Goal: Task Accomplishment & Management: Manage account settings

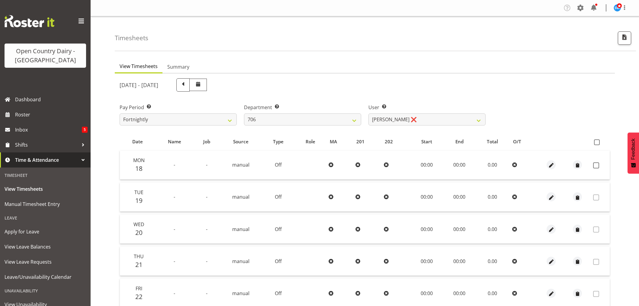
select select "721"
click at [419, 118] on select "Andrew Kearns ❌ Len Symons ❌ Mark Ansley ❌ Paul Griffin ❌" at bounding box center [427, 119] width 117 height 12
select select "11079"
click at [369, 113] on select "Andrew Kearns ❌ Len Symons ❌ Mark Ansley ❌ Paul Griffin ❌" at bounding box center [427, 119] width 117 height 12
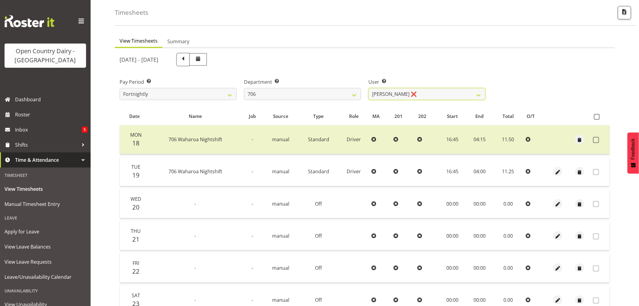
scroll to position [14, 0]
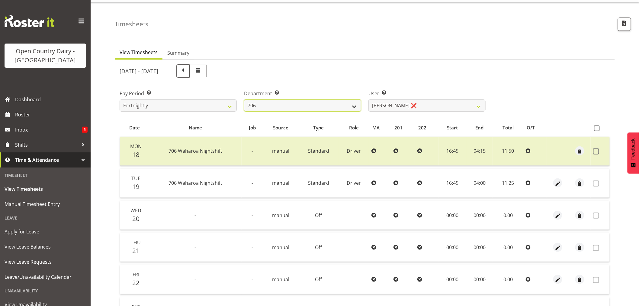
click at [301, 104] on select "701 702 703 704 705 706 707 708 709 710 711 712 713 714 715 716 717 718 719 720" at bounding box center [302, 105] width 117 height 12
select select "811"
click at [244, 99] on select "701 702 703 704 705 706 707 708 709 710 711 712 713 714 715 716 717 718 719 720" at bounding box center [302, 105] width 117 height 12
click at [426, 102] on select "Alan (TK) Bedford ❌ Mike Madden ❌" at bounding box center [427, 105] width 117 height 12
select select "8199"
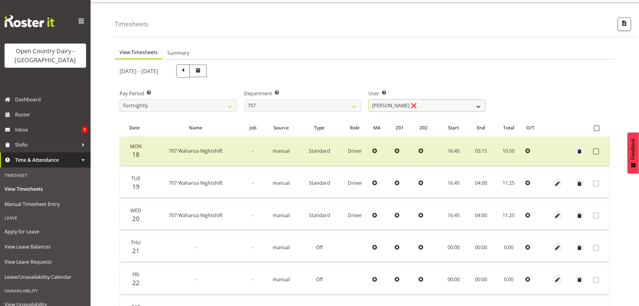
click at [369, 99] on select "Alan (TK) Bedford ❌ Mike Madden ❌" at bounding box center [427, 105] width 117 height 12
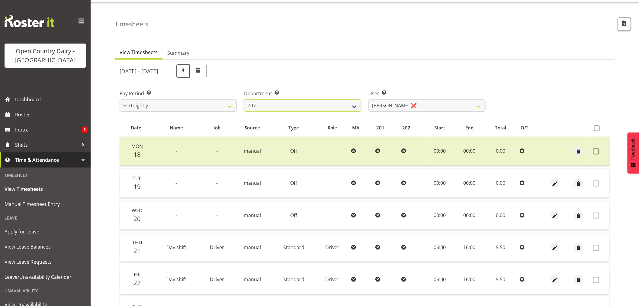
click at [266, 107] on select "701 702 703 704 705 706 707 708 709 710 711 712 713 714 715 716 717 718 719 720" at bounding box center [302, 105] width 117 height 12
select select "762"
click at [244, 99] on select "701 702 703 704 705 706 707 708 709 710 711 712 713 714 715 716 717 718 719 720" at bounding box center [302, 105] width 117 height 12
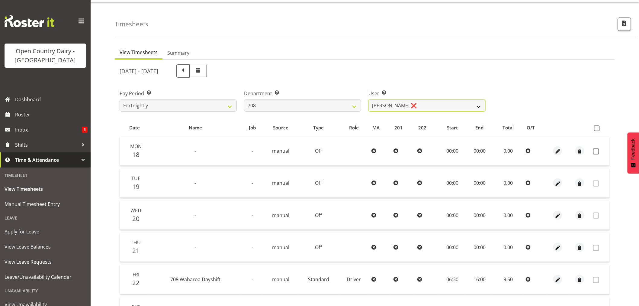
click at [417, 101] on select "David Foote ❌ Mark Himiona ❌" at bounding box center [427, 105] width 117 height 12
select select "11697"
click at [369, 99] on select "David Foote ❌ Mark Himiona ❌" at bounding box center [427, 105] width 117 height 12
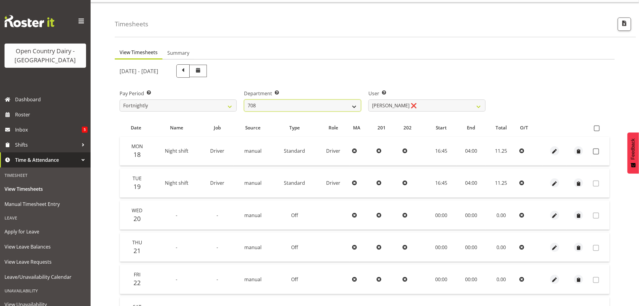
click at [309, 104] on select "701 702 703 704 705 706 707 708 709 710 711 712 713 714 715 716 717 718 719 720" at bounding box center [302, 105] width 117 height 12
select select "735"
click at [244, 99] on select "701 702 703 704 705 706 707 708 709 710 711 712 713 714 715 716 717 718 719 720" at bounding box center [302, 105] width 117 height 12
select select "10056"
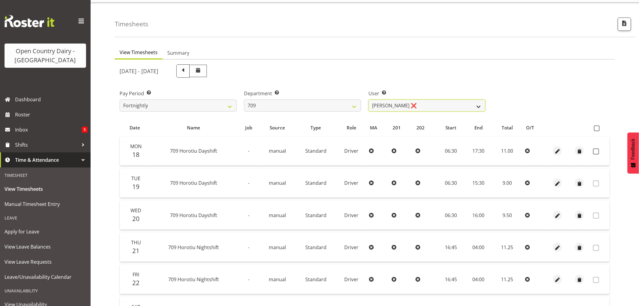
click at [416, 101] on select "Alex Barclay ❌ Craig Knudsen ❌ Jaswant Singh ❌ Ross Cook ❌" at bounding box center [427, 105] width 117 height 12
click at [286, 102] on select "701 702 703 704 705 706 707 708 709 710 711 712 713 714 715 716 717 718 719 720" at bounding box center [302, 105] width 117 height 12
select select "875"
click at [244, 99] on select "701 702 703 704 705 706 707 708 709 710 711 712 713 714 715 716 717 718 719 720" at bounding box center [302, 105] width 117 height 12
click at [432, 102] on select "Dean Chapman ❌ George Megchelse ❌ Kris Gambhir ❌ Richie Epere ❌" at bounding box center [427, 105] width 117 height 12
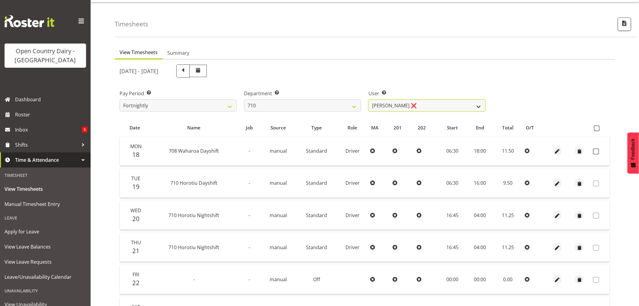
select select "8203"
click at [369, 99] on select "Dean Chapman ❌ George Megchelse ❌ Kris Gambhir ❌ Richie Epere ❌" at bounding box center [427, 105] width 117 height 12
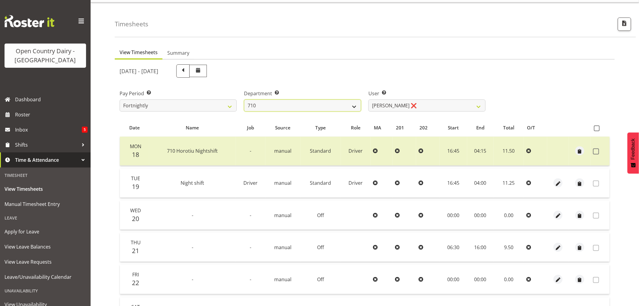
click at [264, 106] on select "701 702 703 704 705 706 707 708 709 710 711 712 713 714 715 716 717 718 719 720" at bounding box center [302, 105] width 117 height 12
select select "832"
click at [244, 99] on select "701 702 703 704 705 706 707 708 709 710 711 712 713 714 715 716 717 718 719 720" at bounding box center [302, 105] width 117 height 12
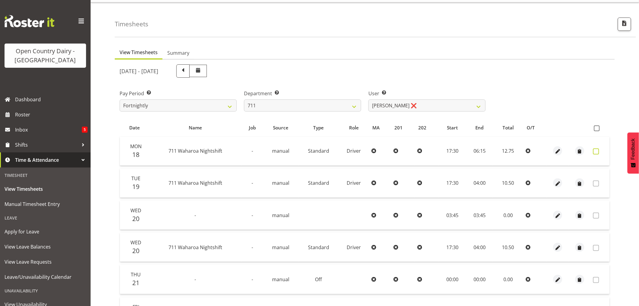
click at [598, 150] on span at bounding box center [596, 151] width 6 height 6
checkbox input "true"
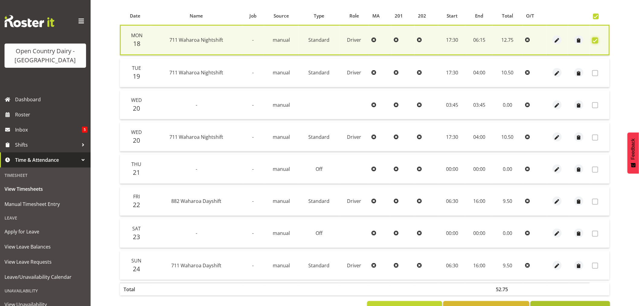
scroll to position [147, 0]
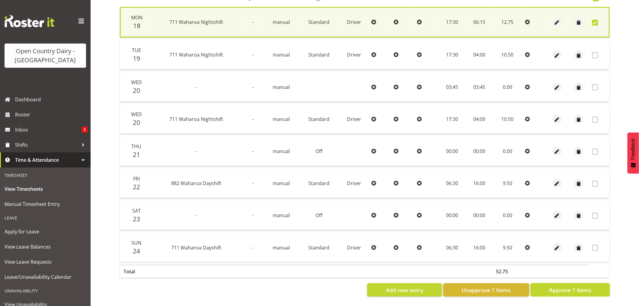
click at [563, 286] on span "Approve 1 Items" at bounding box center [570, 290] width 42 height 8
checkbox input "false"
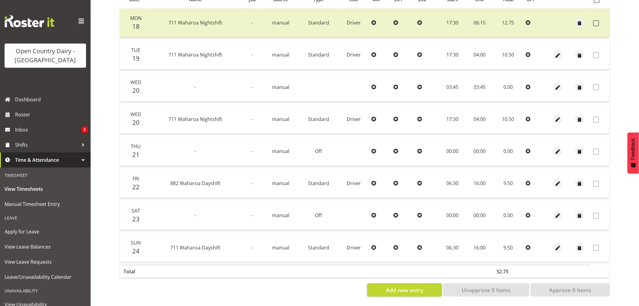
scroll to position [79, 0]
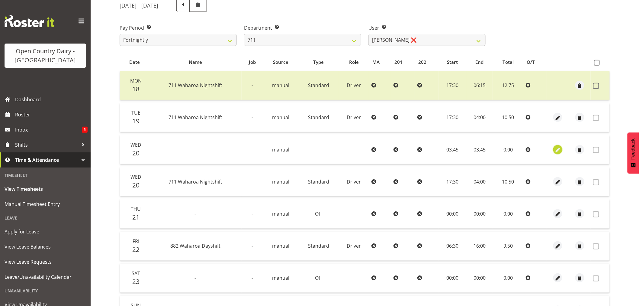
click at [558, 151] on span "button" at bounding box center [558, 150] width 7 height 7
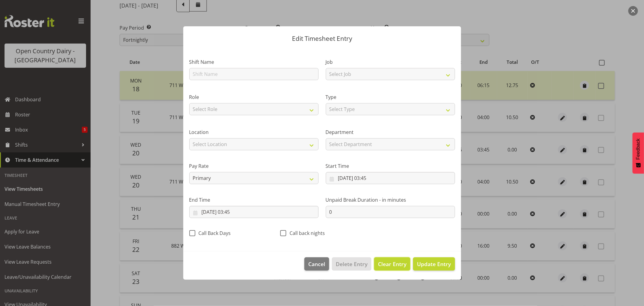
click at [391, 266] on span "Clear Entry" at bounding box center [392, 264] width 28 height 8
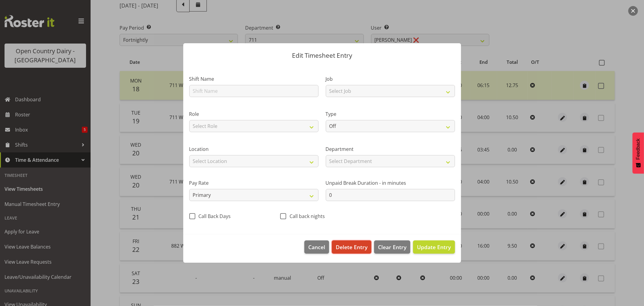
click at [350, 248] on span "Delete Entry" at bounding box center [352, 247] width 32 height 8
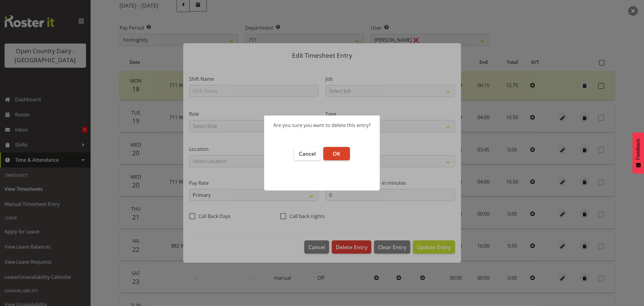
click at [343, 156] on button "OK" at bounding box center [337, 153] width 27 height 13
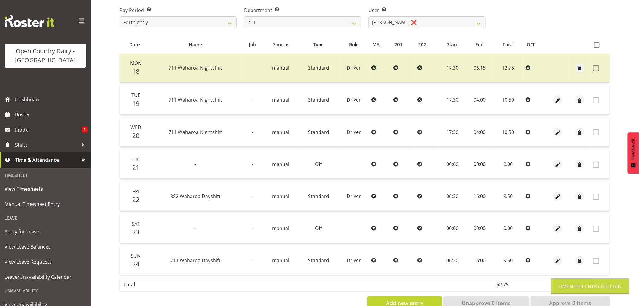
scroll to position [113, 0]
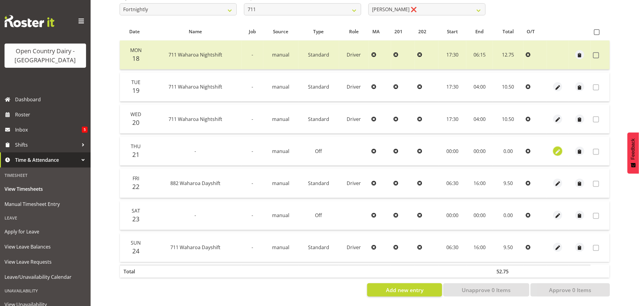
click at [559, 149] on span "button" at bounding box center [558, 151] width 7 height 7
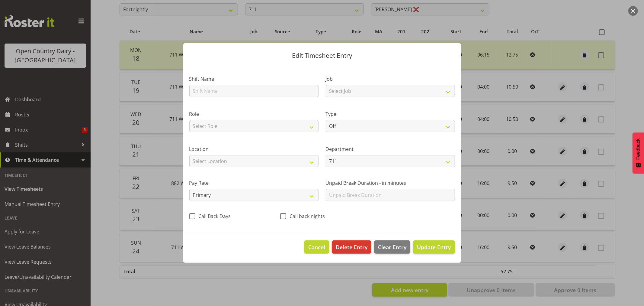
click at [318, 249] on span "Cancel" at bounding box center [316, 247] width 17 height 8
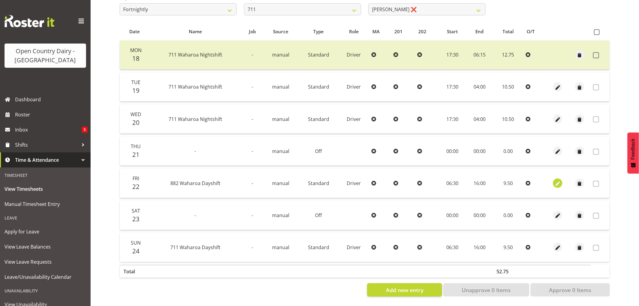
click at [555, 180] on span "button" at bounding box center [558, 183] width 7 height 7
select select "Standard"
select select "883"
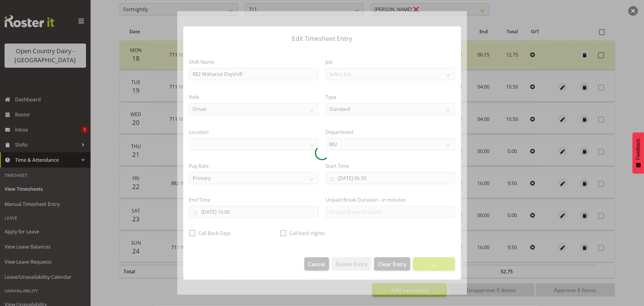
select select "1054"
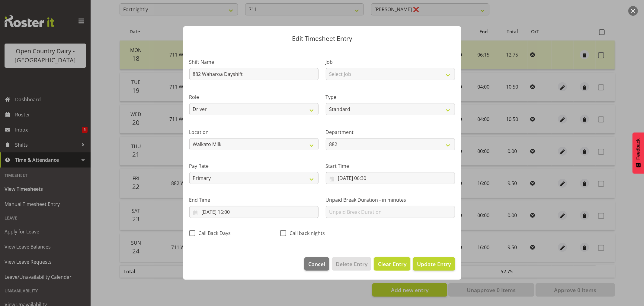
click at [402, 266] on span "Clear Entry" at bounding box center [392, 264] width 28 height 8
select select "Off"
type input "0"
select select
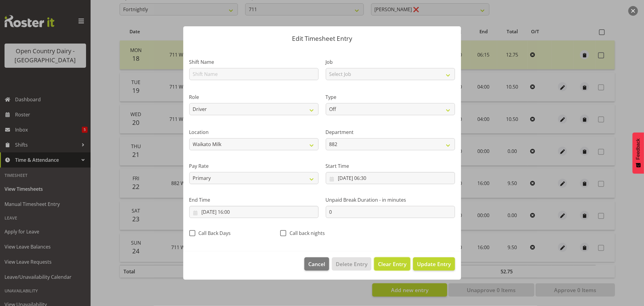
select select
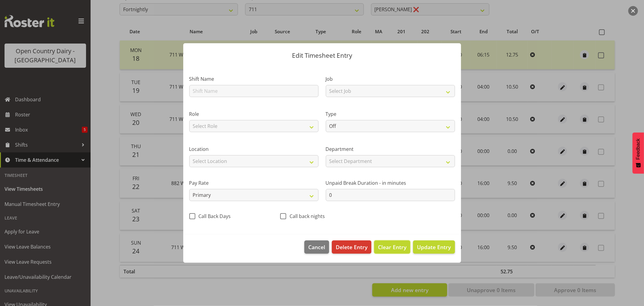
click at [396, 249] on span "Clear Entry" at bounding box center [392, 247] width 28 height 8
click at [436, 249] on span "Update Entry" at bounding box center [434, 246] width 34 height 7
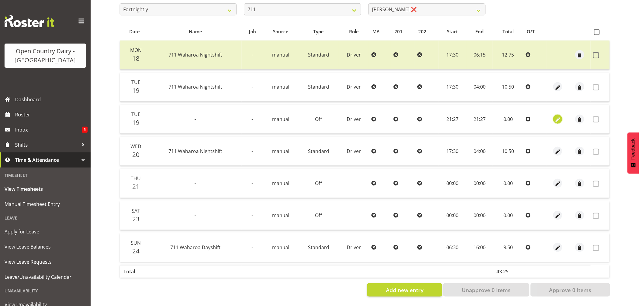
click at [559, 116] on span "button" at bounding box center [558, 119] width 7 height 7
select select "883"
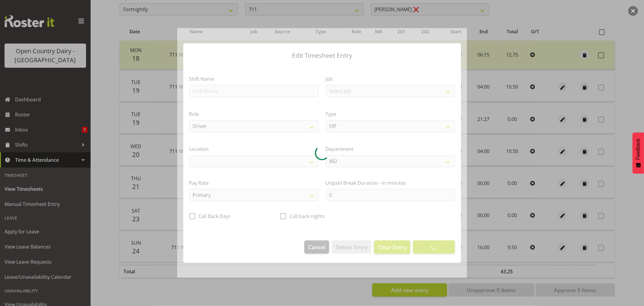
select select "1054"
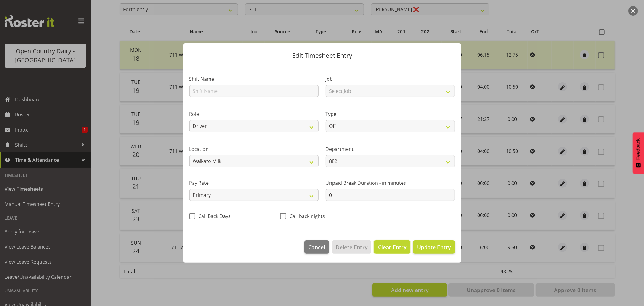
click at [395, 249] on span "Clear Entry" at bounding box center [392, 247] width 28 height 8
select select
click at [352, 245] on span "Delete Entry" at bounding box center [352, 247] width 32 height 8
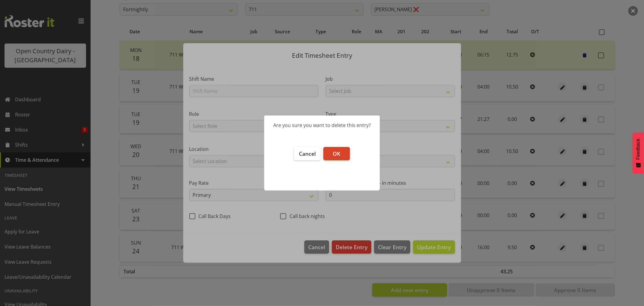
click at [334, 151] on span "OK" at bounding box center [337, 153] width 8 height 7
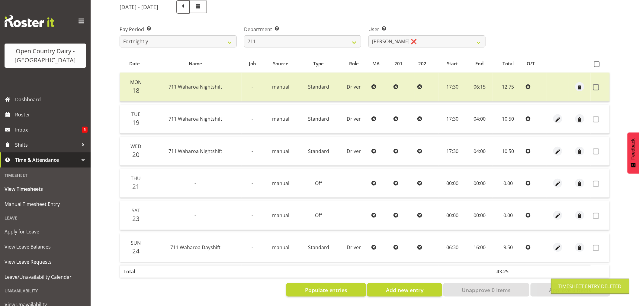
scroll to position [82, 0]
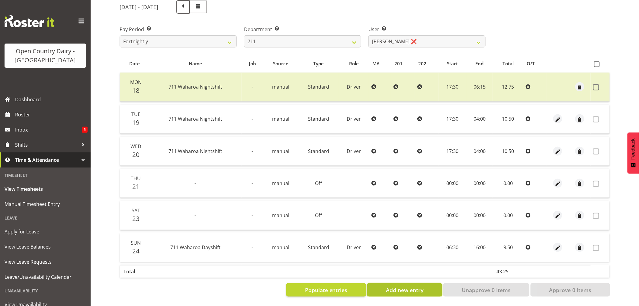
click at [395, 287] on span "Add new entry" at bounding box center [404, 290] width 37 height 8
select select
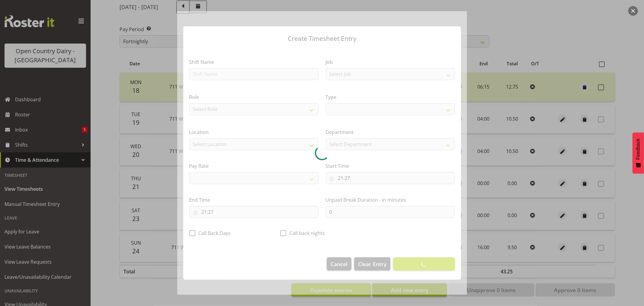
select select
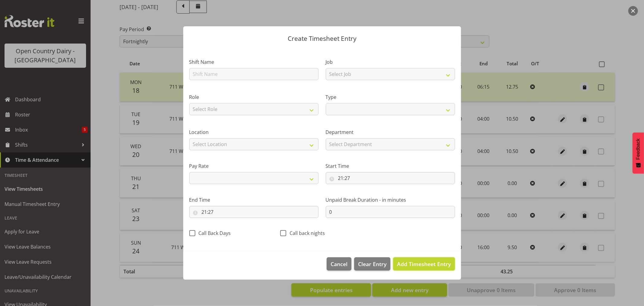
click at [425, 264] on span "Add Timesheet Entry" at bounding box center [424, 263] width 54 height 7
select select
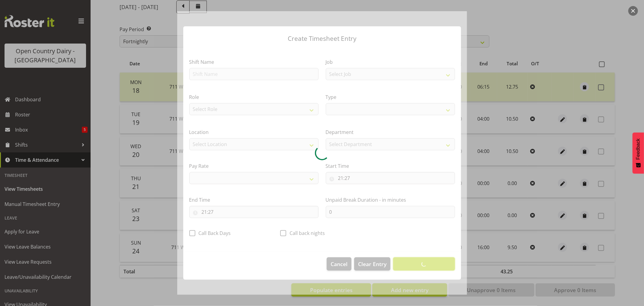
select select
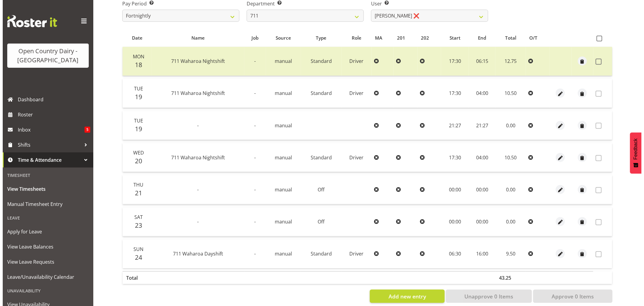
scroll to position [115, 0]
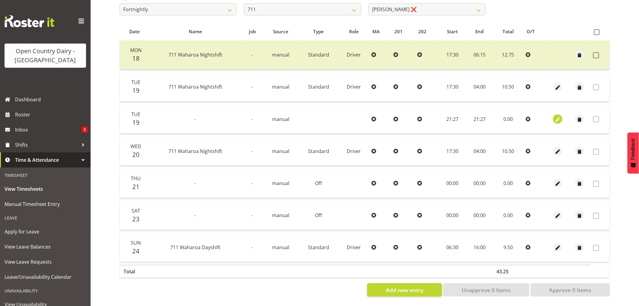
click at [558, 116] on span "button" at bounding box center [558, 119] width 7 height 7
select select "7"
select select "2025"
select select "21"
select select "27"
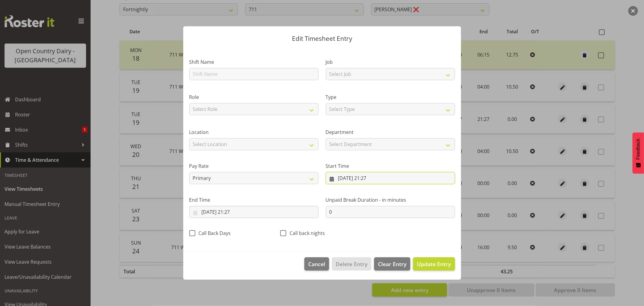
click at [341, 176] on input "19/08/2025, 21:27" at bounding box center [390, 178] width 129 height 12
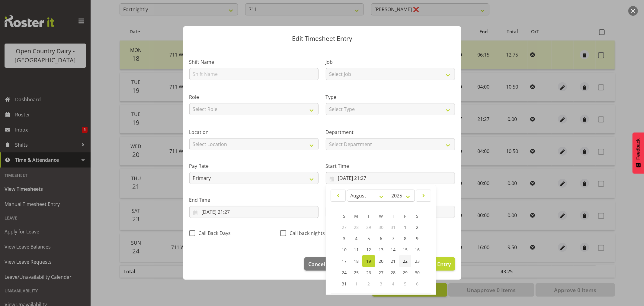
click at [403, 260] on span "22" at bounding box center [405, 261] width 5 height 6
type input "22/08/2025, 21:27"
click at [226, 214] on input "19/08/2025, 21:27" at bounding box center [253, 212] width 129 height 12
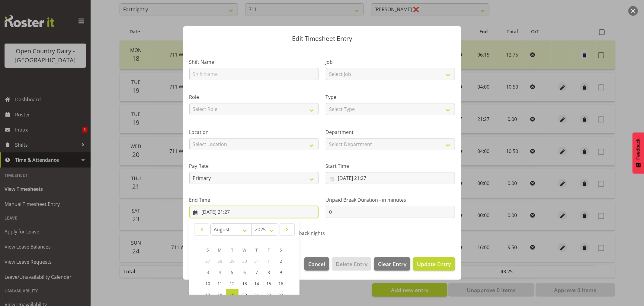
scroll to position [61, 0]
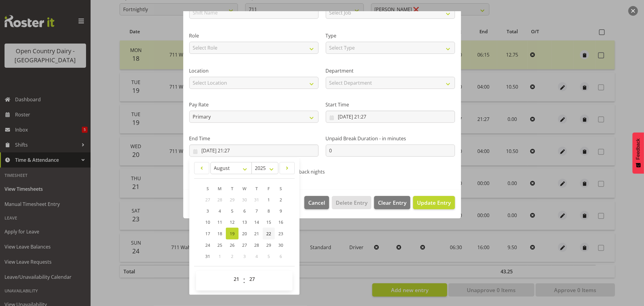
click at [270, 232] on span "22" at bounding box center [268, 234] width 5 height 6
type input "22/08/2025, 21:27"
click at [428, 204] on span "Update Entry" at bounding box center [434, 202] width 34 height 7
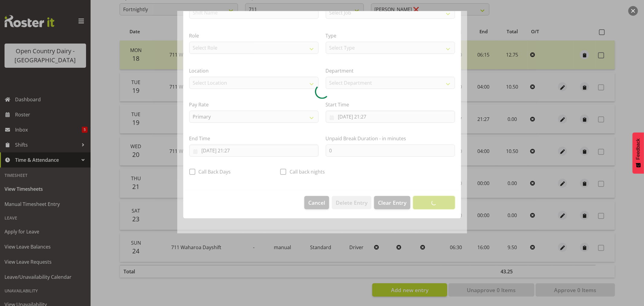
scroll to position [0, 0]
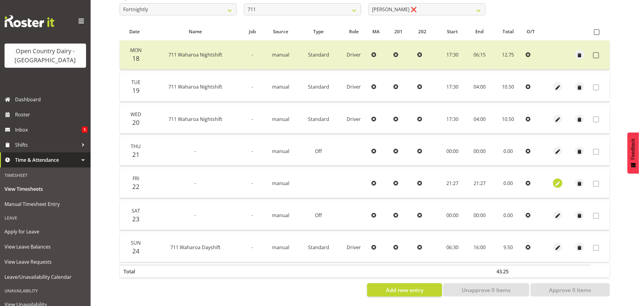
click at [558, 180] on span "button" at bounding box center [558, 183] width 7 height 7
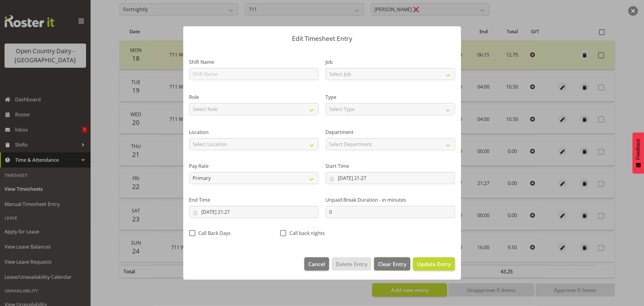
click at [396, 265] on span "Clear Entry" at bounding box center [392, 264] width 28 height 8
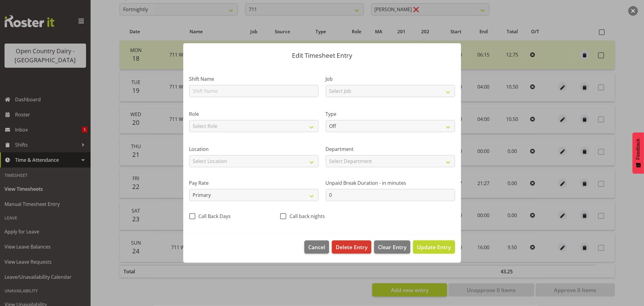
click at [448, 246] on span "Update Entry" at bounding box center [434, 246] width 34 height 7
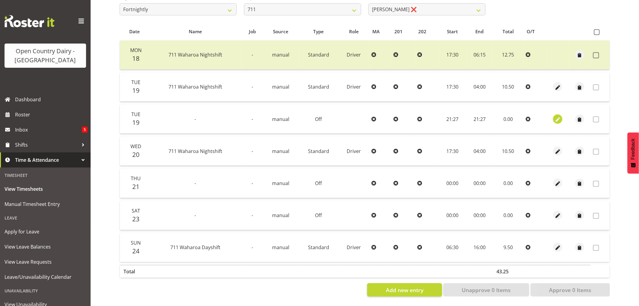
click at [559, 116] on span "button" at bounding box center [558, 119] width 7 height 7
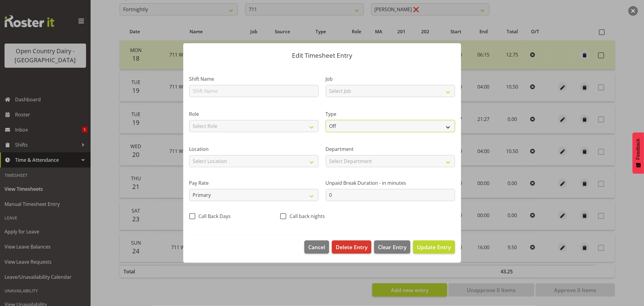
click at [351, 128] on select "Off Standard Public Holiday Public Holiday (Worked) Day In Lieu Annual Leave Si…" at bounding box center [390, 126] width 129 height 12
select select "Standard"
click at [326, 120] on select "Off Standard Public Holiday Public Holiday (Worked) Day In Lieu Annual Leave Si…" at bounding box center [390, 126] width 129 height 12
select select "7"
select select "2025"
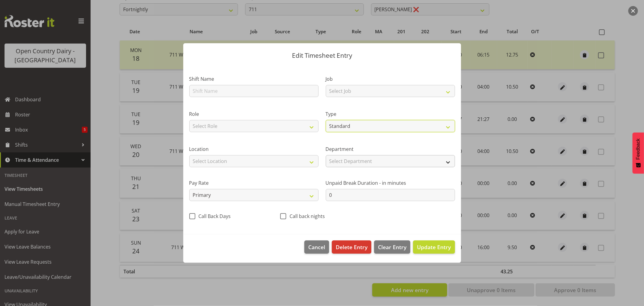
select select "21"
select select "27"
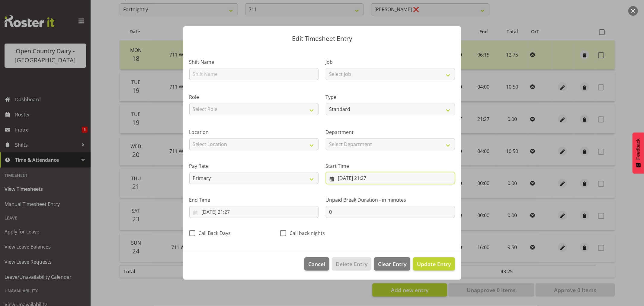
click at [360, 176] on input "19/08/2025, 21:27" at bounding box center [390, 178] width 129 height 12
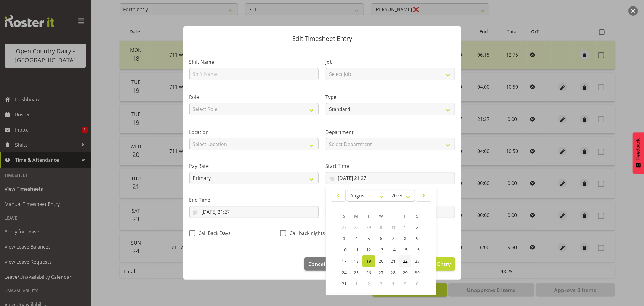
click at [403, 259] on span "22" at bounding box center [405, 261] width 5 height 6
type input "22/08/2025, 21:27"
click at [219, 211] on input "19/08/2025, 21:27" at bounding box center [253, 212] width 129 height 12
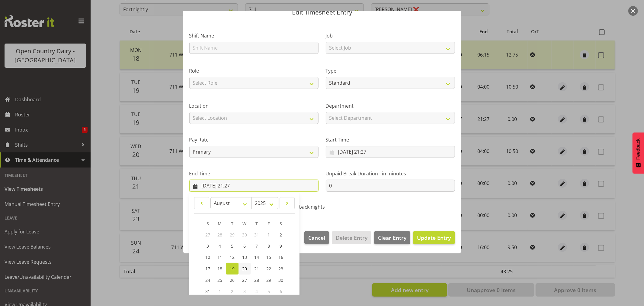
scroll to position [61, 0]
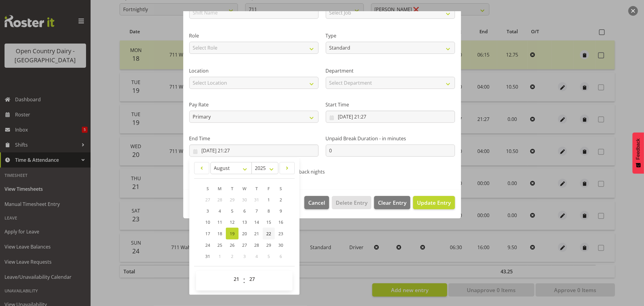
click at [270, 233] on span "22" at bounding box center [268, 234] width 5 height 6
type input "22/08/2025, 21:27"
click at [429, 202] on span "Update Entry" at bounding box center [434, 202] width 34 height 7
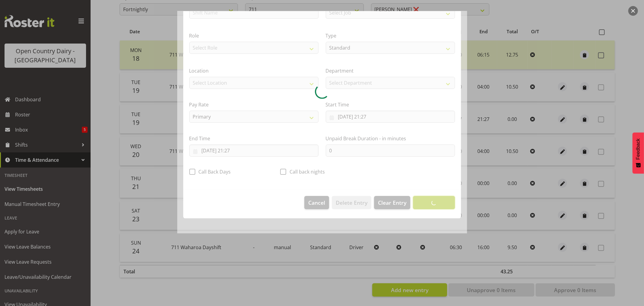
scroll to position [0, 0]
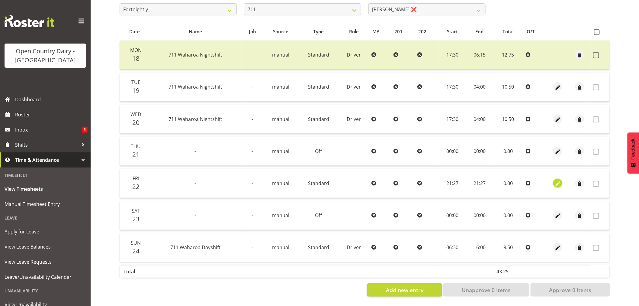
click at [558, 180] on span "button" at bounding box center [558, 183] width 7 height 7
select select "Standard"
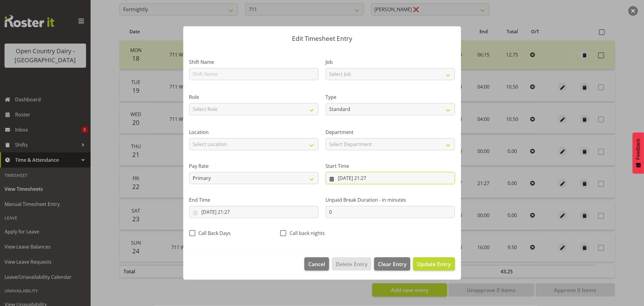
click at [355, 179] on input "22/08/2025, 21:27" at bounding box center [390, 178] width 129 height 12
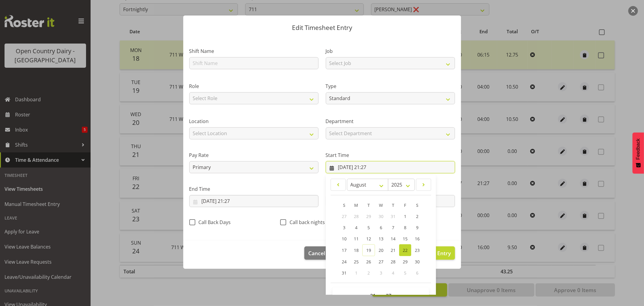
scroll to position [27, 0]
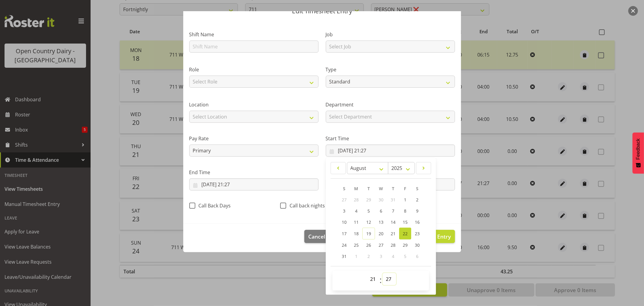
click at [388, 280] on select "00 01 02 03 04 05 06 07 08 09 10 11 12 13 14 15 16 17 18 19 20 21 22 23 24 25 2…" at bounding box center [390, 279] width 14 height 12
select select "0"
click at [383, 273] on select "00 01 02 03 04 05 06 07 08 09 10 11 12 13 14 15 16 17 18 19 20 21 22 23 24 25 2…" at bounding box center [390, 279] width 14 height 12
type input "22/08/2025, 21:00"
click at [370, 281] on select "00 01 02 03 04 05 06 07 08 09 10 11 12 13 14 15 16 17 18 19 20 21 22 23" at bounding box center [374, 279] width 14 height 12
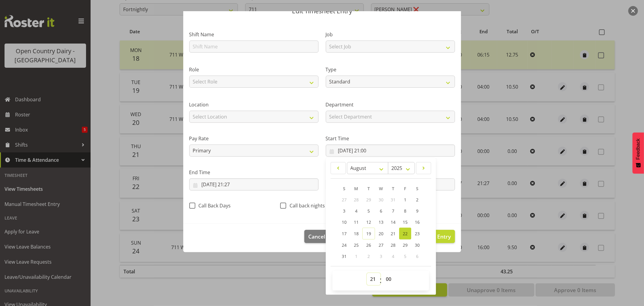
select select "0"
click at [367, 273] on select "00 01 02 03 04 05 06 07 08 09 10 11 12 13 14 15 16 17 18 19 20 21 22 23" at bounding box center [374, 279] width 14 height 12
type input "22/08/2025, 00:00"
click at [231, 180] on input "22/08/2025, 21:27" at bounding box center [253, 184] width 129 height 12
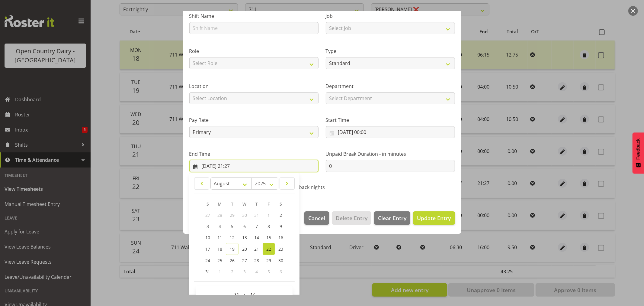
scroll to position [61, 0]
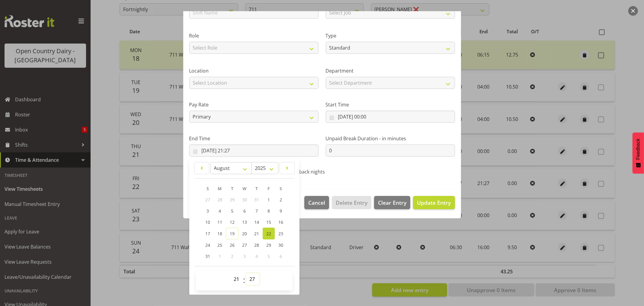
click at [253, 280] on select "00 01 02 03 04 05 06 07 08 09 10 11 12 13 14 15 16 17 18 19 20 21 22 23 24 25 2…" at bounding box center [253, 279] width 14 height 12
select select "0"
click at [246, 273] on select "00 01 02 03 04 05 06 07 08 09 10 11 12 13 14 15 16 17 18 19 20 21 22 23 24 25 2…" at bounding box center [253, 279] width 14 height 12
type input "22/08/2025, 21:00"
click at [237, 277] on select "00 01 02 03 04 05 06 07 08 09 10 11 12 13 14 15 16 17 18 19 20 21 22 23" at bounding box center [238, 279] width 14 height 12
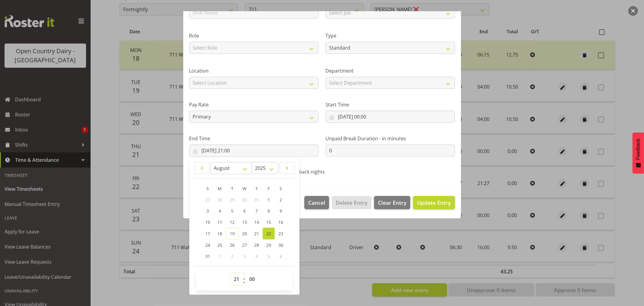
select select "0"
click at [231, 273] on select "00 01 02 03 04 05 06 07 08 09 10 11 12 13 14 15 16 17 18 19 20 21 22 23" at bounding box center [238, 279] width 14 height 12
type input "22/08/2025, 00:00"
click at [436, 204] on span "Update Entry" at bounding box center [434, 202] width 34 height 7
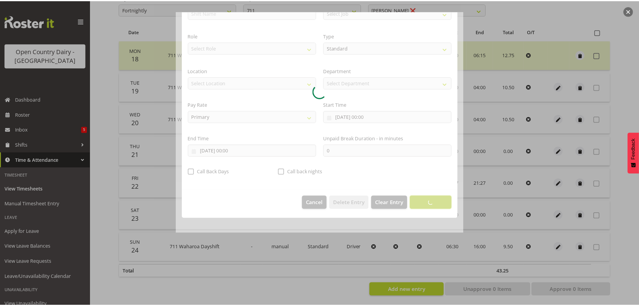
scroll to position [0, 0]
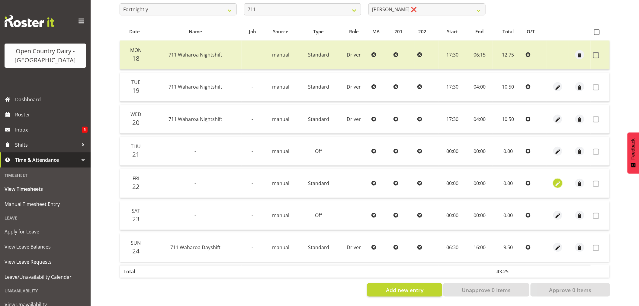
click at [560, 180] on span "button" at bounding box center [558, 183] width 7 height 7
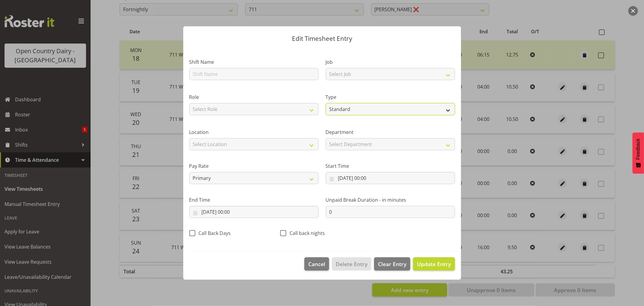
click at [346, 108] on select "Off Standard Public Holiday Public Holiday (Worked) Day In Lieu Annual Leave Si…" at bounding box center [390, 109] width 129 height 12
select select "Off"
click at [326, 115] on select "Off Standard Public Holiday Public Holiday (Worked) Day In Lieu Annual Leave Si…" at bounding box center [390, 109] width 129 height 12
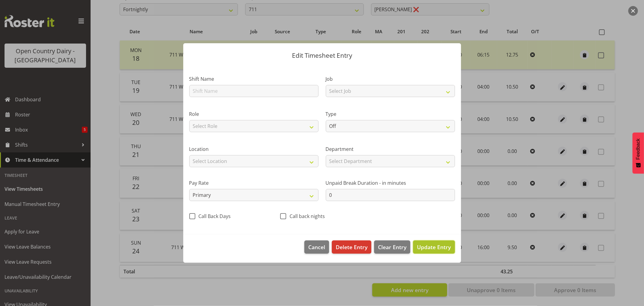
click at [430, 245] on span "Update Entry" at bounding box center [434, 246] width 34 height 7
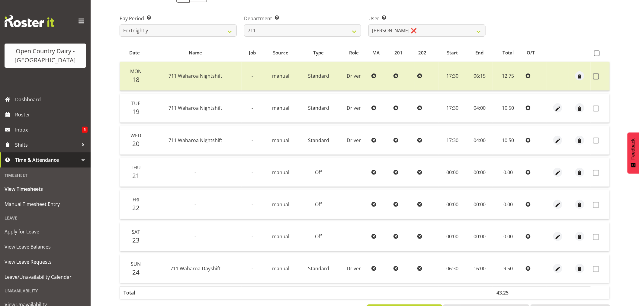
scroll to position [47, 0]
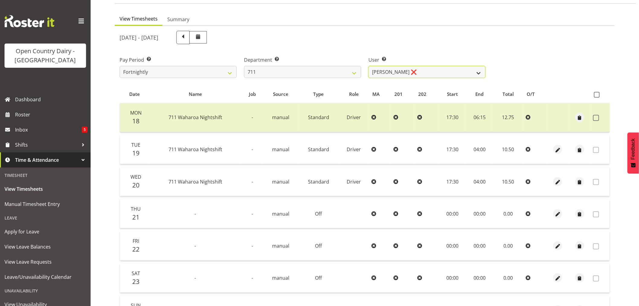
click at [414, 68] on select "Baz Morgan ❌ Gerard Cavanagh ❌ Tyrone Lawry ❌" at bounding box center [427, 72] width 117 height 12
select select "10409"
click at [369, 66] on select "Baz Morgan ❌ Gerard Cavanagh ❌ Tyrone Lawry ❌" at bounding box center [427, 72] width 117 height 12
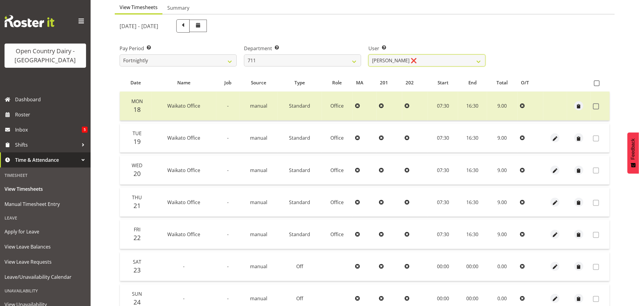
scroll to position [0, 0]
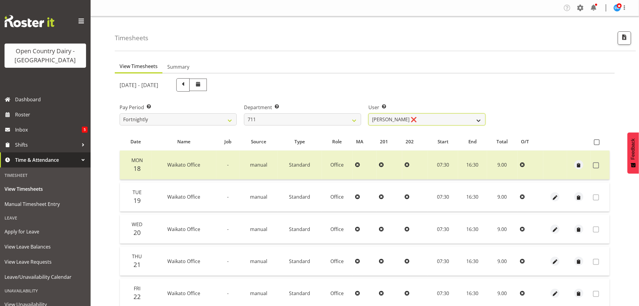
click at [431, 115] on select "Baz Morgan ❌ Gerard Cavanagh ❌ Tyrone Lawry ❌" at bounding box center [427, 119] width 117 height 12
drag, startPoint x: 431, startPoint y: 115, endPoint x: 400, endPoint y: 119, distance: 31.3
click at [431, 115] on select "Baz Morgan ❌ Gerard Cavanagh ❌ Tyrone Lawry ❌" at bounding box center [427, 119] width 117 height 12
click at [331, 119] on select "701 702 703 704 705 706 707 708 709 710 711 712 713 714 715 716 717 718 719 720" at bounding box center [302, 119] width 117 height 12
select select "822"
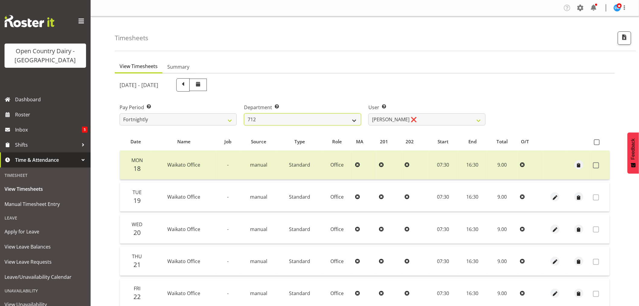
click at [244, 113] on select "701 702 703 704 705 706 707 708 709 710 711 712 713 714 715 716 717 718 719 720" at bounding box center [302, 119] width 117 height 12
select select "8162"
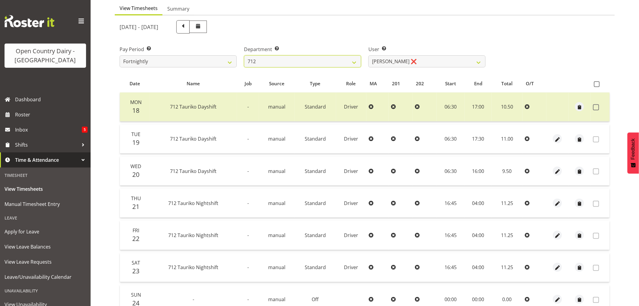
scroll to position [14, 0]
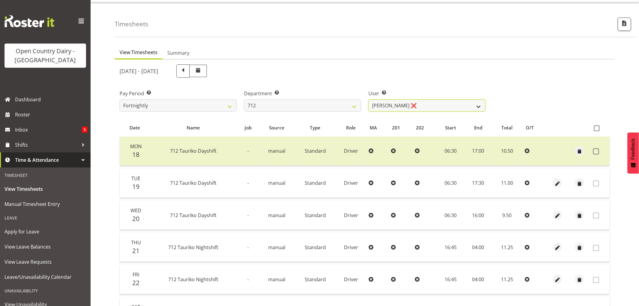
click at [427, 106] on select "Amrik Singh ❌ Jasdeep Singh ❌ Lucky Kau Kau ❌" at bounding box center [427, 105] width 117 height 12
click at [318, 100] on select "701 702 703 704 705 706 707 708 709 710 711 712 713 714 715 716 717 718 719 720" at bounding box center [302, 105] width 117 height 12
select select "716"
click at [244, 99] on select "701 702 703 704 705 706 707 708 709 710 711 712 713 714 715 716 717 718 719 720" at bounding box center [302, 105] width 117 height 12
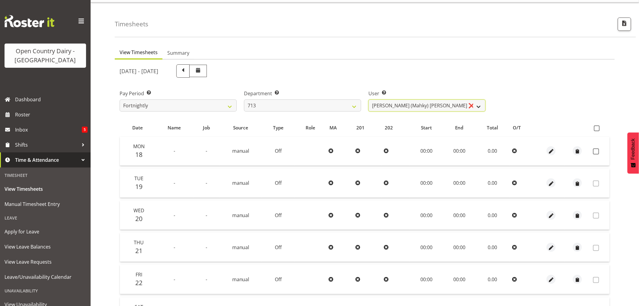
click at [450, 103] on select "Harmanpreet (Mahky) Dhillon ❌ Marcus Waretini ❌ Norman Sellen ❌" at bounding box center [427, 105] width 117 height 12
select select "10300"
click at [369, 99] on select "Harmanpreet (Mahky) Dhillon ❌ Marcus Waretini ❌ Norman Sellen ❌" at bounding box center [427, 105] width 117 height 12
click at [187, 69] on span at bounding box center [183, 70] width 8 height 8
select select
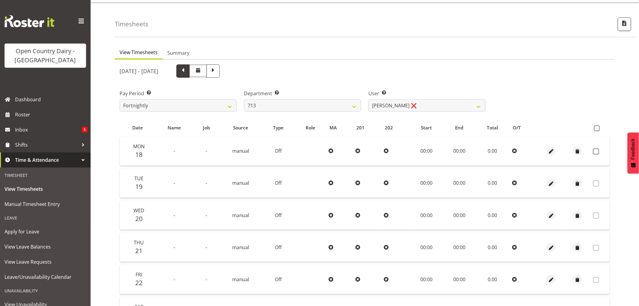
select select
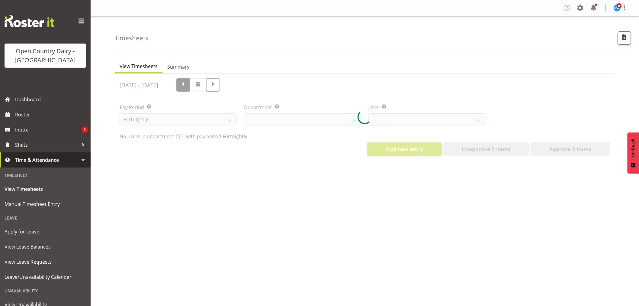
select select "716"
select select "10300"
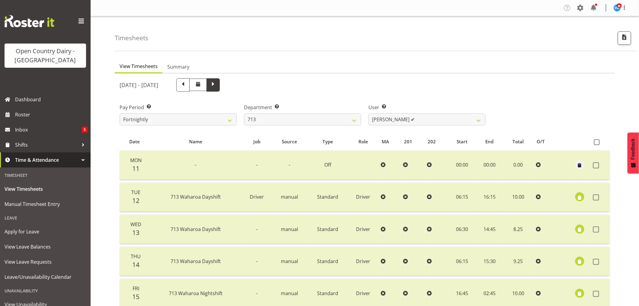
click at [217, 84] on span at bounding box center [213, 84] width 8 height 8
select select
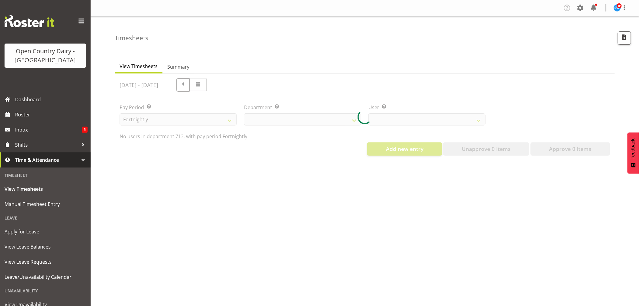
select select "716"
select select "10300"
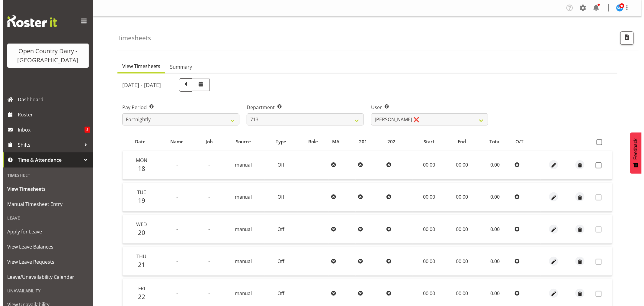
scroll to position [115, 0]
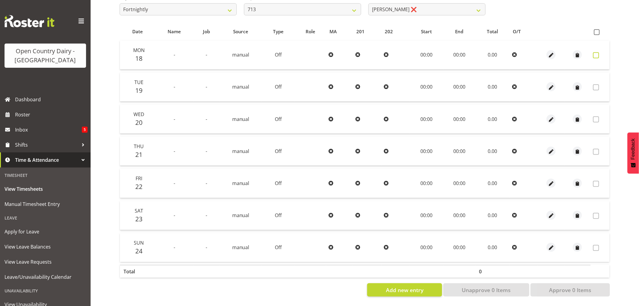
click at [595, 52] on span at bounding box center [596, 55] width 6 height 6
checkbox input "true"
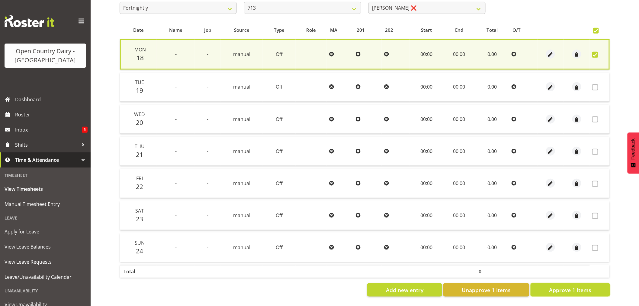
click at [570, 286] on span "Approve 1 Items" at bounding box center [570, 290] width 42 height 8
checkbox input "false"
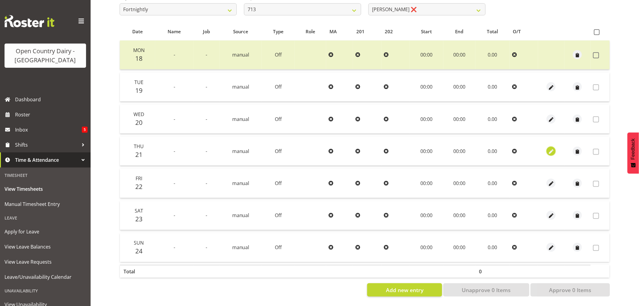
click at [552, 148] on span "button" at bounding box center [551, 151] width 7 height 7
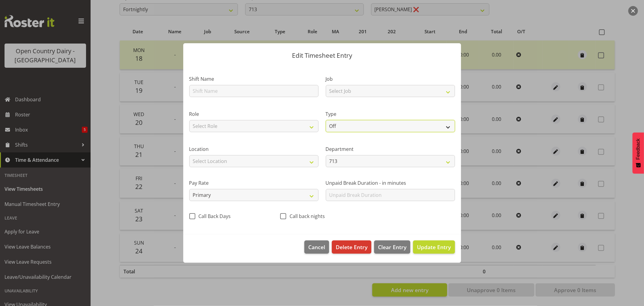
click at [347, 127] on select "Off Standard Public Holiday Public Holiday (Worked) Day In Lieu Annual Leave Si…" at bounding box center [390, 126] width 129 height 12
select select "Standard"
click at [326, 120] on select "Off Standard Public Holiday Public Holiday (Worked) Day In Lieu Annual Leave Si…" at bounding box center [390, 126] width 129 height 12
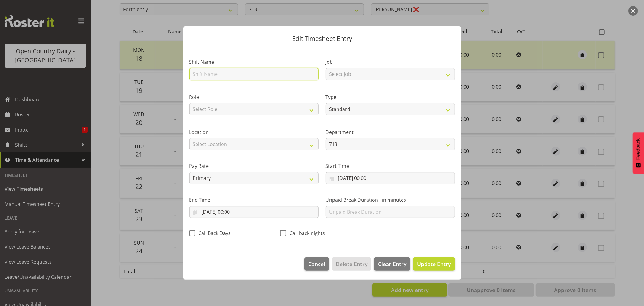
click at [214, 72] on input "text" at bounding box center [253, 74] width 129 height 12
type input "Day shift"
click at [430, 266] on span "Update Entry" at bounding box center [434, 263] width 34 height 7
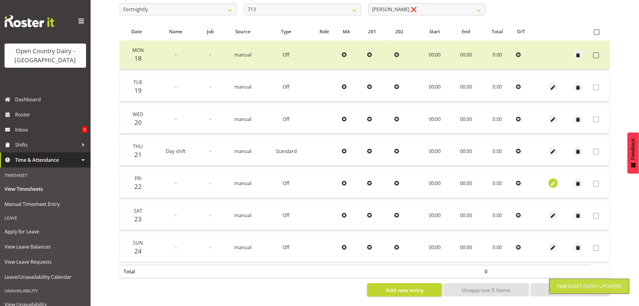
click at [552, 180] on span "button" at bounding box center [553, 183] width 7 height 7
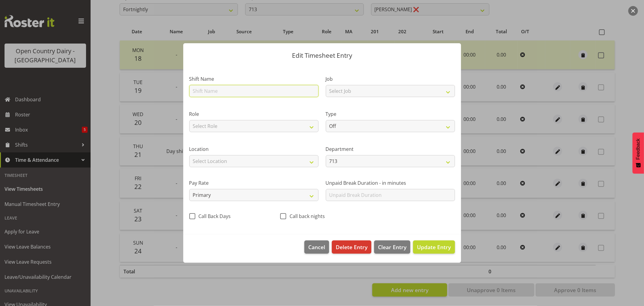
click at [212, 89] on input "text" at bounding box center [253, 91] width 129 height 12
type input "Day shift"
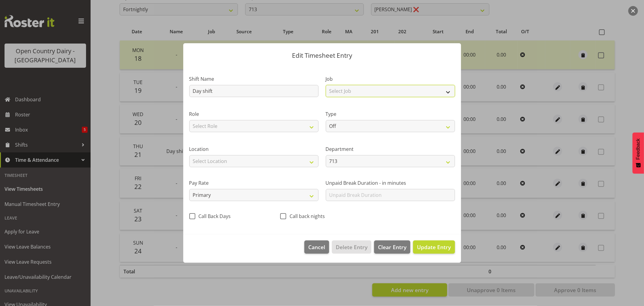
click at [373, 91] on select "Select Job Driver Driver supervisor Support" at bounding box center [390, 91] width 129 height 12
select select "9052"
click at [326, 85] on select "Select Job Driver Driver supervisor Support" at bounding box center [390, 91] width 129 height 12
click at [358, 128] on select "Off Standard Public Holiday Public Holiday (Worked) Day In Lieu Annual Leave Si…" at bounding box center [390, 126] width 129 height 12
select select "Standard"
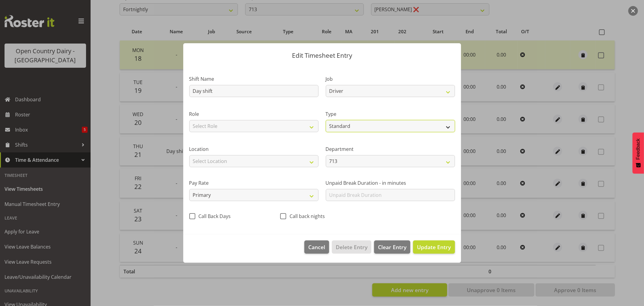
click at [326, 120] on select "Off Standard Public Holiday Public Holiday (Worked) Day In Lieu Annual Leave Si…" at bounding box center [390, 126] width 129 height 12
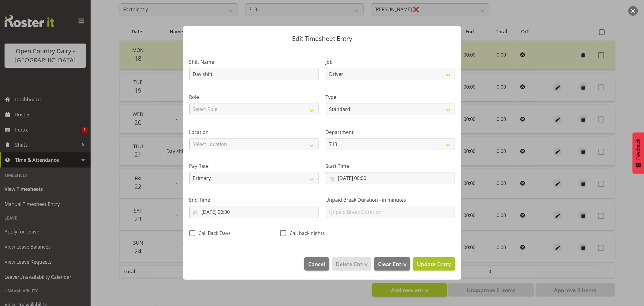
click at [427, 265] on span "Update Entry" at bounding box center [434, 263] width 34 height 7
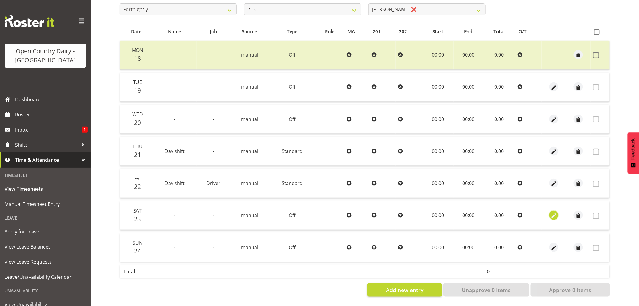
click at [554, 212] on span "button" at bounding box center [554, 215] width 7 height 7
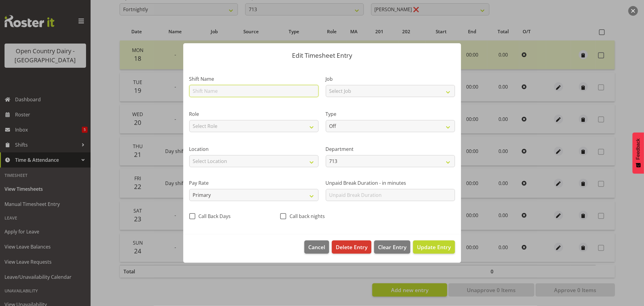
click at [207, 91] on input "text" at bounding box center [253, 91] width 129 height 12
type input "Day shift"
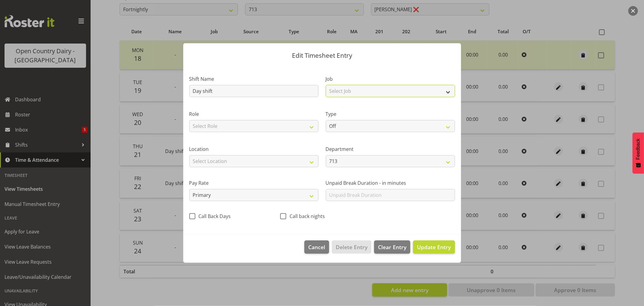
click at [360, 89] on select "Select Job Driver Driver supervisor Support" at bounding box center [390, 91] width 129 height 12
select select "9052"
click at [326, 85] on select "Select Job Driver Driver supervisor Support" at bounding box center [390, 91] width 129 height 12
click at [345, 125] on select "Off Standard Public Holiday Public Holiday (Worked) Day In Lieu Annual Leave Si…" at bounding box center [390, 126] width 129 height 12
select select "Standard"
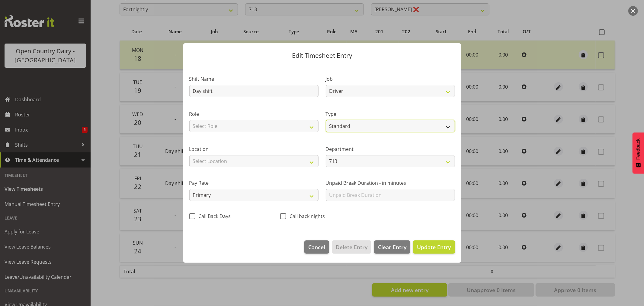
click at [326, 120] on select "Off Standard Public Holiday Public Holiday (Worked) Day In Lieu Annual Leave Si…" at bounding box center [390, 126] width 129 height 12
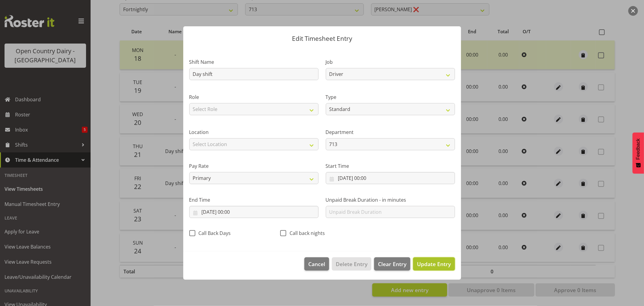
click at [418, 268] on button "Update Entry" at bounding box center [434, 263] width 42 height 13
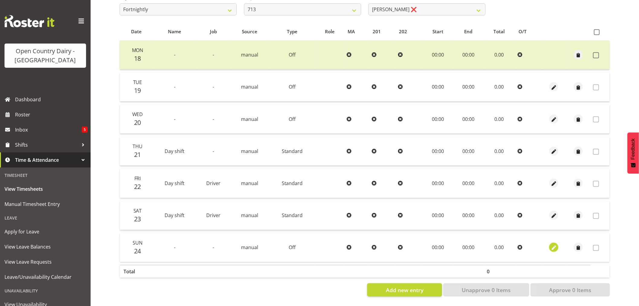
click at [556, 244] on span "button" at bounding box center [554, 247] width 7 height 7
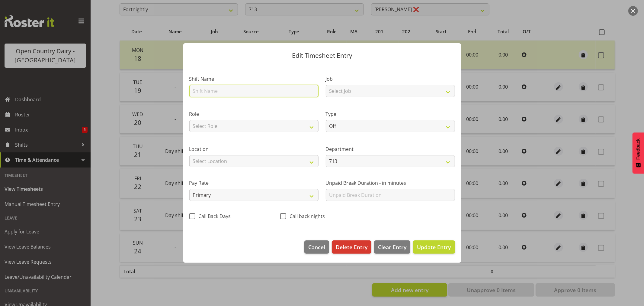
click at [208, 89] on input "text" at bounding box center [253, 91] width 129 height 12
drag, startPoint x: 203, startPoint y: 91, endPoint x: 160, endPoint y: 87, distance: 43.4
click at [161, 88] on div "Edit Timesheet Entry Shift Name Day shift Job Select Job Driver Driver supervis…" at bounding box center [322, 153] width 644 height 306
type input "Night shift"
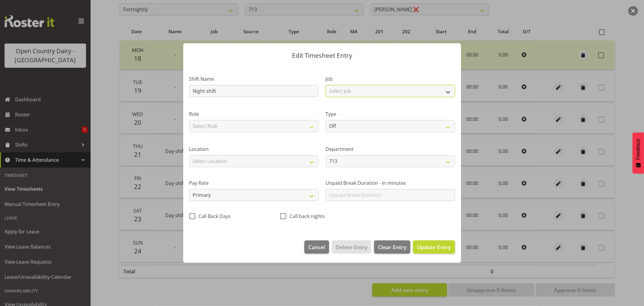
click at [349, 92] on select "Select Job Driver Driver supervisor Support" at bounding box center [390, 91] width 129 height 12
select select "9052"
click at [326, 85] on select "Select Job Driver Driver supervisor Support" at bounding box center [390, 91] width 129 height 12
click at [349, 125] on select "Off Standard Public Holiday Public Holiday (Worked) Day In Lieu Annual Leave Si…" at bounding box center [390, 126] width 129 height 12
select select "Standard"
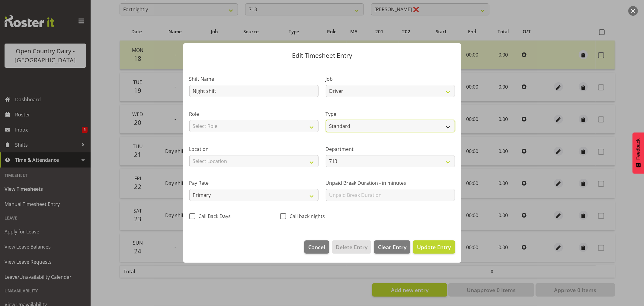
click at [326, 120] on select "Off Standard Public Holiday Public Holiday (Worked) Day In Lieu Annual Leave Si…" at bounding box center [390, 126] width 129 height 12
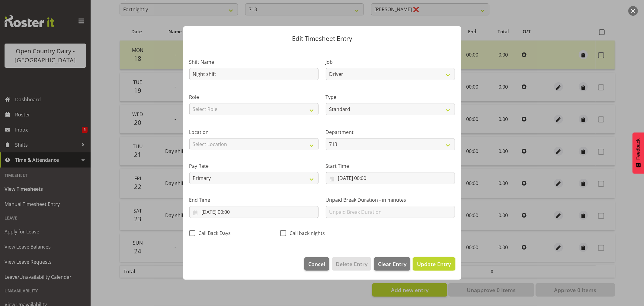
click at [444, 265] on span "Update Entry" at bounding box center [434, 263] width 34 height 7
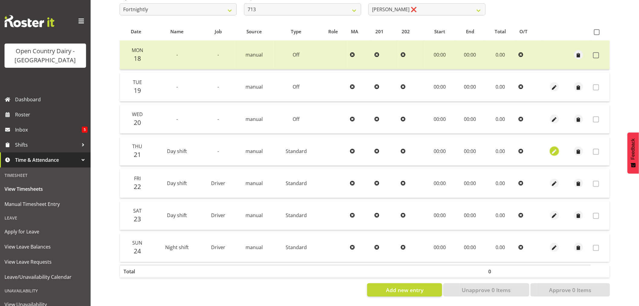
click at [554, 148] on span "button" at bounding box center [554, 151] width 7 height 7
select select "Standard"
select select "7"
select select "2025"
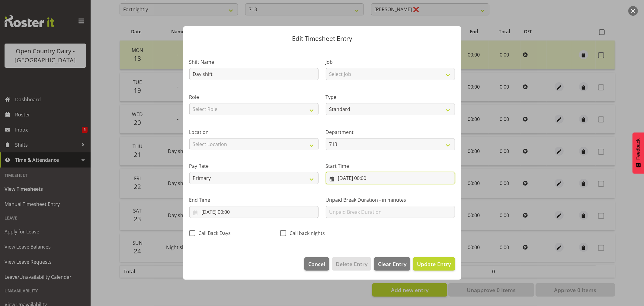
click at [352, 178] on input "21/08/2025, 00:00" at bounding box center [390, 178] width 129 height 12
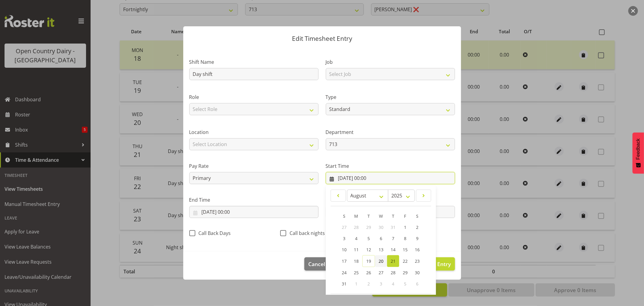
scroll to position [27, 0]
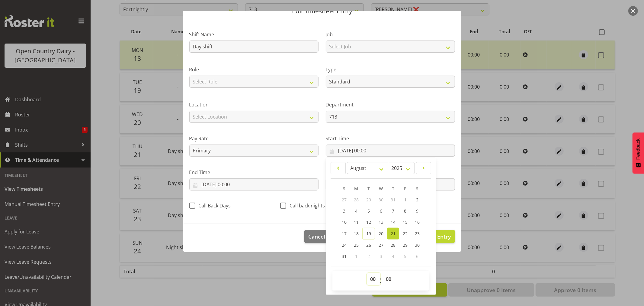
click at [372, 280] on select "00 01 02 03 04 05 06 07 08 09 10 11 12 13 14 15 16 17 18 19 20 21 22 23" at bounding box center [374, 279] width 14 height 12
select select "6"
click at [367, 273] on select "00 01 02 03 04 05 06 07 08 09 10 11 12 13 14 15 16 17 18 19 20 21 22 23" at bounding box center [374, 279] width 14 height 12
type input "21/08/2025, 06:00"
click at [387, 280] on select "00 01 02 03 04 05 06 07 08 09 10 11 12 13 14 15 16 17 18 19 20 21 22 23 24 25 2…" at bounding box center [390, 279] width 14 height 12
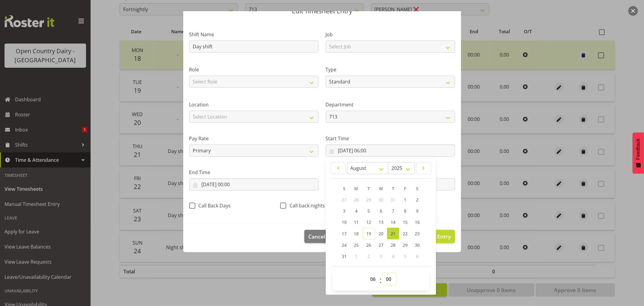
select select "30"
click at [383, 273] on select "00 01 02 03 04 05 06 07 08 09 10 11 12 13 14 15 16 17 18 19 20 21 22 23 24 25 2…" at bounding box center [390, 279] width 14 height 12
type input "21/08/2025, 06:30"
click at [238, 185] on input "21/08/2025, 00:00" at bounding box center [253, 184] width 129 height 12
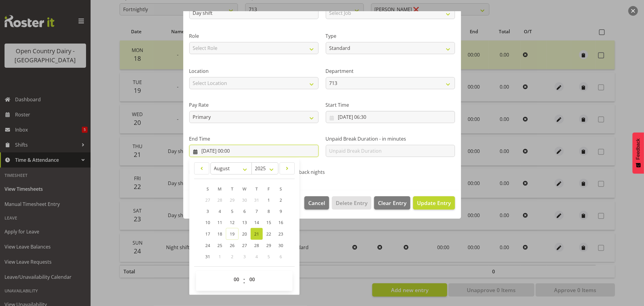
scroll to position [61, 0]
click at [238, 279] on select "00 01 02 03 04 05 06 07 08 09 10 11 12 13 14 15 16 17 18 19 20 21 22 23" at bounding box center [238, 279] width 14 height 12
select select "16"
click at [231, 273] on select "00 01 02 03 04 05 06 07 08 09 10 11 12 13 14 15 16 17 18 19 20 21 22 23" at bounding box center [238, 279] width 14 height 12
type input "21/08/2025, 16:00"
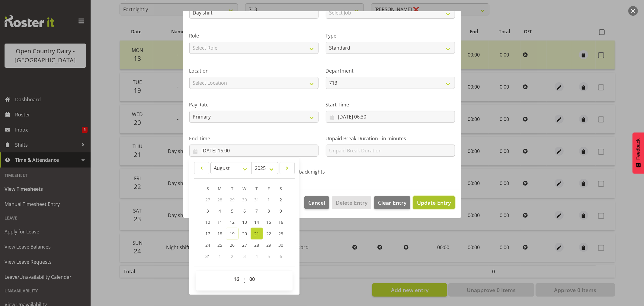
click at [439, 205] on span "Update Entry" at bounding box center [434, 202] width 34 height 7
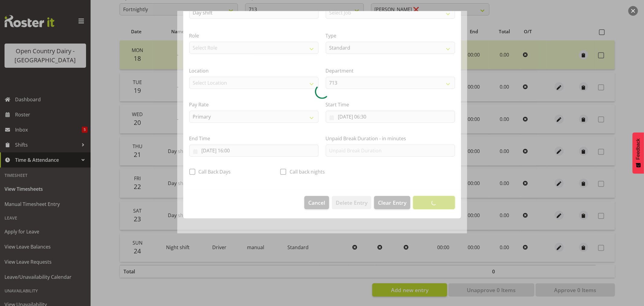
scroll to position [0, 0]
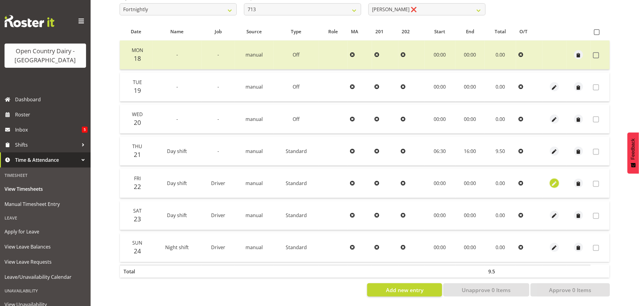
click at [555, 180] on span "button" at bounding box center [554, 183] width 7 height 7
select select "Standard"
select select "7"
select select "2025"
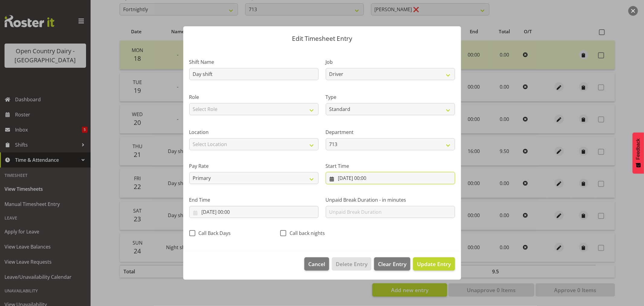
click at [358, 176] on input "22/08/2025, 00:00" at bounding box center [390, 178] width 129 height 12
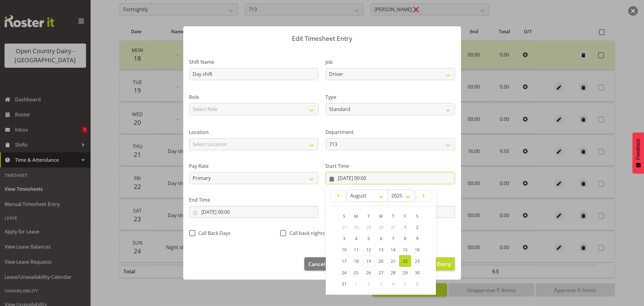
scroll to position [27, 0]
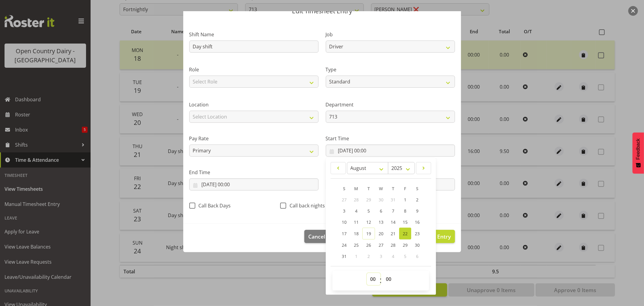
click at [371, 279] on select "00 01 02 03 04 05 06 07 08 09 10 11 12 13 14 15 16 17 18 19 20 21 22 23" at bounding box center [374, 279] width 14 height 12
select select "6"
click at [367, 273] on select "00 01 02 03 04 05 06 07 08 09 10 11 12 13 14 15 16 17 18 19 20 21 22 23" at bounding box center [374, 279] width 14 height 12
type input "22/08/2025, 06:00"
click at [388, 279] on select "00 01 02 03 04 05 06 07 08 09 10 11 12 13 14 15 16 17 18 19 20 21 22 23 24 25 2…" at bounding box center [390, 279] width 14 height 12
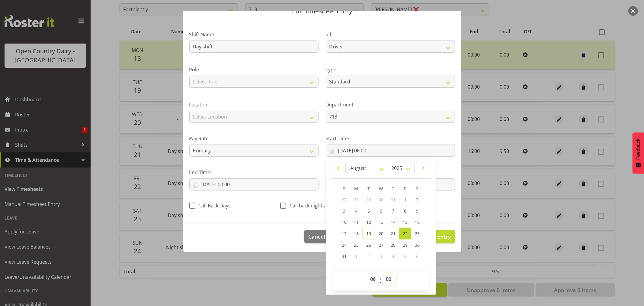
select select "30"
click at [383, 273] on select "00 01 02 03 04 05 06 07 08 09 10 11 12 13 14 15 16 17 18 19 20 21 22 23 24 25 2…" at bounding box center [390, 279] width 14 height 12
type input "22/08/2025, 06:30"
click at [251, 180] on input "22/08/2025, 00:00" at bounding box center [253, 184] width 129 height 12
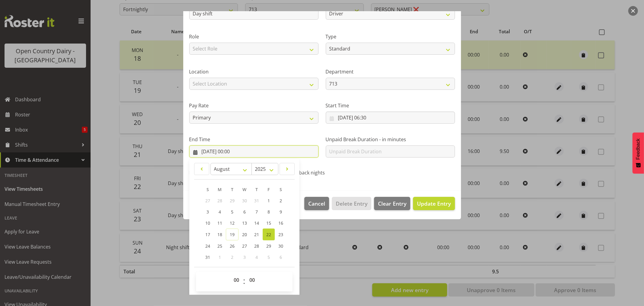
scroll to position [61, 0]
click at [237, 280] on select "00 01 02 03 04 05 06 07 08 09 10 11 12 13 14 15 16 17 18 19 20 21 22 23" at bounding box center [238, 279] width 14 height 12
select select "16"
click at [231, 273] on select "00 01 02 03 04 05 06 07 08 09 10 11 12 13 14 15 16 17 18 19 20 21 22 23" at bounding box center [238, 279] width 14 height 12
type input "22/08/2025, 16:00"
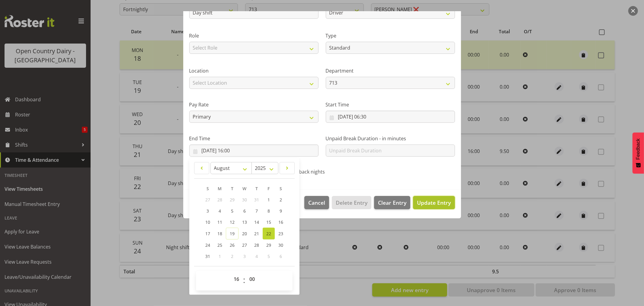
click at [426, 203] on span "Update Entry" at bounding box center [434, 202] width 34 height 7
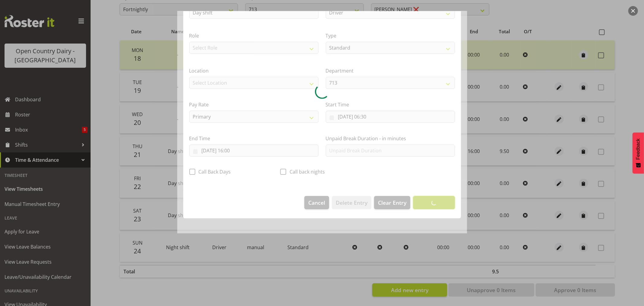
scroll to position [0, 0]
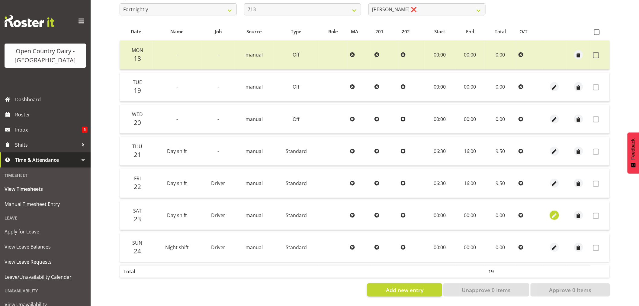
click at [554, 212] on span "button" at bounding box center [554, 215] width 7 height 7
select select "Standard"
select select "7"
select select "2025"
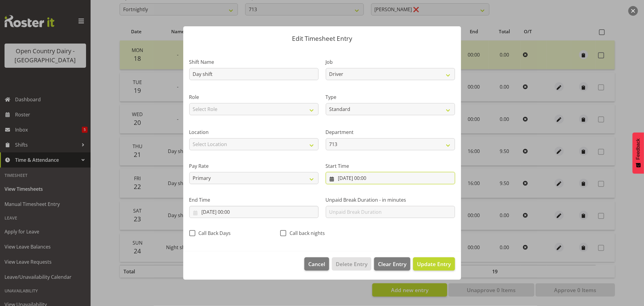
click at [362, 177] on input "23/08/2025, 00:00" at bounding box center [390, 178] width 129 height 12
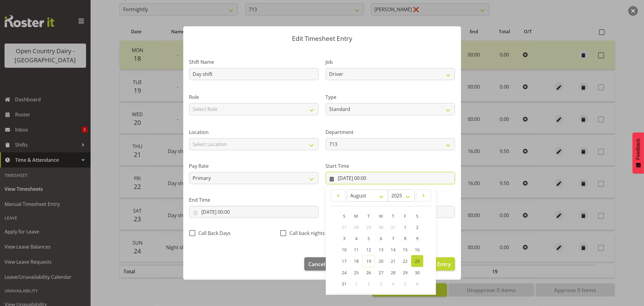
scroll to position [27, 0]
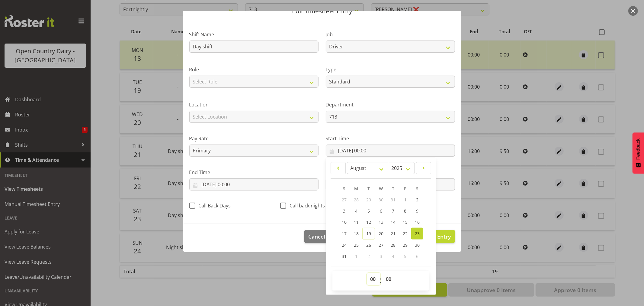
click at [370, 281] on select "00 01 02 03 04 05 06 07 08 09 10 11 12 13 14 15 16 17 18 19 20 21 22 23" at bounding box center [374, 279] width 14 height 12
select select "6"
click at [367, 273] on select "00 01 02 03 04 05 06 07 08 09 10 11 12 13 14 15 16 17 18 19 20 21 22 23" at bounding box center [374, 279] width 14 height 12
type input "23/08/2025, 06:00"
click at [389, 278] on select "00 01 02 03 04 05 06 07 08 09 10 11 12 13 14 15 16 17 18 19 20 21 22 23 24 25 2…" at bounding box center [390, 279] width 14 height 12
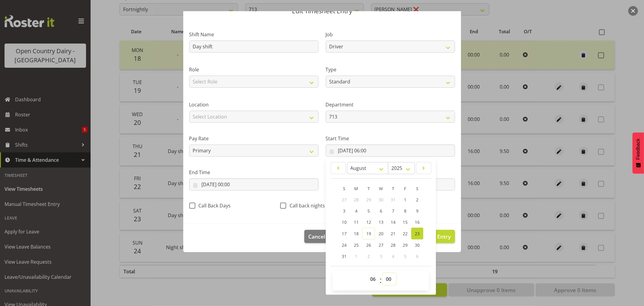
select select "30"
click at [383, 273] on select "00 01 02 03 04 05 06 07 08 09 10 11 12 13 14 15 16 17 18 19 20 21 22 23 24 25 2…" at bounding box center [390, 279] width 14 height 12
type input "23/08/2025, 06:30"
click at [241, 182] on input "23/08/2025, 00:00" at bounding box center [253, 184] width 129 height 12
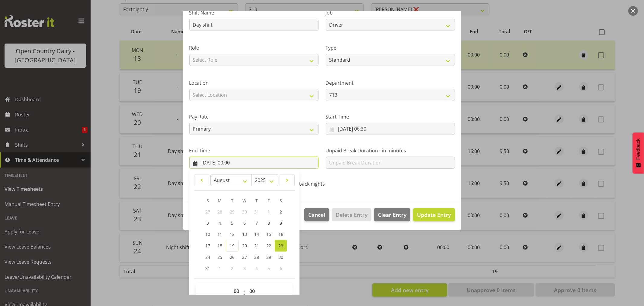
scroll to position [61, 0]
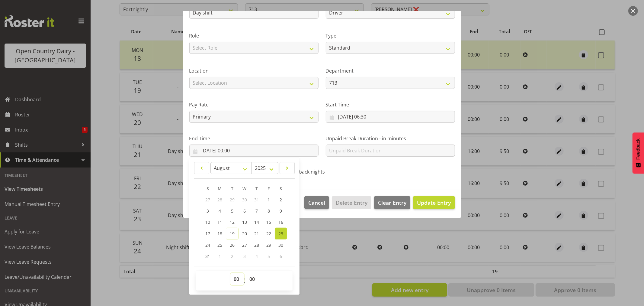
click at [234, 280] on select "00 01 02 03 04 05 06 07 08 09 10 11 12 13 14 15 16 17 18 19 20 21 22 23" at bounding box center [238, 279] width 14 height 12
select select "16"
click at [231, 273] on select "00 01 02 03 04 05 06 07 08 09 10 11 12 13 14 15 16 17 18 19 20 21 22 23" at bounding box center [238, 279] width 14 height 12
type input "23/08/2025, 16:00"
click at [417, 205] on span "Update Entry" at bounding box center [434, 202] width 34 height 7
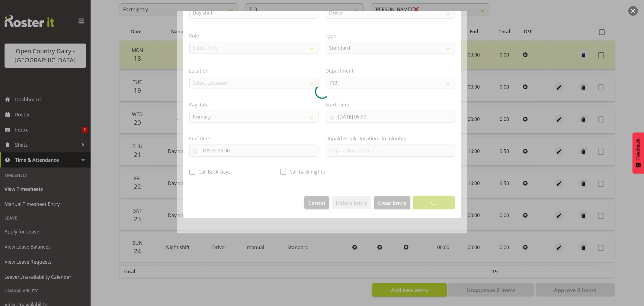
scroll to position [0, 0]
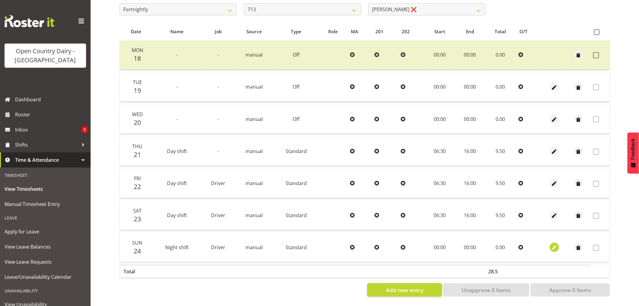
click at [554, 244] on span "button" at bounding box center [554, 247] width 7 height 7
select select "Standard"
select select "7"
select select "2025"
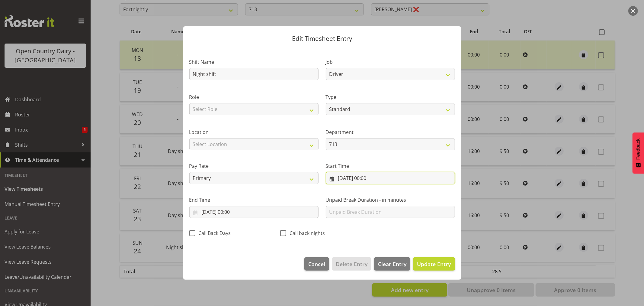
click at [362, 178] on input "24/08/2025, 00:00" at bounding box center [390, 178] width 129 height 12
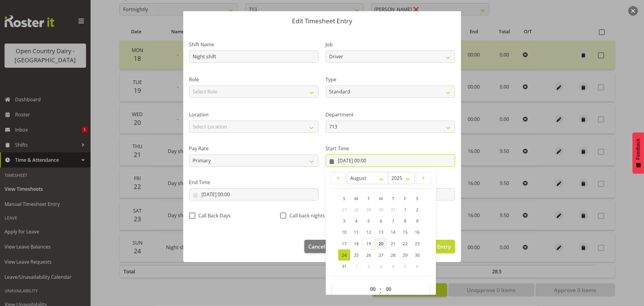
scroll to position [27, 0]
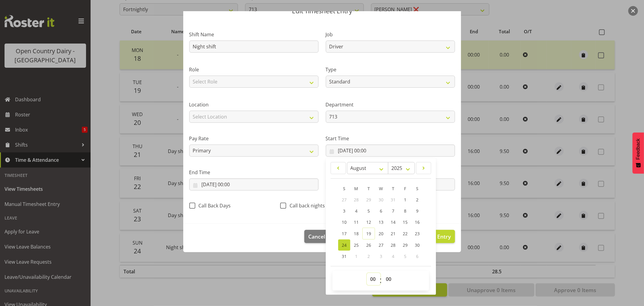
click at [370, 279] on select "00 01 02 03 04 05 06 07 08 09 10 11 12 13 14 15 16 17 18 19 20 21 22 23" at bounding box center [374, 279] width 14 height 12
select select "16"
click at [367, 273] on select "00 01 02 03 04 05 06 07 08 09 10 11 12 13 14 15 16 17 18 19 20 21 22 23" at bounding box center [374, 279] width 14 height 12
type input "24/08/2025, 16:00"
drag, startPoint x: 386, startPoint y: 277, endPoint x: 414, endPoint y: 198, distance: 84.6
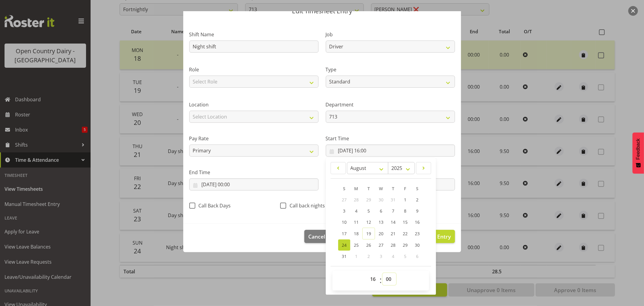
click at [387, 277] on select "00 01 02 03 04 05 06 07 08 09 10 11 12 13 14 15 16 17 18 19 20 21 22 23 24 25 2…" at bounding box center [390, 279] width 14 height 12
select select "45"
click at [383, 273] on select "00 01 02 03 04 05 06 07 08 09 10 11 12 13 14 15 16 17 18 19 20 21 22 23 24 25 2…" at bounding box center [390, 279] width 14 height 12
type input "24/08/2025, 16:45"
click at [214, 182] on input "24/08/2025, 00:00" at bounding box center [253, 184] width 129 height 12
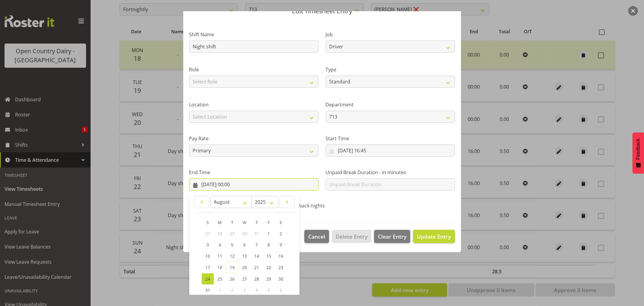
scroll to position [61, 0]
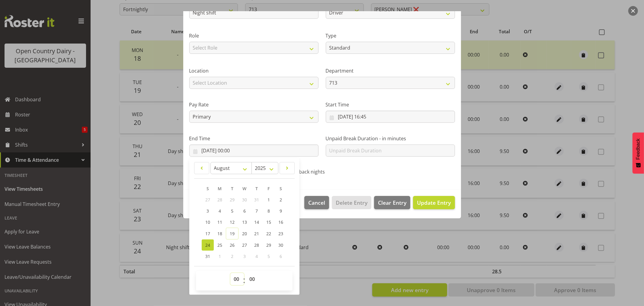
click at [236, 279] on select "00 01 02 03 04 05 06 07 08 09 10 11 12 13 14 15 16 17 18 19 20 21 22 23" at bounding box center [238, 279] width 14 height 12
select select "4"
click at [231, 273] on select "00 01 02 03 04 05 06 07 08 09 10 11 12 13 14 15 16 17 18 19 20 21 22 23" at bounding box center [238, 279] width 14 height 12
type input "24/08/2025, 04:00"
click at [429, 203] on span "Update Entry" at bounding box center [434, 202] width 34 height 7
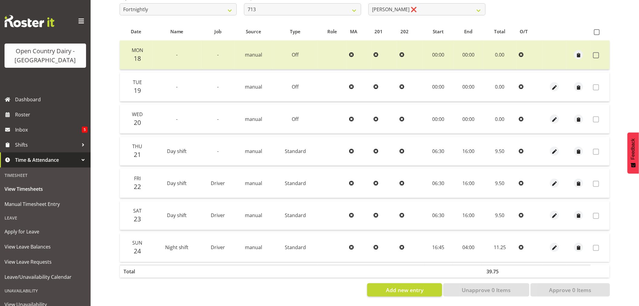
scroll to position [0, 0]
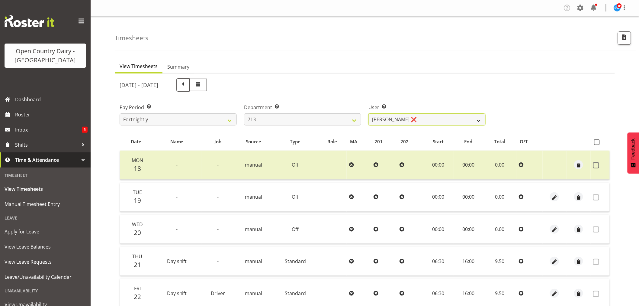
click at [424, 117] on select "Harmanpreet (Mahky) Dhillon ❌ Marcus Waretini ❌ Norman Sellen ❌" at bounding box center [427, 119] width 117 height 12
click at [432, 117] on select "Harmanpreet (Mahky) Dhillon ❌ Marcus Waretini ❌ Norman Sellen ❌" at bounding box center [427, 119] width 117 height 12
select select "8201"
click at [369, 113] on select "Harmanpreet (Mahky) Dhillon ❌ Marcus Waretini ❌ Norman Sellen ❌" at bounding box center [427, 119] width 117 height 12
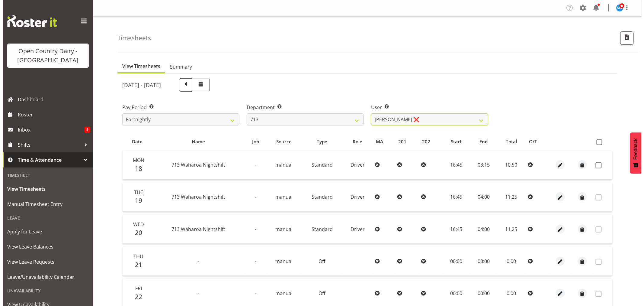
scroll to position [101, 0]
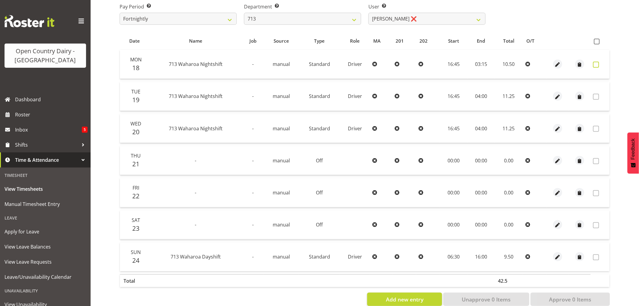
click at [595, 64] on span at bounding box center [596, 65] width 6 height 6
checkbox input "true"
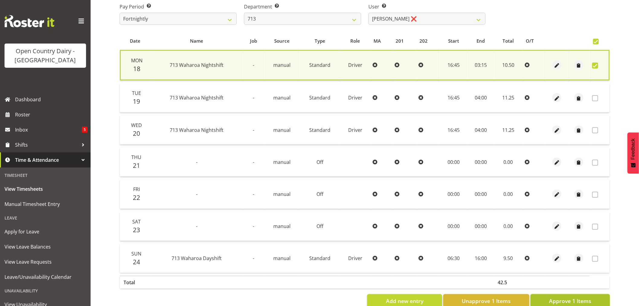
click at [572, 299] on span "Approve 1 Items" at bounding box center [570, 301] width 42 height 8
checkbox input "false"
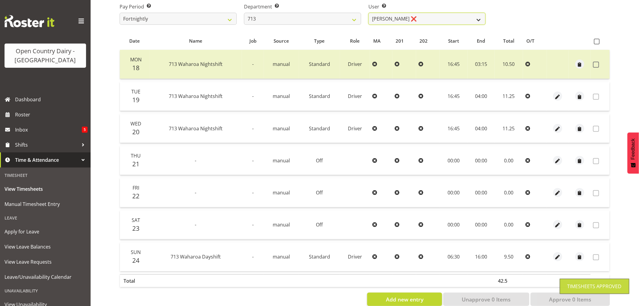
click at [421, 16] on select "Harmanpreet (Mahky) Dhillon ❌ Marcus Waretini ❌ Norman Sellen ❌" at bounding box center [427, 19] width 117 height 12
drag, startPoint x: 421, startPoint y: 16, endPoint x: 334, endPoint y: 17, distance: 86.7
click at [419, 16] on select "Harmanpreet (Mahky) Dhillon ❌ Marcus Waretini ❌ Norman Sellen ❌" at bounding box center [427, 19] width 117 height 12
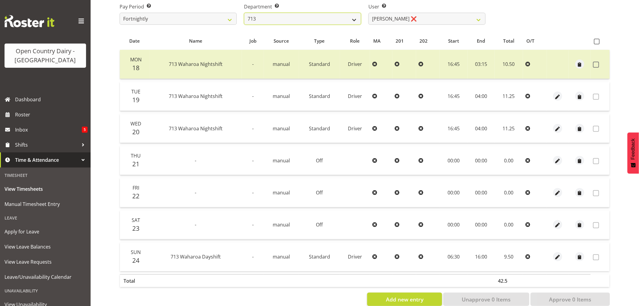
click at [303, 14] on select "701 702 703 704 705 706 707 708 709 710 711 712 713 714 715 716 717 718 719 720" at bounding box center [302, 19] width 117 height 12
select select "805"
click at [244, 13] on select "701 702 703 704 705 706 707 708 709 710 711 712 713 714 715 716 717 718 719 720" at bounding box center [302, 19] width 117 height 12
select select "10244"
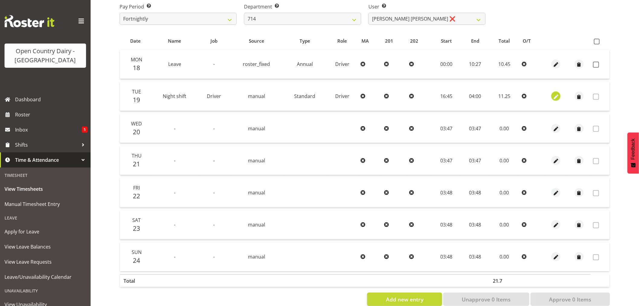
click at [555, 97] on span "button" at bounding box center [556, 96] width 7 height 7
select select "Standard"
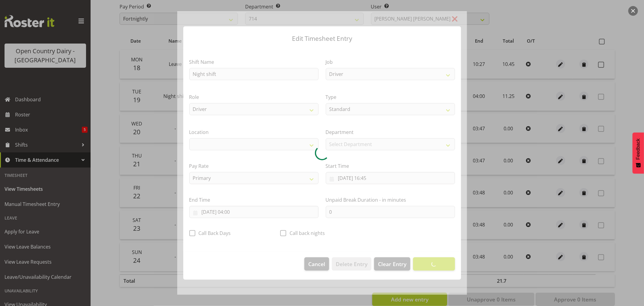
select select "1054"
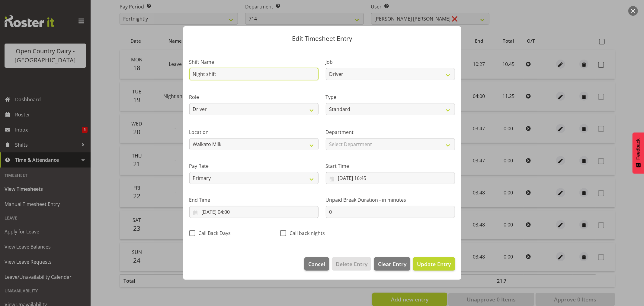
drag, startPoint x: 147, startPoint y: 72, endPoint x: 103, endPoint y: 72, distance: 43.8
click at [103, 72] on div "Edit Timesheet Entry Shift Name Night shift Job Driver Driver supervisor Suppor…" at bounding box center [322, 153] width 644 height 306
type input "Leave"
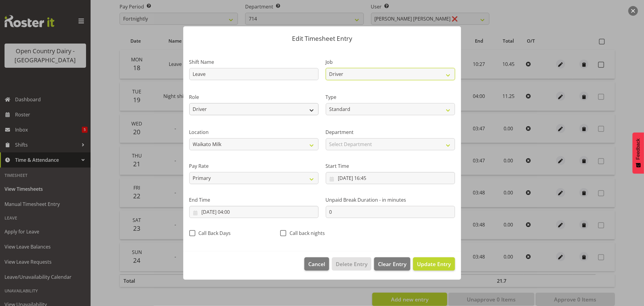
drag, startPoint x: 371, startPoint y: 74, endPoint x: 274, endPoint y: 110, distance: 103.4
click at [371, 74] on select "Driver Driver supervisor Support" at bounding box center [390, 74] width 129 height 12
click at [268, 113] on select "Driver" at bounding box center [253, 109] width 129 height 12
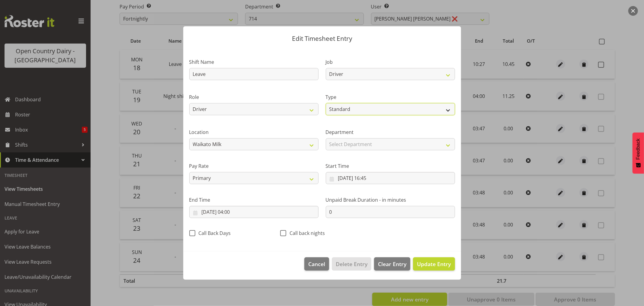
click at [404, 106] on select "Off Standard Public Holiday Public Holiday (Worked) Day In Lieu Annual Leave Si…" at bounding box center [390, 109] width 129 height 12
select select "Annual"
click at [326, 103] on select "Off Standard Public Holiday Public Holiday (Worked) Day In Lieu Annual Leave Si…" at bounding box center [390, 109] width 129 height 12
click at [371, 179] on input "19/08/2025, 16:45" at bounding box center [390, 178] width 129 height 12
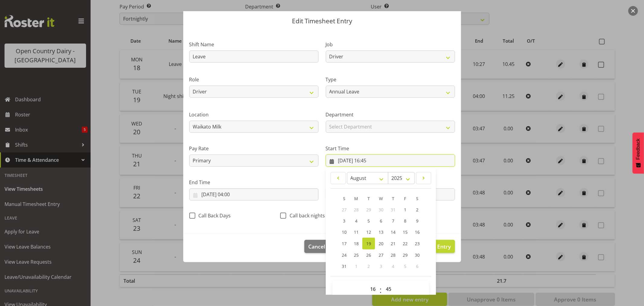
scroll to position [27, 0]
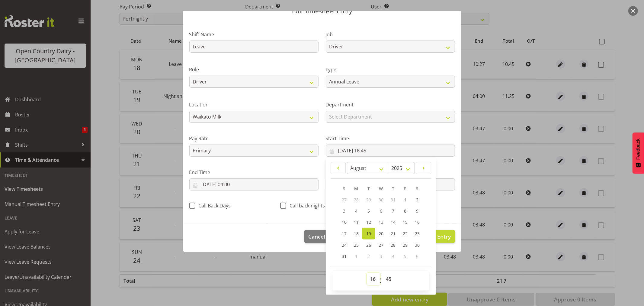
click at [373, 281] on select "00 01 02 03 04 05 06 07 08 09 10 11 12 13 14 15 16 17 18 19 20 21 22 23" at bounding box center [374, 279] width 14 height 12
select select "0"
click at [367, 273] on select "00 01 02 03 04 05 06 07 08 09 10 11 12 13 14 15 16 17 18 19 20 21 22 23" at bounding box center [374, 279] width 14 height 12
type input "19/08/2025, 00:45"
drag, startPoint x: 385, startPoint y: 280, endPoint x: 385, endPoint y: 275, distance: 4.5
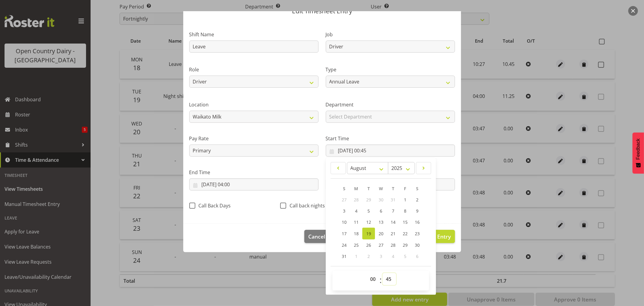
click at [385, 280] on select "00 01 02 03 04 05 06 07 08 09 10 11 12 13 14 15 16 17 18 19 20 21 22 23 24 25 2…" at bounding box center [390, 279] width 14 height 12
select select "0"
click at [383, 273] on select "00 01 02 03 04 05 06 07 08 09 10 11 12 13 14 15 16 17 18 19 20 21 22 23 24 25 2…" at bounding box center [390, 279] width 14 height 12
type input "19/08/2025, 00:00"
drag, startPoint x: 260, startPoint y: 227, endPoint x: 228, endPoint y: 211, distance: 35.7
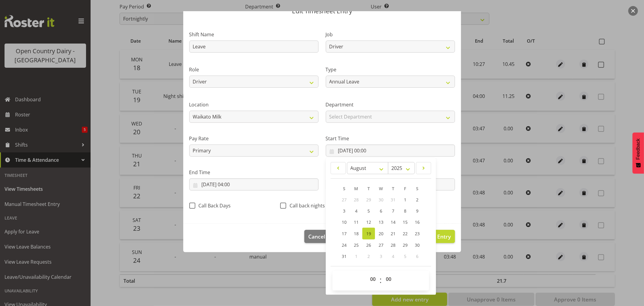
click at [257, 229] on footer "Cancel Delete Entry Clear Entry Update Entry" at bounding box center [322, 238] width 278 height 28
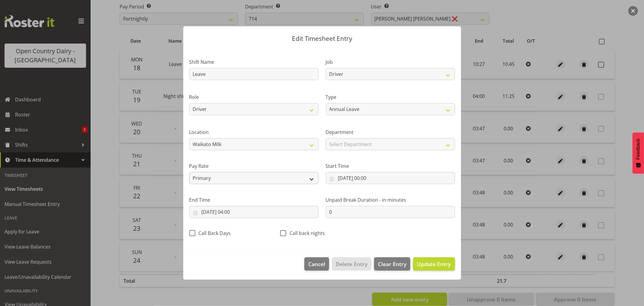
scroll to position [0, 0]
click at [232, 212] on input "20/08/2025, 04:00" at bounding box center [253, 212] width 129 height 12
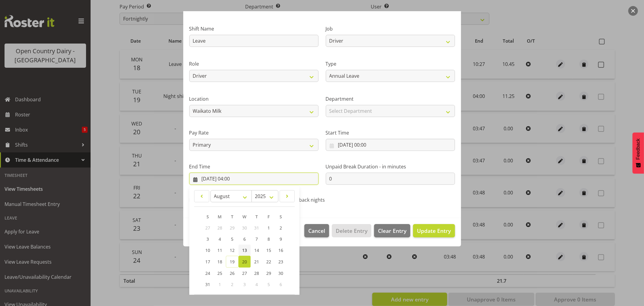
scroll to position [61, 0]
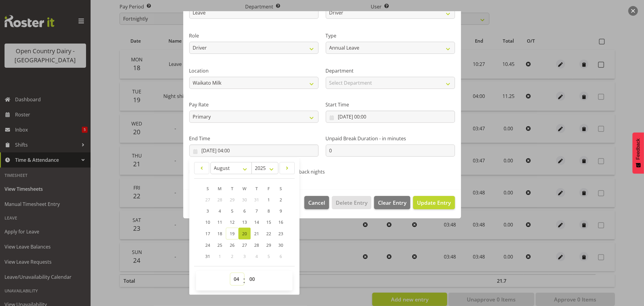
click at [237, 280] on select "00 01 02 03 04 05 06 07 08 09 10 11 12 13 14 15 16 17 18 19 20 21 22 23" at bounding box center [238, 279] width 14 height 12
select select "10"
click at [231, 273] on select "00 01 02 03 04 05 06 07 08 09 10 11 12 13 14 15 16 17 18 19 20 21 22 23" at bounding box center [238, 279] width 14 height 12
type input "20/08/2025, 10:00"
click at [430, 205] on span "Update Entry" at bounding box center [434, 202] width 34 height 7
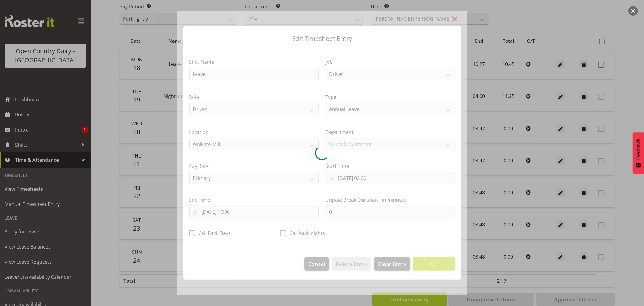
scroll to position [0, 0]
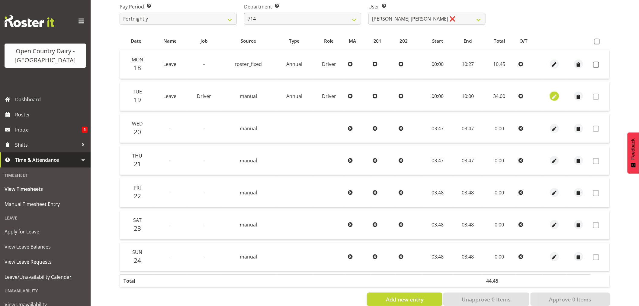
click at [555, 96] on span "button" at bounding box center [554, 96] width 7 height 7
select select "Annual"
select select "7"
select select "2025"
select select "10"
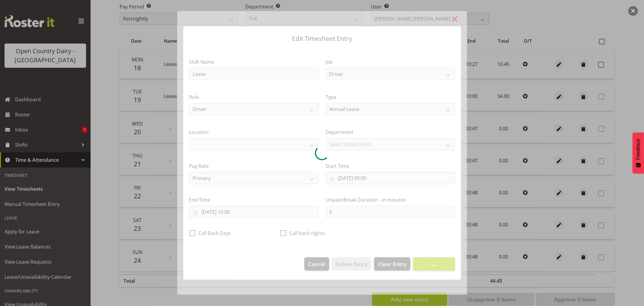
select select "1054"
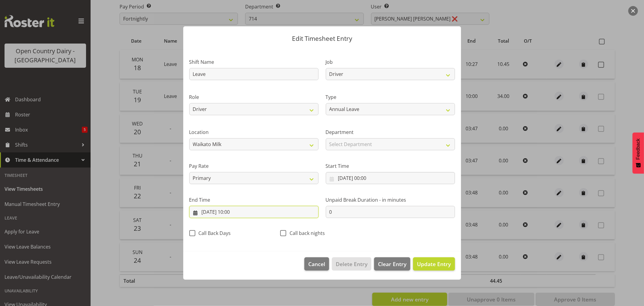
click at [238, 212] on input "20/08/2025, 10:00" at bounding box center [253, 212] width 129 height 12
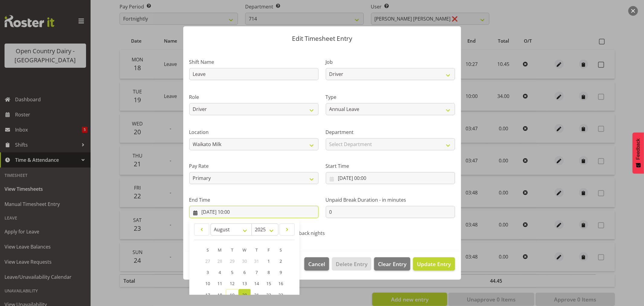
scroll to position [61, 0]
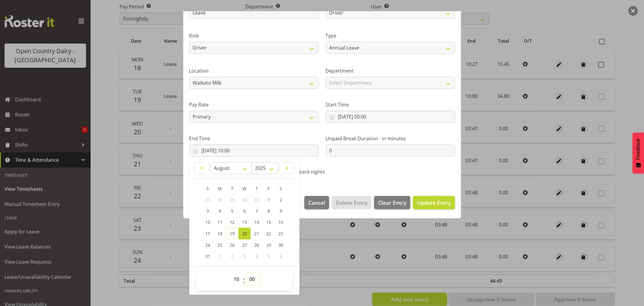
click at [252, 281] on select "00 01 02 03 04 05 06 07 08 09 10 11 12 13 14 15 16 17 18 19 20 21 22 23 24 25 2…" at bounding box center [253, 279] width 14 height 12
select select "27"
click at [246, 273] on select "00 01 02 03 04 05 06 07 08 09 10 11 12 13 14 15 16 17 18 19 20 21 22 23 24 25 2…" at bounding box center [253, 279] width 14 height 12
type input "20/08/2025, 10:27"
click at [429, 204] on span "Update Entry" at bounding box center [434, 202] width 34 height 7
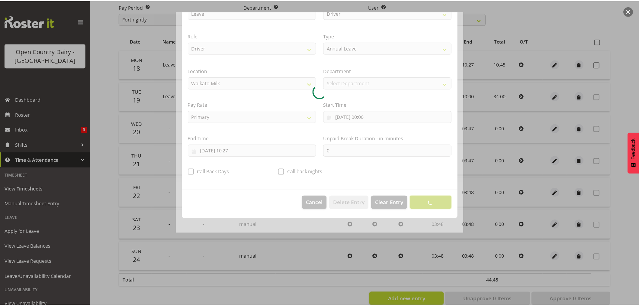
scroll to position [0, 0]
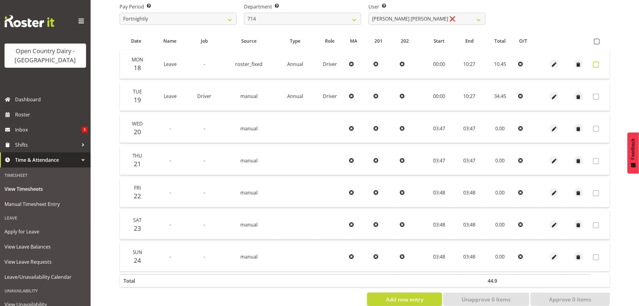
click at [597, 65] on span at bounding box center [596, 65] width 6 height 6
checkbox input "true"
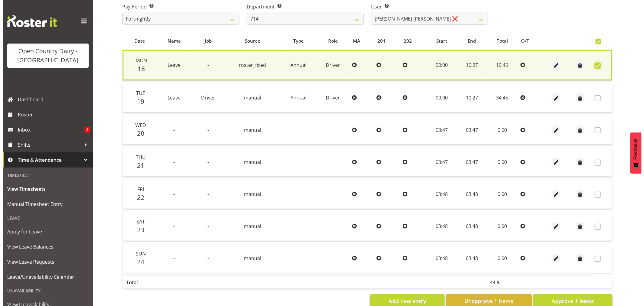
scroll to position [116, 0]
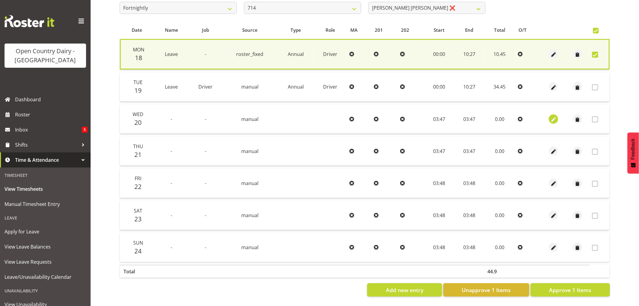
click at [554, 116] on span "button" at bounding box center [553, 119] width 7 height 7
select select "7"
select select "2025"
select select "3"
select select "47"
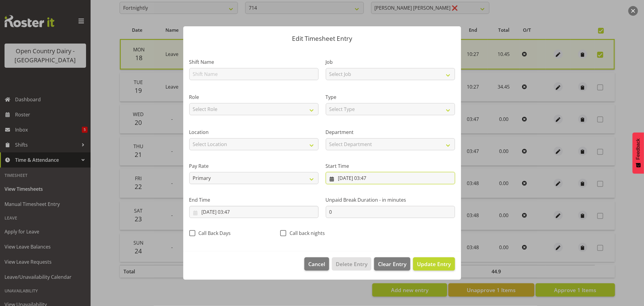
click at [367, 179] on input "20/08/2025, 03:47" at bounding box center [390, 178] width 129 height 12
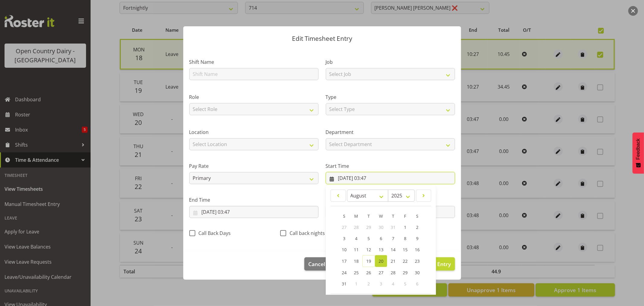
scroll to position [27, 0]
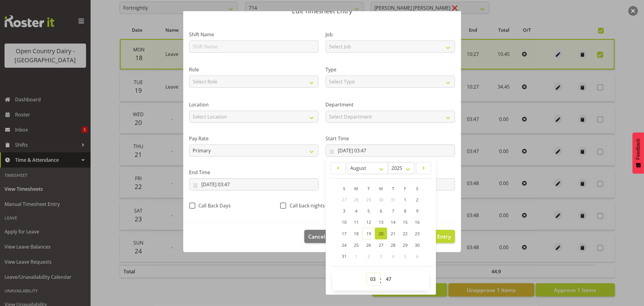
click at [372, 280] on select "00 01 02 03 04 05 06 07 08 09 10 11 12 13 14 15 16 17 18 19 20 21 22 23" at bounding box center [374, 279] width 14 height 12
select select "0"
click at [367, 273] on select "00 01 02 03 04 05 06 07 08 09 10 11 12 13 14 15 16 17 18 19 20 21 22 23" at bounding box center [374, 279] width 14 height 12
type input "20/08/2025, 00:47"
click at [388, 279] on select "00 01 02 03 04 05 06 07 08 09 10 11 12 13 14 15 16 17 18 19 20 21 22 23 24 25 2…" at bounding box center [390, 279] width 14 height 12
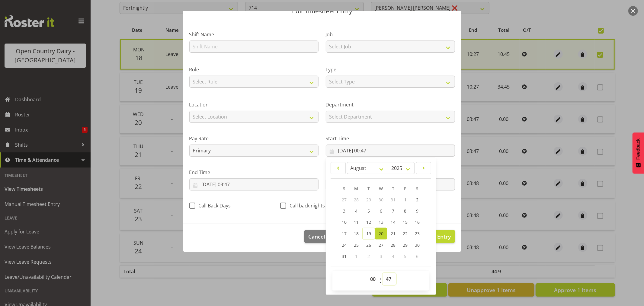
select select "0"
click at [383, 273] on select "00 01 02 03 04 05 06 07 08 09 10 11 12 13 14 15 16 17 18 19 20 21 22 23 24 25 2…" at bounding box center [390, 279] width 14 height 12
type input "20/08/2025, 00:00"
click at [252, 185] on input "20/08/2025, 03:47" at bounding box center [253, 184] width 129 height 12
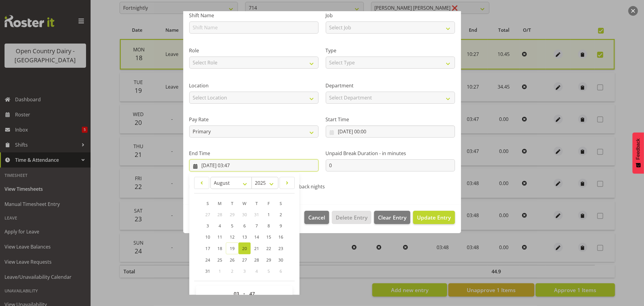
scroll to position [61, 0]
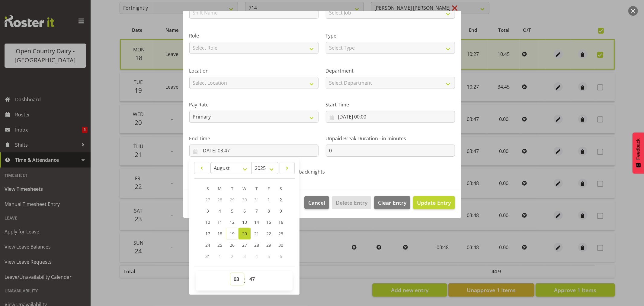
click at [238, 280] on select "00 01 02 03 04 05 06 07 08 09 10 11 12 13 14 15 16 17 18 19 20 21 22 23" at bounding box center [238, 279] width 14 height 12
select select "0"
click at [231, 273] on select "00 01 02 03 04 05 06 07 08 09 10 11 12 13 14 15 16 17 18 19 20 21 22 23" at bounding box center [238, 279] width 14 height 12
type input "20/08/2025, 00:47"
click at [251, 278] on select "00 01 02 03 04 05 06 07 08 09 10 11 12 13 14 15 16 17 18 19 20 21 22 23 24 25 2…" at bounding box center [253, 279] width 14 height 12
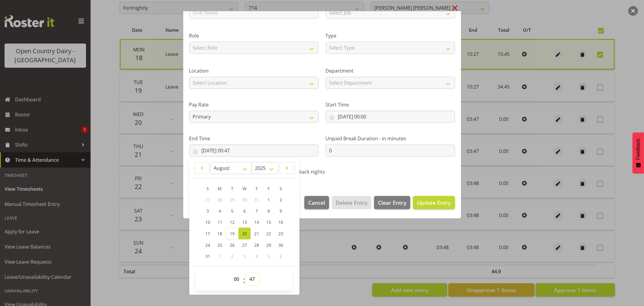
select select "0"
click at [246, 273] on select "00 01 02 03 04 05 06 07 08 09 10 11 12 13 14 15 16 17 18 19 20 21 22 23 24 25 2…" at bounding box center [253, 279] width 14 height 12
type input "20/08/2025, 00:00"
click at [437, 202] on span "Update Entry" at bounding box center [434, 202] width 34 height 7
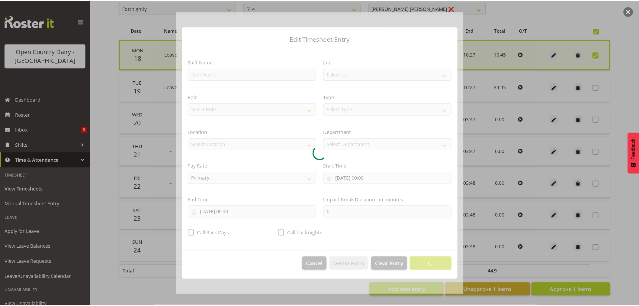
scroll to position [0, 0]
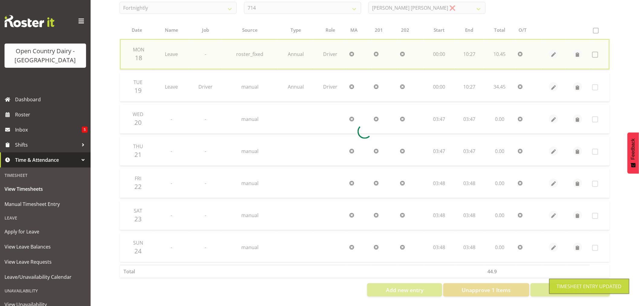
checkbox input "false"
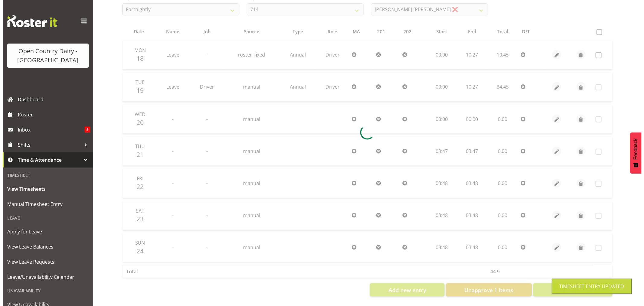
scroll to position [115, 0]
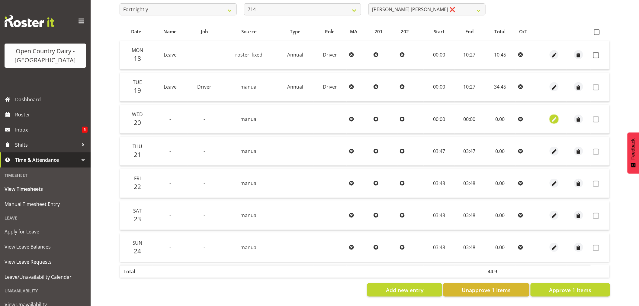
click at [553, 116] on span "button" at bounding box center [554, 119] width 7 height 7
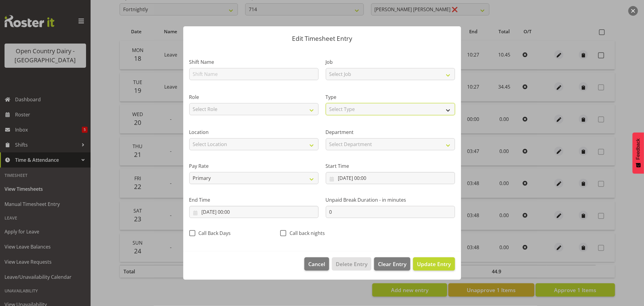
click at [344, 110] on select "Select Type Off Standard Public Holiday Public Holiday (Worked) Day In Lieu Ann…" at bounding box center [390, 109] width 129 height 12
select select "Off"
click at [326, 115] on select "Select Type Off Standard Public Holiday Public Holiday (Worked) Day In Lieu Ann…" at bounding box center [390, 109] width 129 height 12
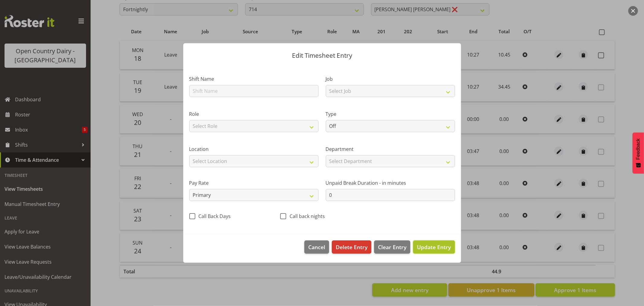
click at [439, 250] on span "Update Entry" at bounding box center [434, 246] width 34 height 7
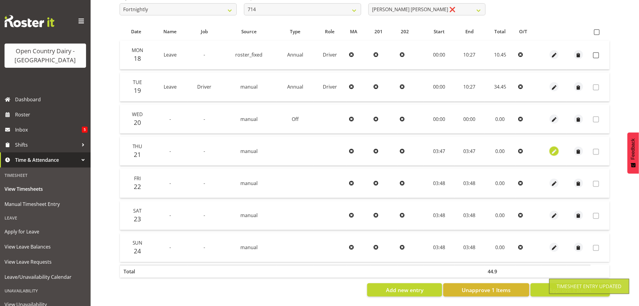
click at [558, 148] on button "button" at bounding box center [554, 151] width 9 height 9
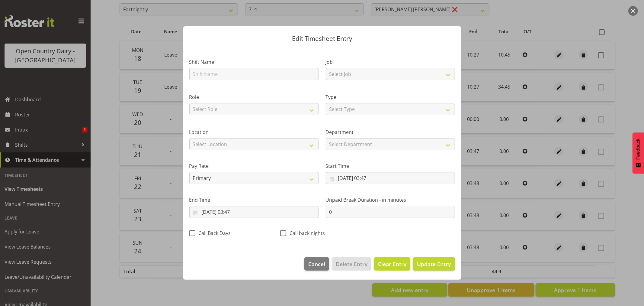
click at [390, 261] on span "Clear Entry" at bounding box center [392, 264] width 28 height 8
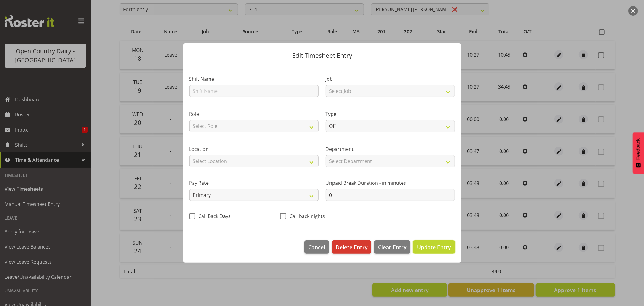
click at [445, 248] on span "Update Entry" at bounding box center [434, 246] width 34 height 7
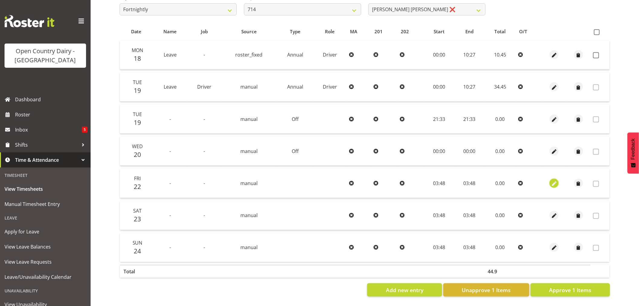
click at [555, 180] on span "button" at bounding box center [554, 183] width 7 height 7
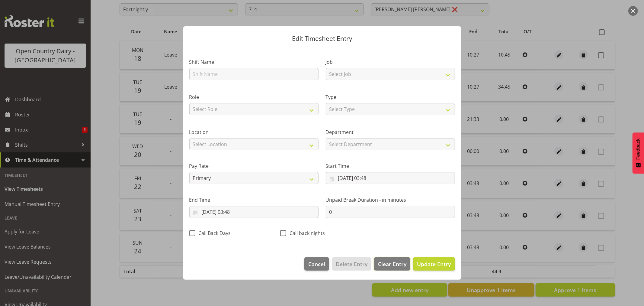
click at [392, 263] on span "Clear Entry" at bounding box center [392, 264] width 28 height 8
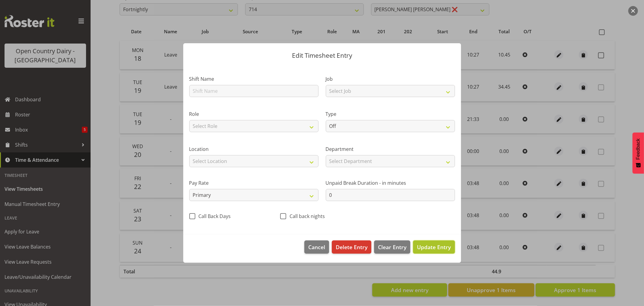
click at [428, 247] on span "Update Entry" at bounding box center [434, 246] width 34 height 7
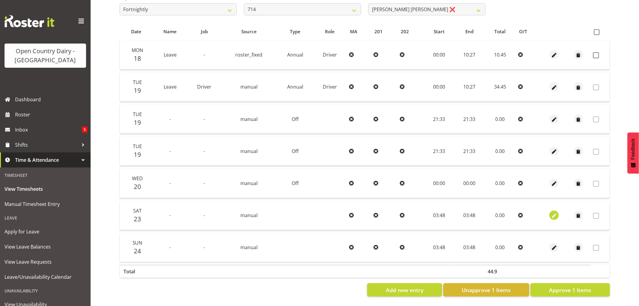
click at [556, 212] on span "button" at bounding box center [554, 215] width 7 height 7
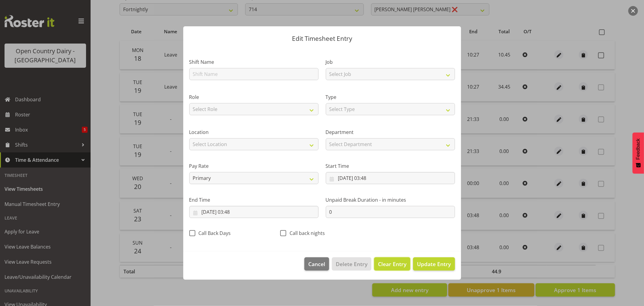
click at [389, 266] on span "Clear Entry" at bounding box center [392, 264] width 28 height 8
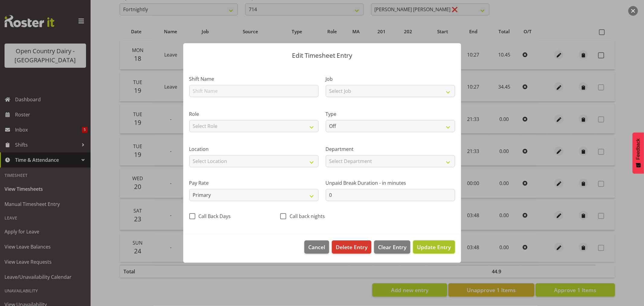
click at [443, 249] on span "Update Entry" at bounding box center [434, 246] width 34 height 7
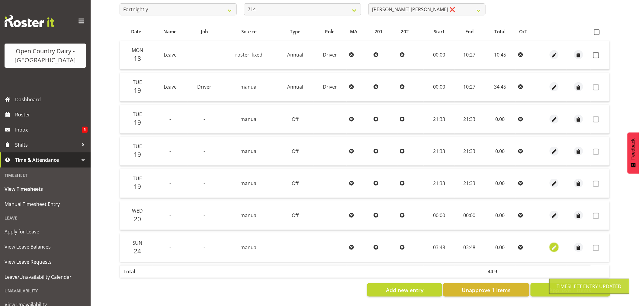
click at [554, 244] on span "button" at bounding box center [554, 247] width 7 height 7
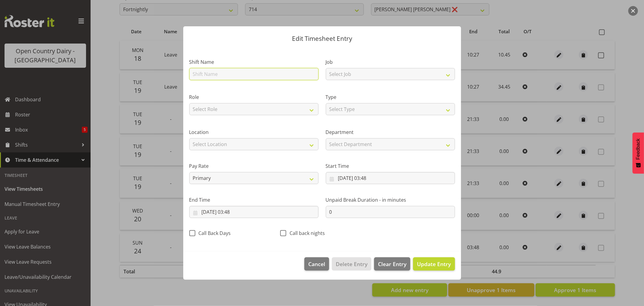
click at [231, 72] on input "text" at bounding box center [253, 74] width 129 height 12
type input "Day shift"
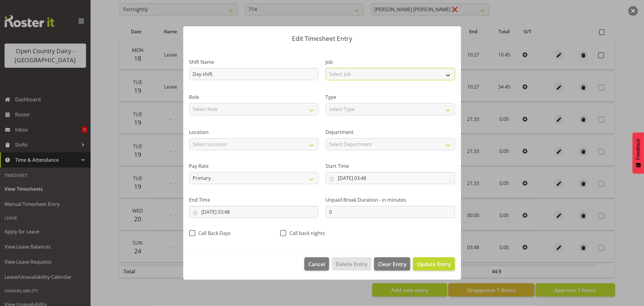
click at [363, 73] on select "Select Job Driver Driver supervisor Support" at bounding box center [390, 74] width 129 height 12
select select "9052"
click at [326, 68] on select "Select Job Driver Driver supervisor Support" at bounding box center [390, 74] width 129 height 12
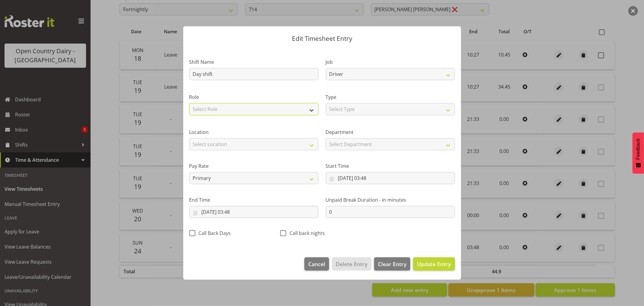
click at [270, 103] on select "Select Role Driver" at bounding box center [253, 109] width 129 height 12
select select "1166"
click at [189, 103] on select "Select Role Driver" at bounding box center [253, 109] width 129 height 12
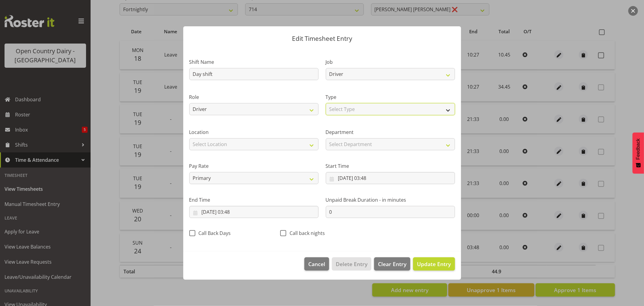
click at [343, 107] on select "Select Type Off Standard Public Holiday Public Holiday (Worked) Day In Lieu Ann…" at bounding box center [390, 109] width 129 height 12
select select "Standard"
click at [326, 103] on select "Select Type Off Standard Public Holiday Public Holiday (Worked) Day In Lieu Ann…" at bounding box center [390, 109] width 129 height 12
click at [363, 178] on input "24/08/2025, 03:48" at bounding box center [390, 178] width 129 height 12
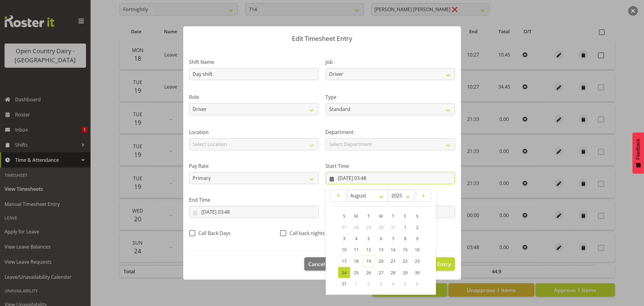
scroll to position [27, 0]
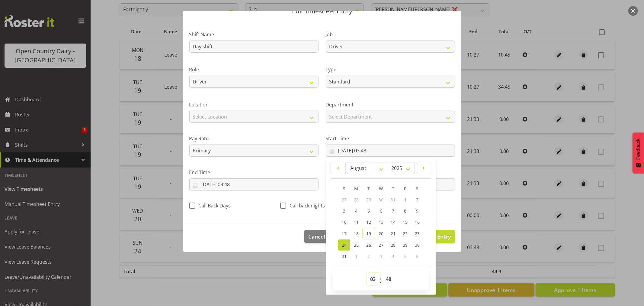
click at [371, 281] on select "00 01 02 03 04 05 06 07 08 09 10 11 12 13 14 15 16 17 18 19 20 21 22 23" at bounding box center [374, 279] width 14 height 12
select select "6"
click at [367, 273] on select "00 01 02 03 04 05 06 07 08 09 10 11 12 13 14 15 16 17 18 19 20 21 22 23" at bounding box center [374, 279] width 14 height 12
type input "24/08/2025, 06:48"
drag, startPoint x: 386, startPoint y: 280, endPoint x: 386, endPoint y: 273, distance: 6.3
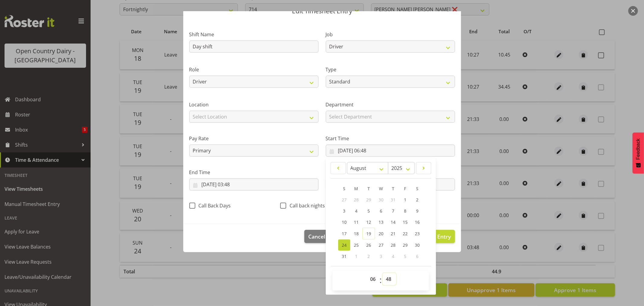
click at [386, 279] on select "00 01 02 03 04 05 06 07 08 09 10 11 12 13 14 15 16 17 18 19 20 21 22 23 24 25 2…" at bounding box center [390, 279] width 14 height 12
select select "30"
click at [383, 273] on select "00 01 02 03 04 05 06 07 08 09 10 11 12 13 14 15 16 17 18 19 20 21 22 23 24 25 2…" at bounding box center [390, 279] width 14 height 12
type input "24/08/2025, 06:30"
click at [227, 183] on input "24/08/2025, 03:48" at bounding box center [253, 184] width 129 height 12
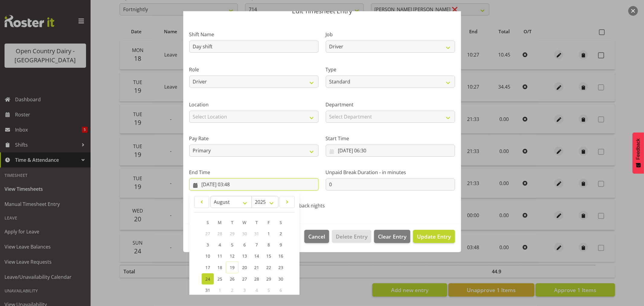
scroll to position [61, 0]
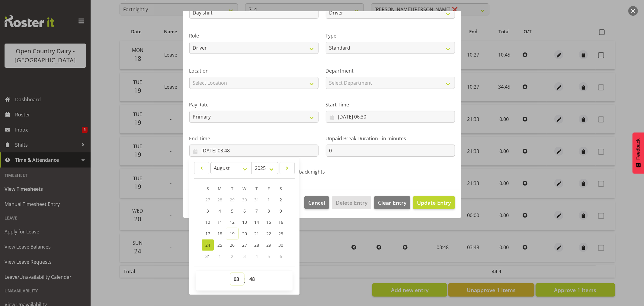
click at [235, 281] on select "00 01 02 03 04 05 06 07 08 09 10 11 12 13 14 15 16 17 18 19 20 21 22 23" at bounding box center [238, 279] width 14 height 12
select select "16"
click at [231, 273] on select "00 01 02 03 04 05 06 07 08 09 10 11 12 13 14 15 16 17 18 19 20 21 22 23" at bounding box center [238, 279] width 14 height 12
type input "24/08/2025, 16:48"
click at [250, 279] on select "00 01 02 03 04 05 06 07 08 09 10 11 12 13 14 15 16 17 18 19 20 21 22 23 24 25 2…" at bounding box center [253, 279] width 14 height 12
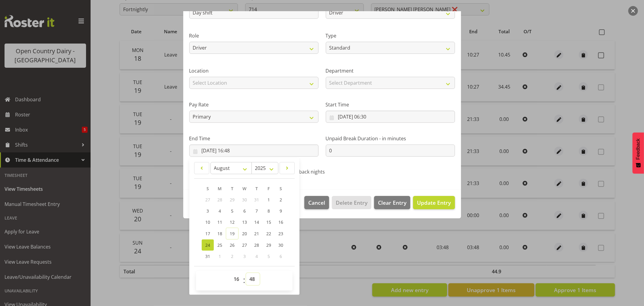
select select "0"
click at [246, 273] on select "00 01 02 03 04 05 06 07 08 09 10 11 12 13 14 15 16 17 18 19 20 21 22 23 24 25 2…" at bounding box center [253, 279] width 14 height 12
type input "24/08/2025, 16:00"
click at [434, 201] on span "Update Entry" at bounding box center [434, 202] width 34 height 7
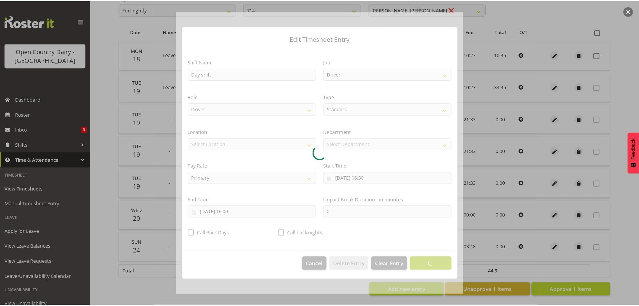
scroll to position [0, 0]
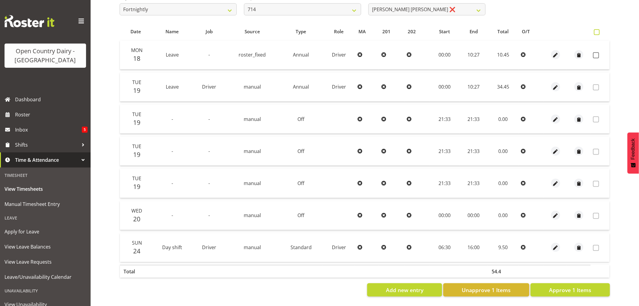
click at [598, 29] on span at bounding box center [597, 32] width 6 height 6
click at [598, 30] on input "checkbox" at bounding box center [596, 32] width 4 height 4
checkbox input "true"
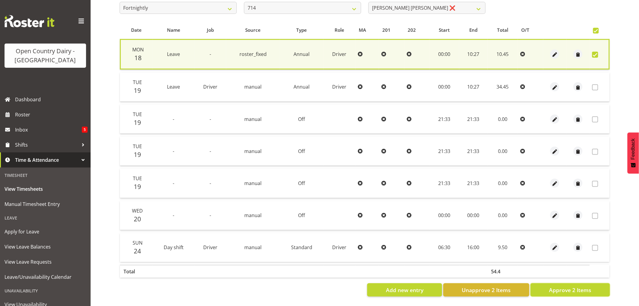
click at [587, 286] on span "Approve 2 Items" at bounding box center [570, 290] width 42 height 8
checkbox input "false"
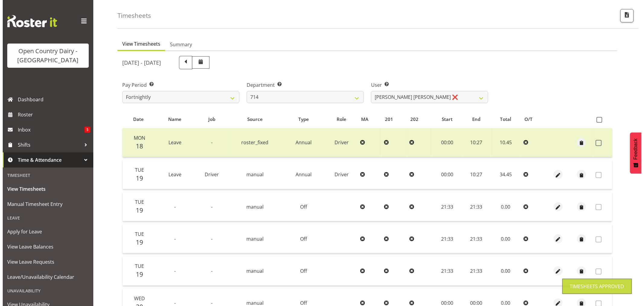
scroll to position [14, 0]
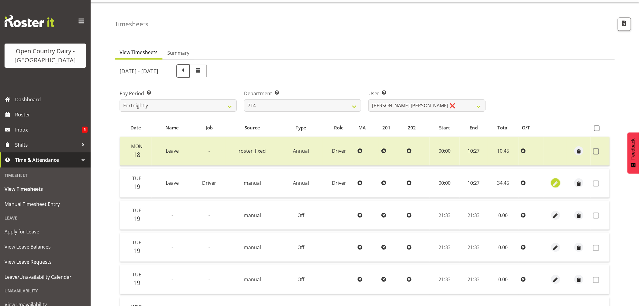
click at [557, 185] on span "button" at bounding box center [555, 183] width 7 height 7
select select "Annual"
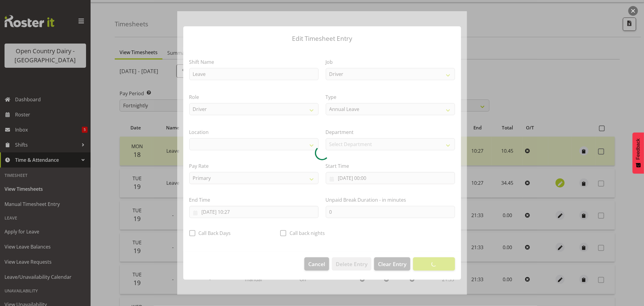
select select "1054"
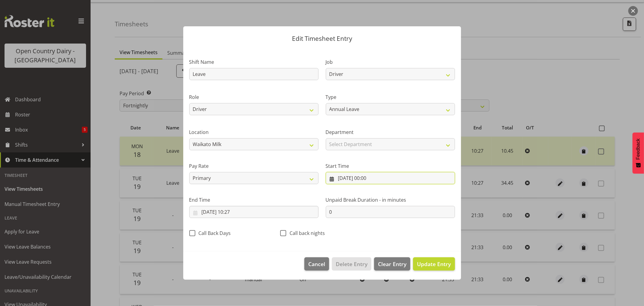
click at [368, 178] on input "19/08/2025, 00:00" at bounding box center [390, 178] width 129 height 12
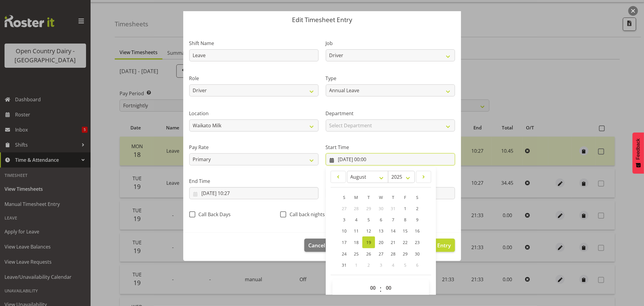
scroll to position [27, 0]
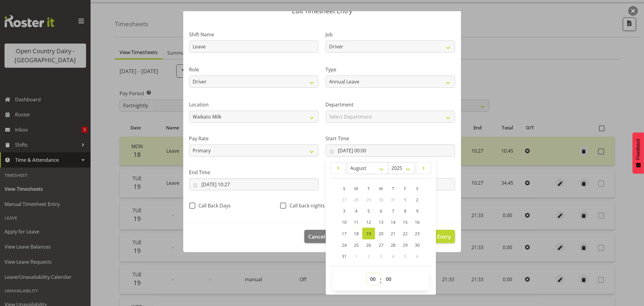
click at [371, 280] on select "00 01 02 03 04 05 06 07 08 09 10 11 12 13 14 15 16 17 18 19 20 21 22 23" at bounding box center [374, 279] width 14 height 12
select select "10"
click at [367, 273] on select "00 01 02 03 04 05 06 07 08 09 10 11 12 13 14 15 16 17 18 19 20 21 22 23" at bounding box center [374, 279] width 14 height 12
type input "19/08/2025, 10:00"
click at [385, 279] on select "00 01 02 03 04 05 06 07 08 09 10 11 12 13 14 15 16 17 18 19 20 21 22 23 24 25 2…" at bounding box center [390, 279] width 14 height 12
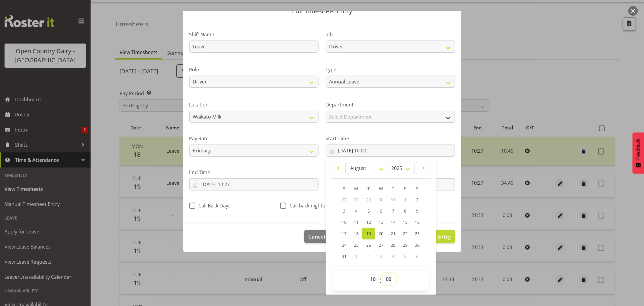
select select "27"
click at [383, 273] on select "00 01 02 03 04 05 06 07 08 09 10 11 12 13 14 15 16 17 18 19 20 21 22 23 24 25 2…" at bounding box center [390, 279] width 14 height 12
type input "19/08/2025, 10:27"
click at [439, 236] on span "Update Entry" at bounding box center [434, 236] width 34 height 7
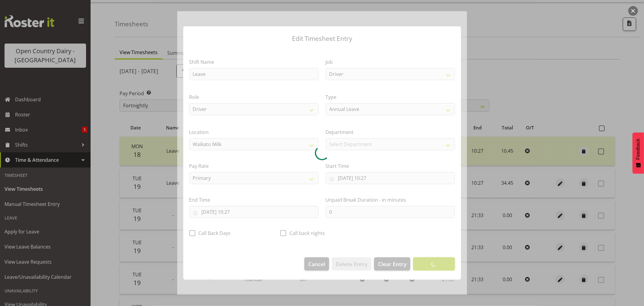
scroll to position [0, 0]
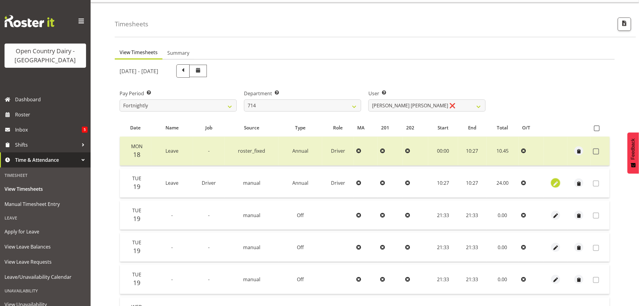
click at [556, 183] on span "button" at bounding box center [556, 183] width 7 height 7
select select "Annual"
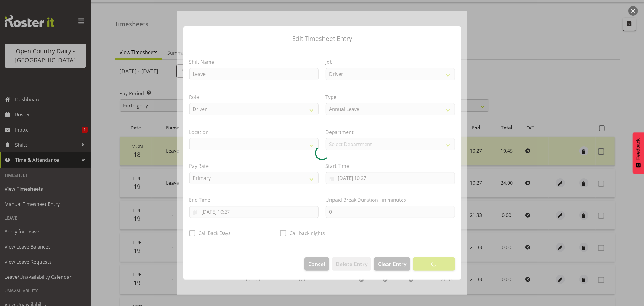
select select "1054"
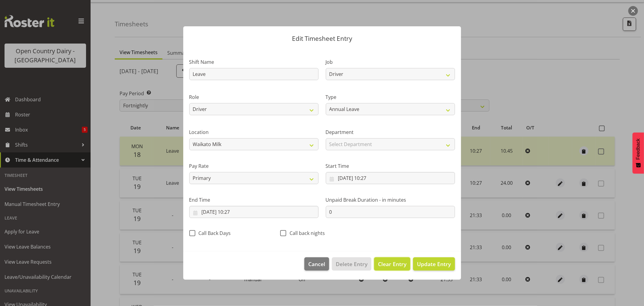
click at [393, 261] on span "Clear Entry" at bounding box center [392, 264] width 28 height 8
select select "Off"
select select
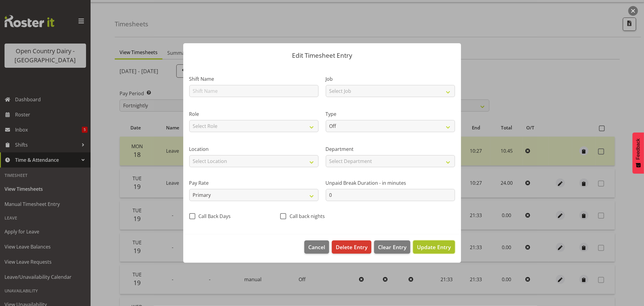
click at [424, 247] on span "Update Entry" at bounding box center [434, 246] width 34 height 7
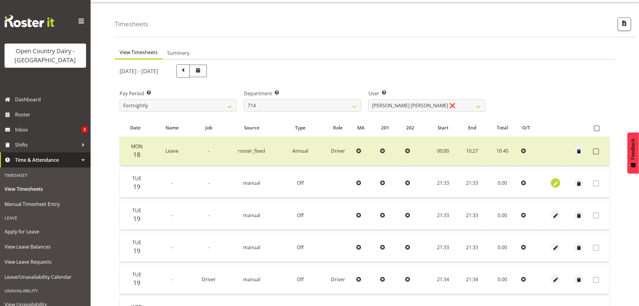
click at [554, 180] on span "button" at bounding box center [556, 183] width 7 height 7
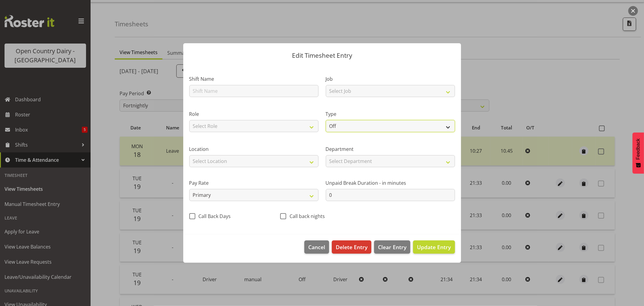
click at [353, 123] on select "Off Standard Public Holiday Public Holiday (Worked) Day In Lieu Annual Leave Si…" at bounding box center [390, 126] width 129 height 12
select select "Annual"
click at [326, 120] on select "Off Standard Public Holiday Public Holiday (Worked) Day In Lieu Annual Leave Si…" at bounding box center [390, 126] width 129 height 12
select select "7"
select select "2025"
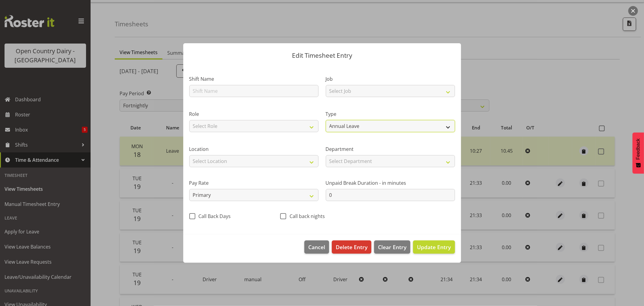
select select "21"
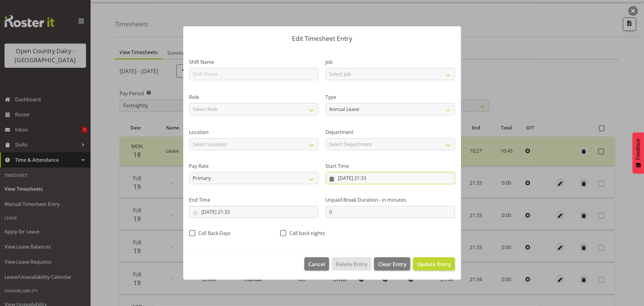
click at [367, 178] on input "19/08/2025, 21:33" at bounding box center [390, 178] width 129 height 12
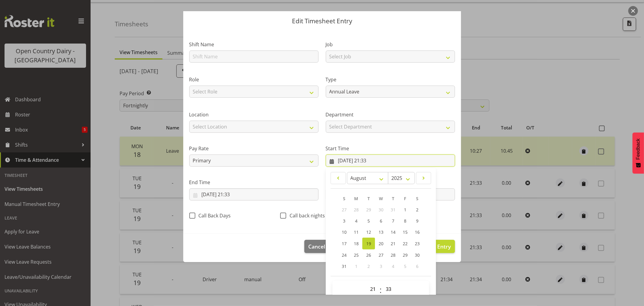
scroll to position [27, 0]
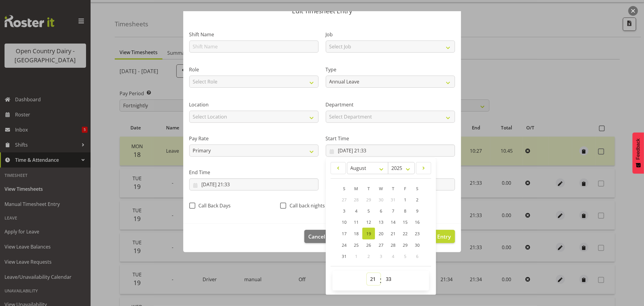
drag, startPoint x: 370, startPoint y: 281, endPoint x: 372, endPoint y: 274, distance: 6.9
click at [370, 281] on select "00 01 02 03 04 05 06 07 08 09 10 11 12 13 14 15 16 17 18 19 20 21 22 23" at bounding box center [374, 279] width 14 height 12
click at [367, 273] on select "00 01 02 03 04 05 06 07 08 09 10 11 12 13 14 15 16 17 18 19 20 21 22 23" at bounding box center [374, 279] width 14 height 12
drag, startPoint x: 386, startPoint y: 278, endPoint x: 387, endPoint y: 275, distance: 3.2
click at [386, 278] on select "00 01 02 03 04 05 06 07 08 09 10 11 12 13 14 15 16 17 18 19 20 21 22 23 24 25 2…" at bounding box center [390, 279] width 14 height 12
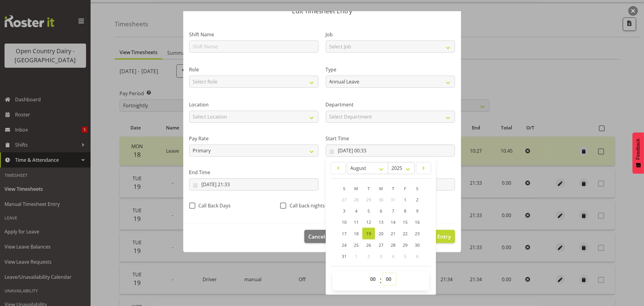
click at [383, 273] on select "00 01 02 03 04 05 06 07 08 09 10 11 12 13 14 15 16 17 18 19 20 21 22 23 24 25 2…" at bounding box center [390, 279] width 14 height 12
click at [229, 185] on input "19/08/2025, 21:33" at bounding box center [253, 184] width 129 height 12
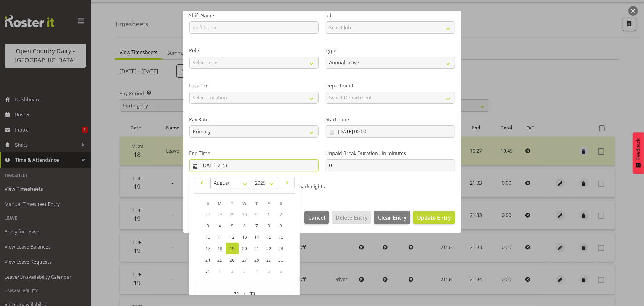
scroll to position [61, 0]
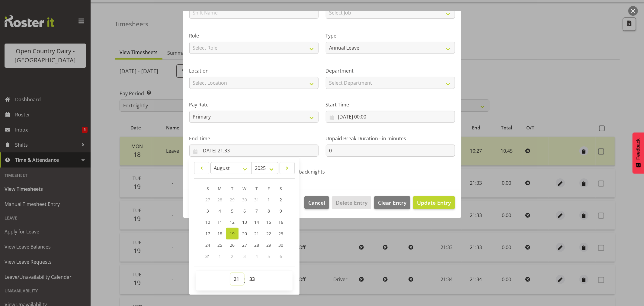
click at [236, 280] on select "00 01 02 03 04 05 06 07 08 09 10 11 12 13 14 15 16 17 18 19 20 21 22 23" at bounding box center [238, 279] width 14 height 12
click at [231, 273] on select "00 01 02 03 04 05 06 07 08 09 10 11 12 13 14 15 16 17 18 19 20 21 22 23" at bounding box center [238, 279] width 14 height 12
click at [252, 279] on select "00 01 02 03 04 05 06 07 08 09 10 11 12 13 14 15 16 17 18 19 20 21 22 23 24 25 2…" at bounding box center [253, 279] width 14 height 12
click at [246, 273] on select "00 01 02 03 04 05 06 07 08 09 10 11 12 13 14 15 16 17 18 19 20 21 22 23 24 25 2…" at bounding box center [253, 279] width 14 height 12
click at [235, 280] on select "00 01 02 03 04 05 06 07 08 09 10 11 12 13 14 15 16 17 18 19 20 21 22 23" at bounding box center [238, 279] width 14 height 12
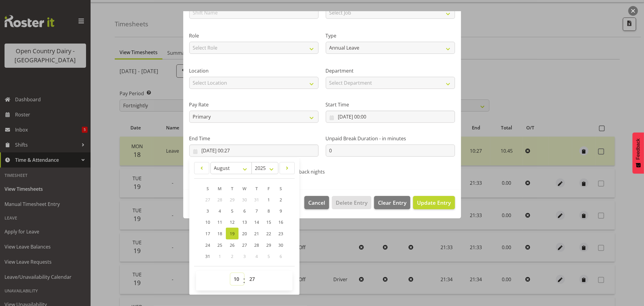
click at [231, 273] on select "00 01 02 03 04 05 06 07 08 09 10 11 12 13 14 15 16 17 18 19 20 21 22 23" at bounding box center [238, 279] width 14 height 12
click at [436, 204] on span "Update Entry" at bounding box center [434, 202] width 34 height 7
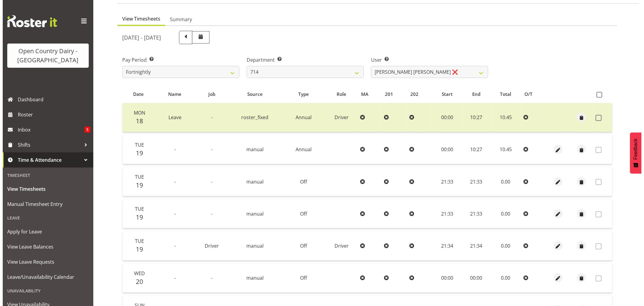
scroll to position [115, 0]
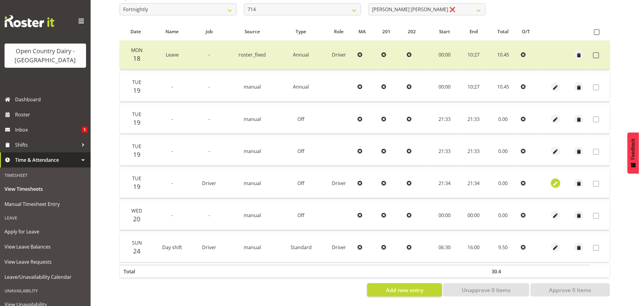
click at [558, 180] on span "button" at bounding box center [555, 183] width 7 height 7
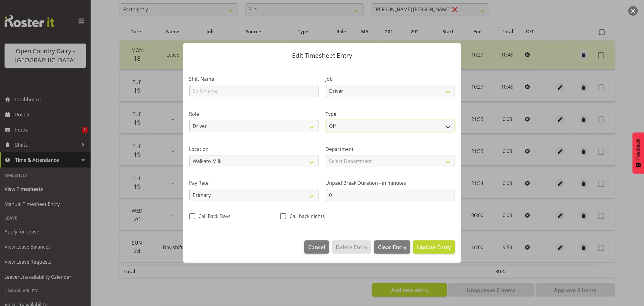
click at [401, 129] on select "Off Standard Public Holiday Public Holiday (Worked) Day In Lieu Annual Leave Si…" at bounding box center [390, 126] width 129 height 12
click at [326, 120] on select "Off Standard Public Holiday Public Holiday (Worked) Day In Lieu Annual Leave Si…" at bounding box center [390, 126] width 129 height 12
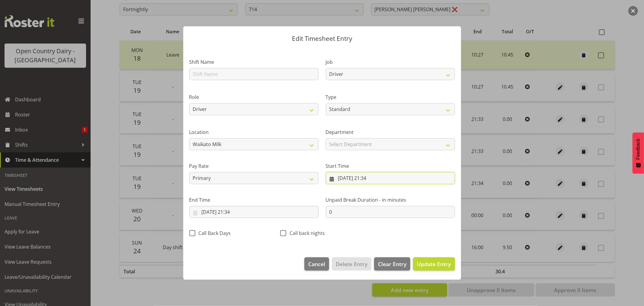
click at [366, 179] on input "19/08/2025, 21:34" at bounding box center [390, 178] width 129 height 12
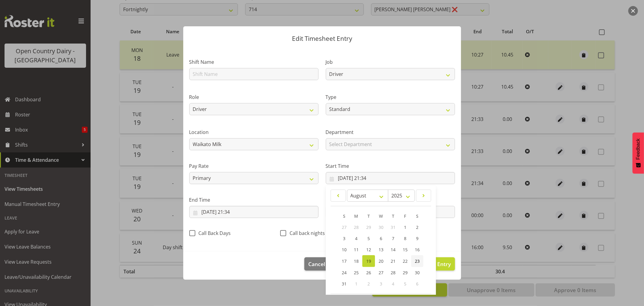
click at [415, 261] on span "23" at bounding box center [417, 261] width 5 height 6
click at [227, 212] on input "19/08/2025, 21:34" at bounding box center [253, 212] width 129 height 12
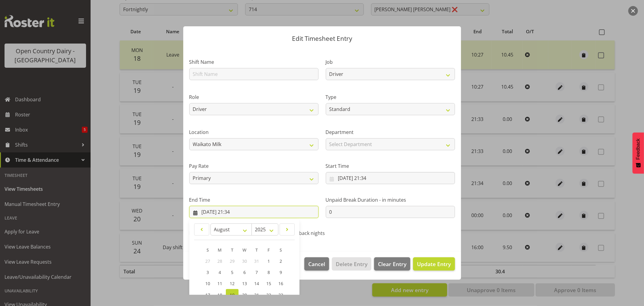
scroll to position [61, 0]
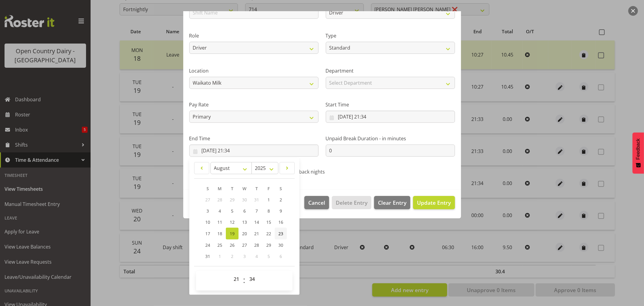
click at [282, 234] on span "23" at bounding box center [281, 234] width 5 height 6
click at [439, 206] on span "Update Entry" at bounding box center [434, 202] width 34 height 7
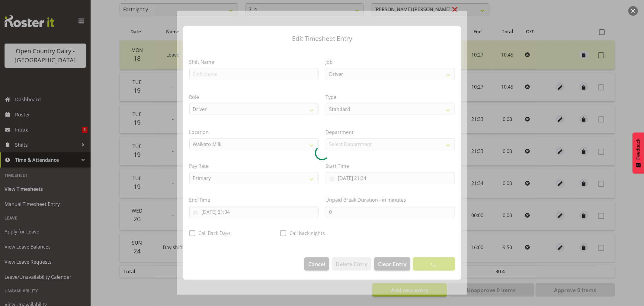
scroll to position [0, 0]
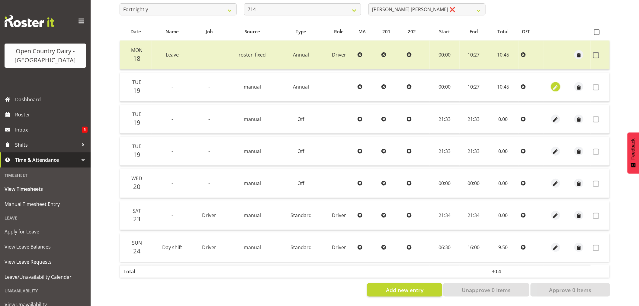
click at [554, 84] on span "button" at bounding box center [555, 87] width 7 height 7
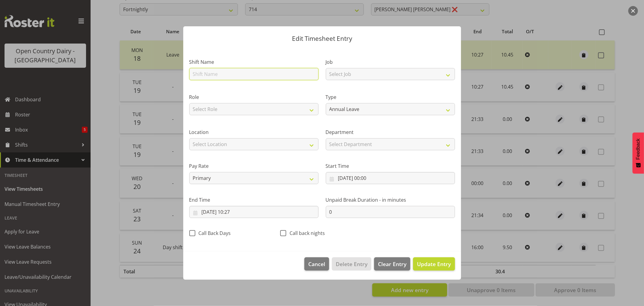
click at [214, 74] on input "text" at bounding box center [253, 74] width 129 height 12
click at [432, 266] on span "Update Entry" at bounding box center [434, 263] width 34 height 7
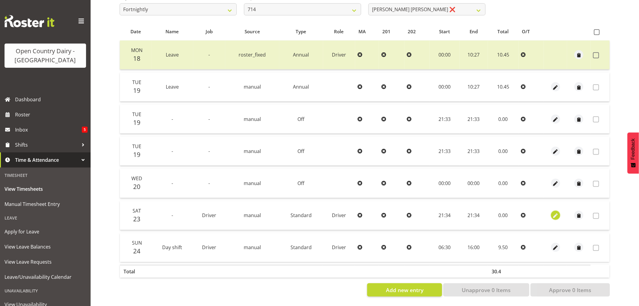
click at [556, 213] on span "button" at bounding box center [555, 215] width 7 height 7
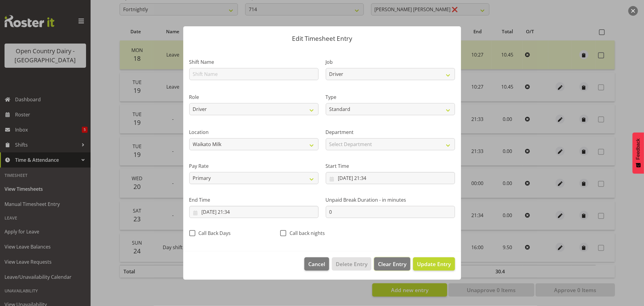
click at [399, 264] on span "Clear Entry" at bounding box center [392, 264] width 28 height 8
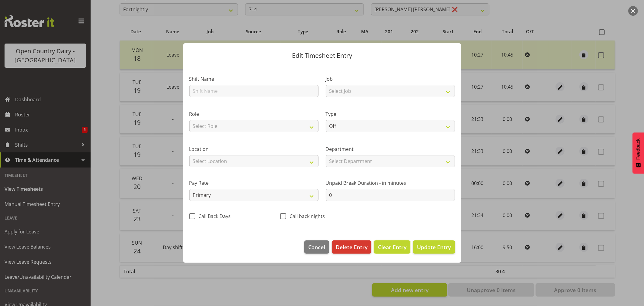
click at [394, 245] on span "Clear Entry" at bounding box center [392, 247] width 28 height 8
click at [421, 247] on span "Update Entry" at bounding box center [434, 246] width 34 height 7
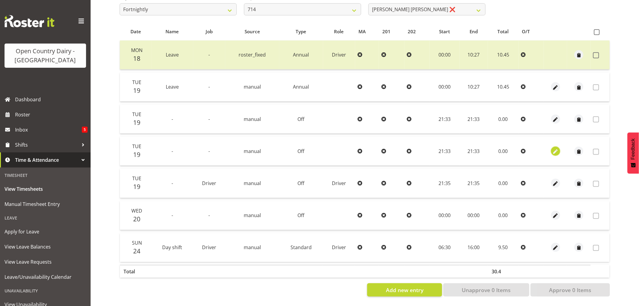
click at [555, 148] on span "button" at bounding box center [555, 151] width 7 height 7
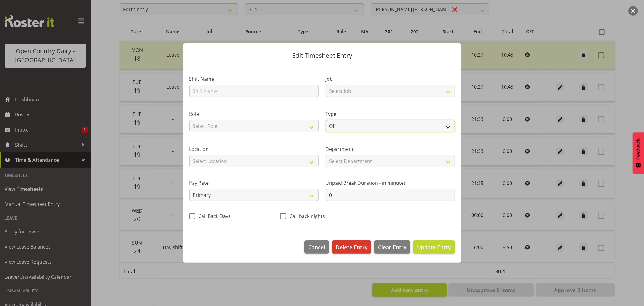
click at [342, 125] on select "Off Standard Public Holiday Public Holiday (Worked) Day In Lieu Annual Leave Si…" at bounding box center [390, 126] width 129 height 12
click at [326, 120] on select "Off Standard Public Holiday Public Holiday (Worked) Day In Lieu Annual Leave Si…" at bounding box center [390, 126] width 129 height 12
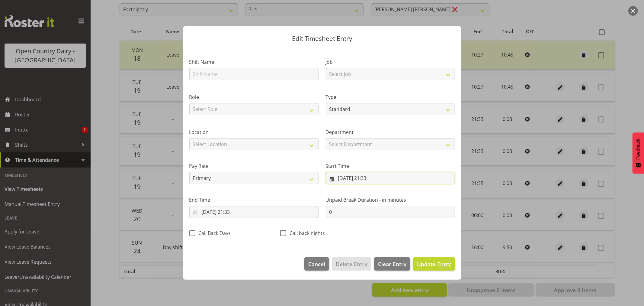
click at [368, 179] on input "19/08/2025, 21:33" at bounding box center [390, 178] width 129 height 12
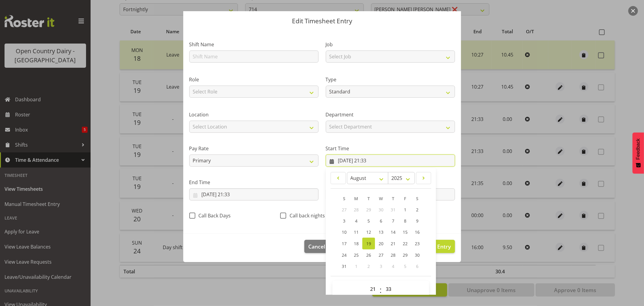
scroll to position [27, 0]
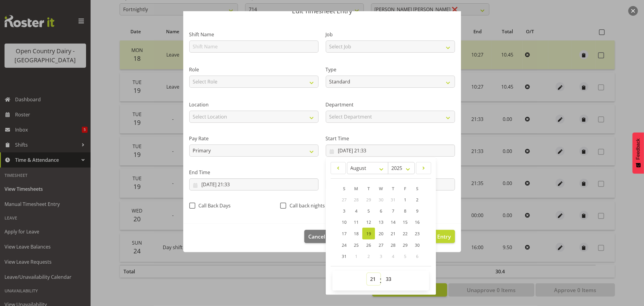
click at [370, 279] on select "00 01 02 03 04 05 06 07 08 09 10 11 12 13 14 15 16 17 18 19 20 21 22 23" at bounding box center [374, 279] width 14 height 12
click at [367, 273] on select "00 01 02 03 04 05 06 07 08 09 10 11 12 13 14 15 16 17 18 19 20 21 22 23" at bounding box center [374, 279] width 14 height 12
drag, startPoint x: 381, startPoint y: 276, endPoint x: 386, endPoint y: 273, distance: 6.4
click at [383, 277] on select "00 01 02 03 04 05 06 07 08 09 10 11 12 13 14 15 16 17 18 19 20 21 22 23 24 25 2…" at bounding box center [390, 279] width 14 height 12
click at [383, 273] on select "00 01 02 03 04 05 06 07 08 09 10 11 12 13 14 15 16 17 18 19 20 21 22 23 24 25 2…" at bounding box center [390, 279] width 14 height 12
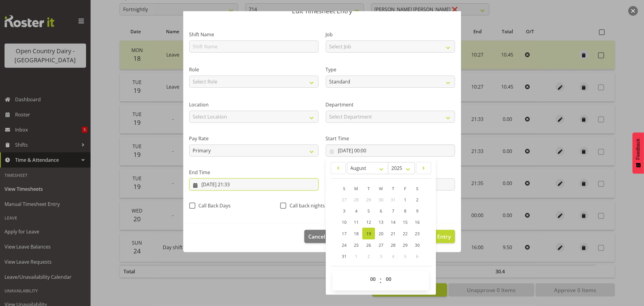
click at [227, 181] on input "19/08/2025, 21:33" at bounding box center [253, 184] width 129 height 12
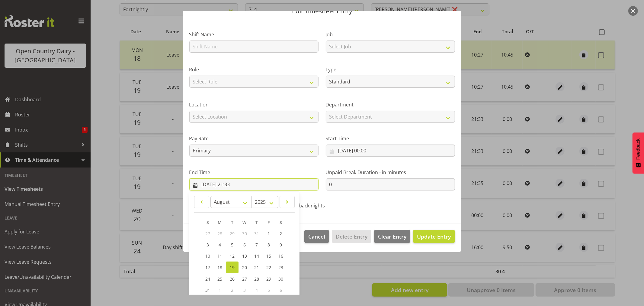
scroll to position [61, 0]
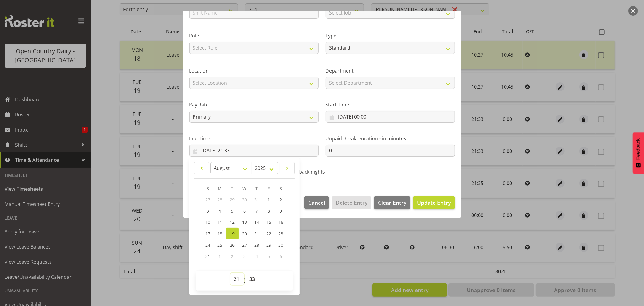
click at [237, 279] on select "00 01 02 03 04 05 06 07 08 09 10 11 12 13 14 15 16 17 18 19 20 21 22 23" at bounding box center [238, 279] width 14 height 12
click at [231, 273] on select "00 01 02 03 04 05 06 07 08 09 10 11 12 13 14 15 16 17 18 19 20 21 22 23" at bounding box center [238, 279] width 14 height 12
click at [253, 278] on select "00 01 02 03 04 05 06 07 08 09 10 11 12 13 14 15 16 17 18 19 20 21 22 23 24 25 2…" at bounding box center [253, 279] width 14 height 12
click at [246, 273] on select "00 01 02 03 04 05 06 07 08 09 10 11 12 13 14 15 16 17 18 19 20 21 22 23 24 25 2…" at bounding box center [253, 279] width 14 height 12
click at [422, 202] on span "Update Entry" at bounding box center [434, 202] width 34 height 7
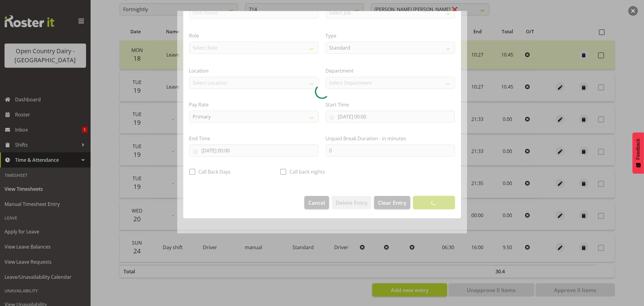
scroll to position [0, 0]
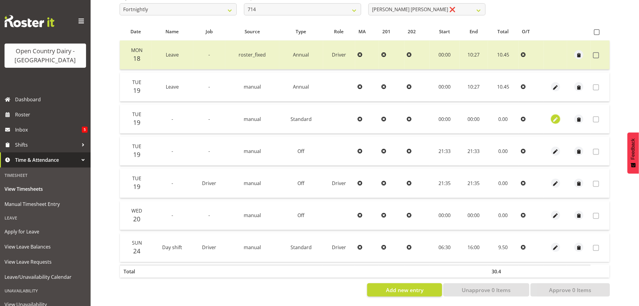
click at [554, 116] on span "button" at bounding box center [555, 119] width 7 height 7
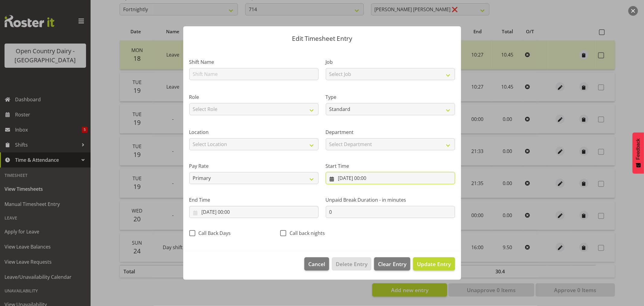
click at [355, 176] on input "19/08/2025, 00:00" at bounding box center [390, 178] width 129 height 12
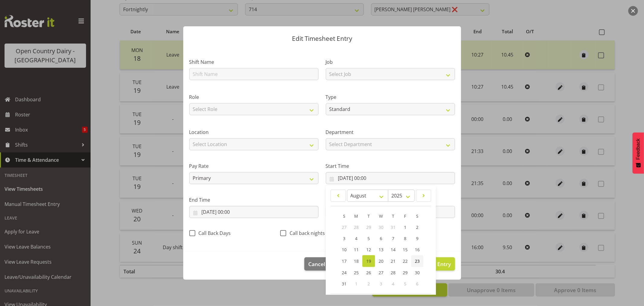
click at [417, 260] on span "23" at bounding box center [417, 261] width 5 height 6
click at [219, 211] on input "19/08/2025, 00:00" at bounding box center [253, 212] width 129 height 12
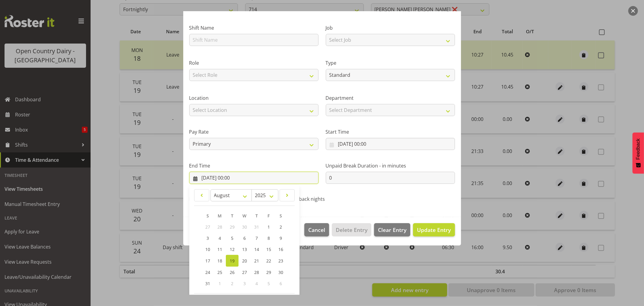
scroll to position [61, 0]
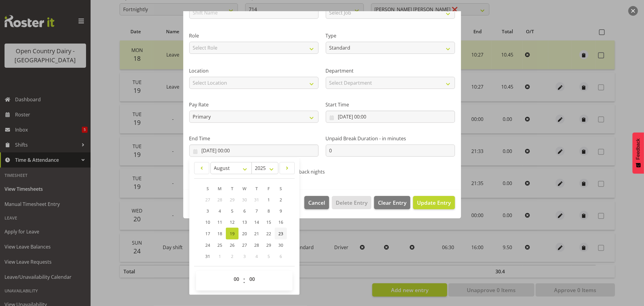
click at [280, 233] on span "23" at bounding box center [281, 234] width 5 height 6
click at [430, 204] on span "Update Entry" at bounding box center [434, 202] width 34 height 7
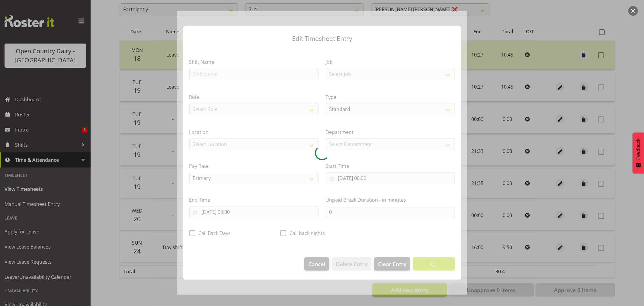
scroll to position [0, 0]
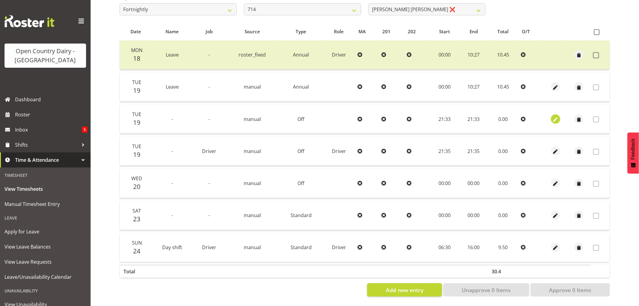
click at [555, 116] on span "button" at bounding box center [555, 119] width 7 height 7
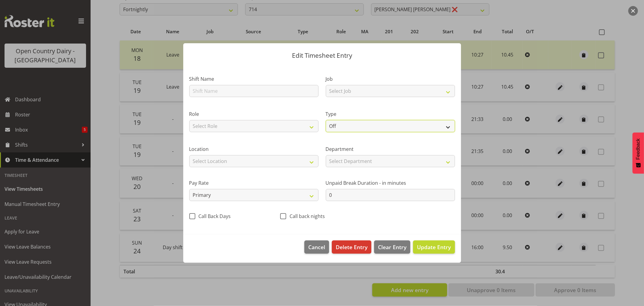
click at [359, 125] on select "Off Standard Public Holiday Public Holiday (Worked) Day In Lieu Annual Leave Si…" at bounding box center [390, 126] width 129 height 12
click at [326, 120] on select "Off Standard Public Holiday Public Holiday (Worked) Day In Lieu Annual Leave Si…" at bounding box center [390, 126] width 129 height 12
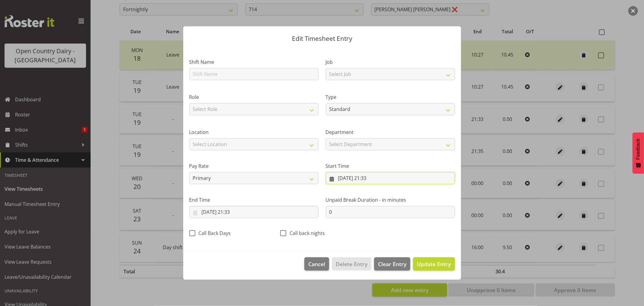
click at [380, 177] on input "19/08/2025, 21:33" at bounding box center [390, 178] width 129 height 12
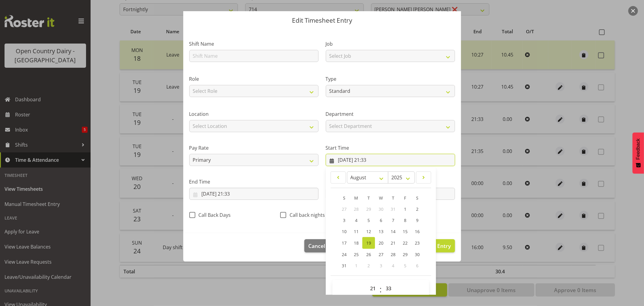
scroll to position [27, 0]
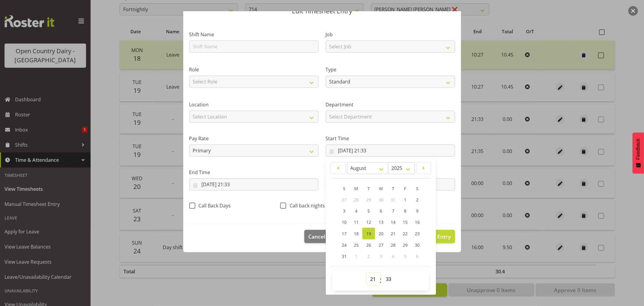
click at [369, 282] on select "00 01 02 03 04 05 06 07 08 09 10 11 12 13 14 15 16 17 18 19 20 21 22 23" at bounding box center [374, 279] width 14 height 12
click at [367, 273] on select "00 01 02 03 04 05 06 07 08 09 10 11 12 13 14 15 16 17 18 19 20 21 22 23" at bounding box center [374, 279] width 14 height 12
drag, startPoint x: 385, startPoint y: 279, endPoint x: 385, endPoint y: 273, distance: 5.7
click at [385, 279] on select "00 01 02 03 04 05 06 07 08 09 10 11 12 13 14 15 16 17 18 19 20 21 22 23 24 25 2…" at bounding box center [390, 279] width 14 height 12
click at [383, 273] on select "00 01 02 03 04 05 06 07 08 09 10 11 12 13 14 15 16 17 18 19 20 21 22 23 24 25 2…" at bounding box center [390, 279] width 14 height 12
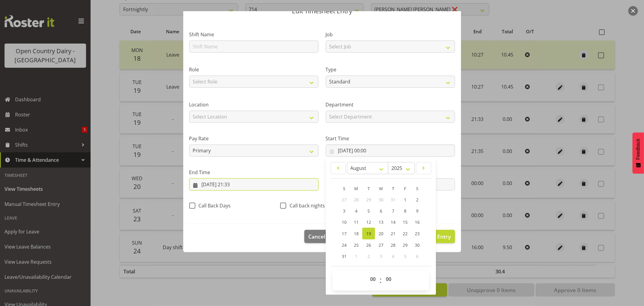
click at [231, 183] on input "19/08/2025, 21:33" at bounding box center [253, 184] width 129 height 12
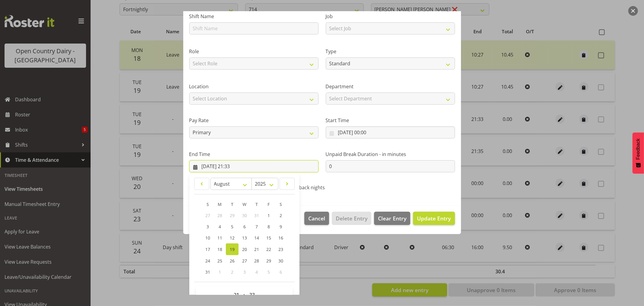
scroll to position [61, 0]
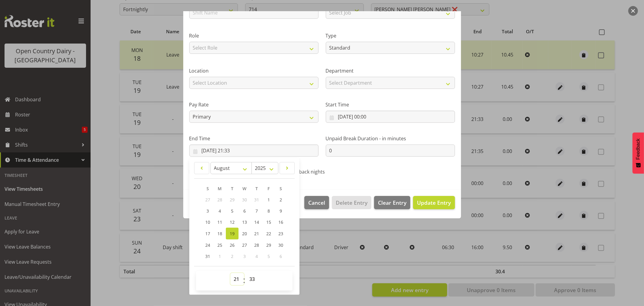
click at [237, 280] on select "00 01 02 03 04 05 06 07 08 09 10 11 12 13 14 15 16 17 18 19 20 21 22 23" at bounding box center [238, 279] width 14 height 12
click at [231, 273] on select "00 01 02 03 04 05 06 07 08 09 10 11 12 13 14 15 16 17 18 19 20 21 22 23" at bounding box center [238, 279] width 14 height 12
drag, startPoint x: 252, startPoint y: 279, endPoint x: 265, endPoint y: 234, distance: 46.7
click at [252, 279] on select "00 01 02 03 04 05 06 07 08 09 10 11 12 13 14 15 16 17 18 19 20 21 22 23 24 25 2…" at bounding box center [253, 279] width 14 height 12
click at [246, 273] on select "00 01 02 03 04 05 06 07 08 09 10 11 12 13 14 15 16 17 18 19 20 21 22 23 24 25 2…" at bounding box center [253, 279] width 14 height 12
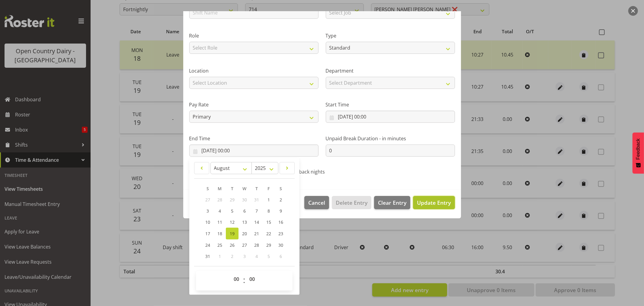
click at [432, 202] on span "Update Entry" at bounding box center [434, 202] width 34 height 7
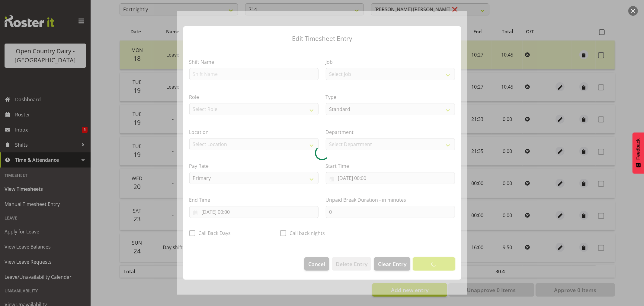
scroll to position [0, 0]
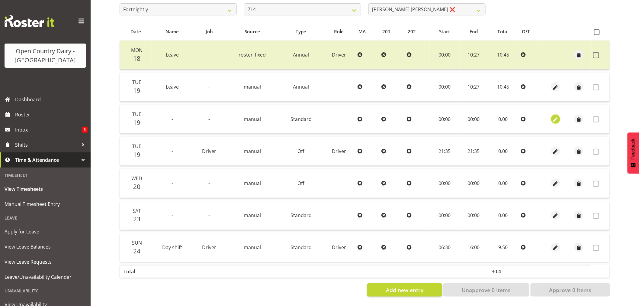
click at [556, 116] on span "button" at bounding box center [555, 119] width 7 height 7
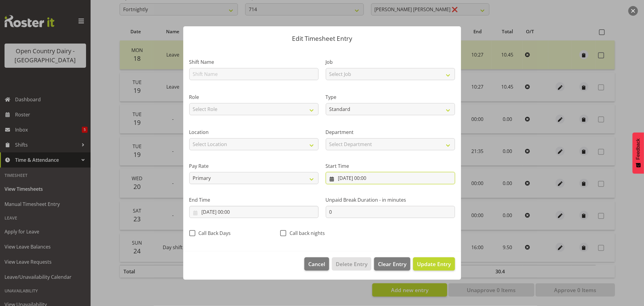
click at [354, 177] on input "19/08/2025, 00:00" at bounding box center [390, 178] width 129 height 12
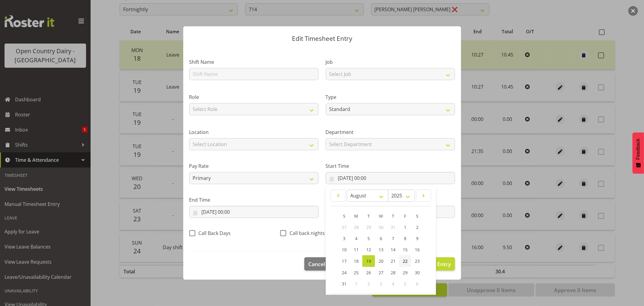
click at [403, 260] on span "22" at bounding box center [405, 261] width 5 height 6
click at [235, 210] on input "19/08/2025, 00:00" at bounding box center [253, 212] width 129 height 12
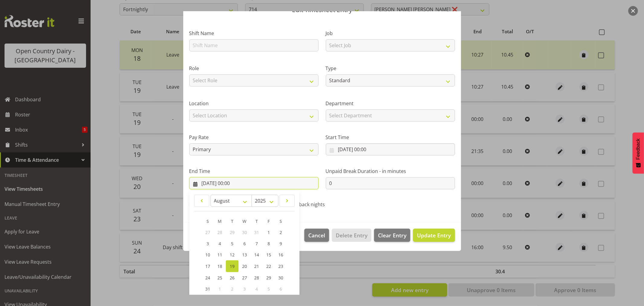
scroll to position [61, 0]
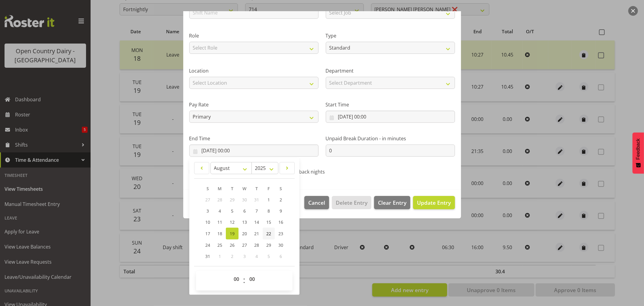
click at [270, 233] on span "22" at bounding box center [268, 234] width 5 height 6
click at [433, 205] on span "Update Entry" at bounding box center [434, 202] width 34 height 7
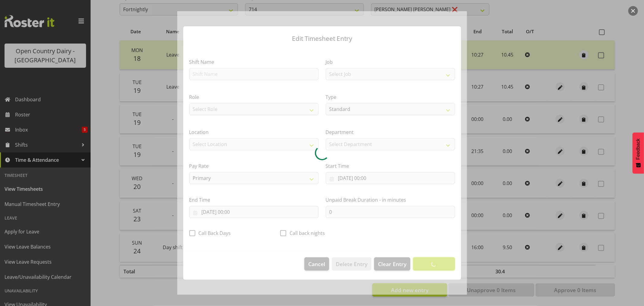
scroll to position [0, 0]
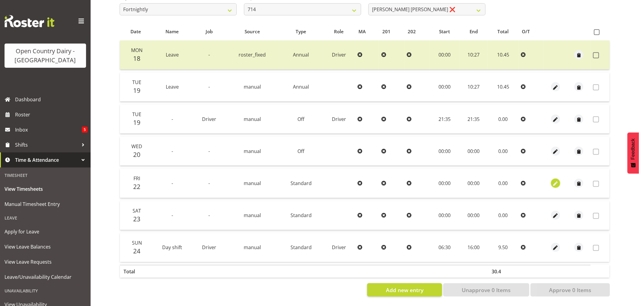
click at [556, 180] on span "button" at bounding box center [555, 183] width 7 height 7
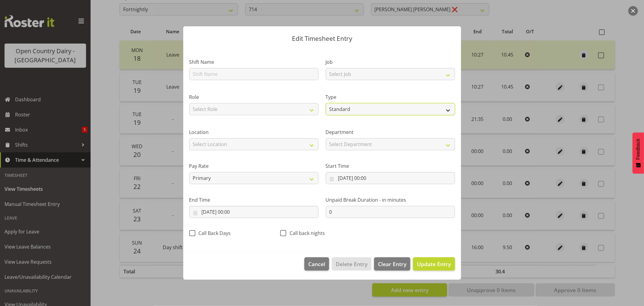
click at [344, 107] on select "Off Standard Public Holiday Public Holiday (Worked) Day In Lieu Annual Leave Si…" at bounding box center [390, 109] width 129 height 12
click at [342, 108] on select "Off Standard Public Holiday Public Holiday (Worked) Day In Lieu Annual Leave Si…" at bounding box center [390, 109] width 129 height 12
click at [326, 115] on select "Off Standard Public Holiday Public Holiday (Worked) Day In Lieu Annual Leave Si…" at bounding box center [390, 109] width 129 height 12
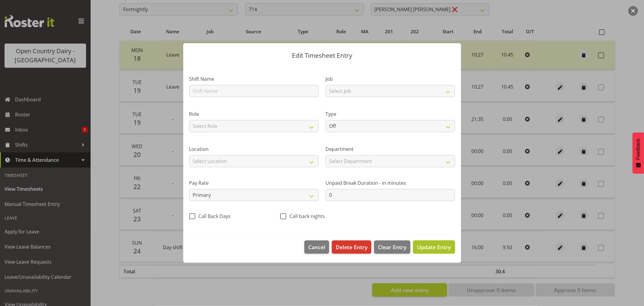
click at [441, 246] on span "Update Entry" at bounding box center [434, 246] width 34 height 7
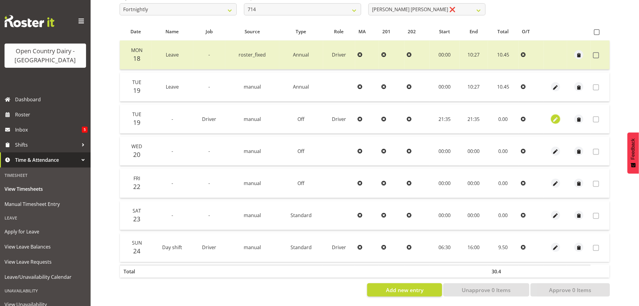
click at [557, 116] on span "button" at bounding box center [555, 119] width 7 height 7
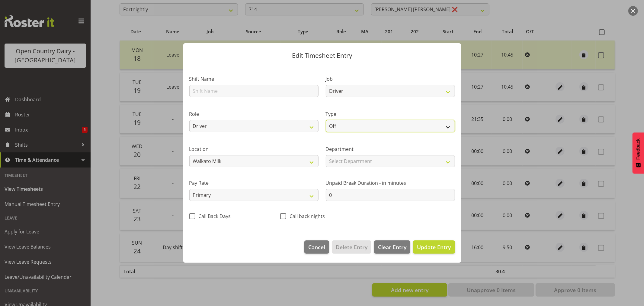
click at [351, 127] on select "Off Standard Public Holiday Public Holiday (Worked) Day In Lieu Annual Leave Si…" at bounding box center [390, 126] width 129 height 12
click at [326, 120] on select "Off Standard Public Holiday Public Holiday (Worked) Day In Lieu Annual Leave Si…" at bounding box center [390, 126] width 129 height 12
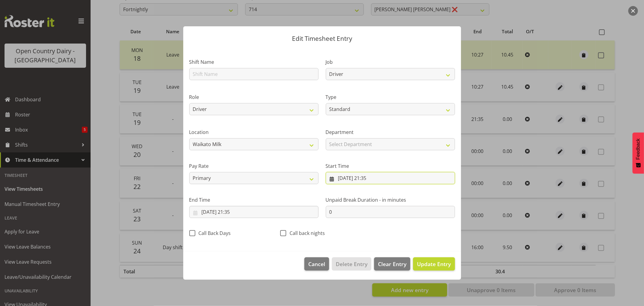
click at [377, 178] on input "19/08/2025, 21:35" at bounding box center [390, 178] width 129 height 12
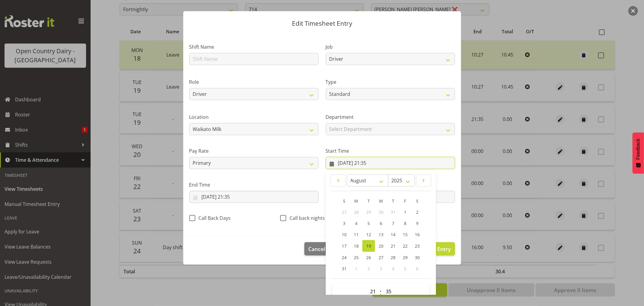
scroll to position [27, 0]
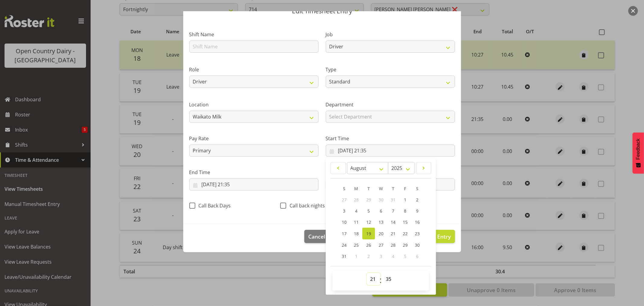
click at [371, 279] on select "00 01 02 03 04 05 06 07 08 09 10 11 12 13 14 15 16 17 18 19 20 21 22 23" at bounding box center [374, 279] width 14 height 12
click at [367, 273] on select "00 01 02 03 04 05 06 07 08 09 10 11 12 13 14 15 16 17 18 19 20 21 22 23" at bounding box center [374, 279] width 14 height 12
click at [386, 278] on select "00 01 02 03 04 05 06 07 08 09 10 11 12 13 14 15 16 17 18 19 20 21 22 23 24 25 2…" at bounding box center [390, 279] width 14 height 12
click at [383, 273] on select "00 01 02 03 04 05 06 07 08 09 10 11 12 13 14 15 16 17 18 19 20 21 22 23 24 25 2…" at bounding box center [390, 279] width 14 height 12
click at [239, 185] on input "19/08/2025, 21:35" at bounding box center [253, 184] width 129 height 12
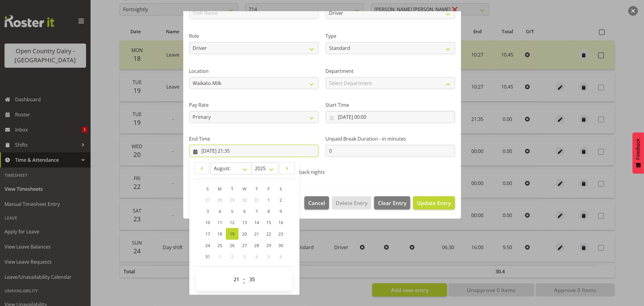
scroll to position [61, 0]
drag, startPoint x: 253, startPoint y: 282, endPoint x: 266, endPoint y: 249, distance: 35.1
click at [253, 282] on select "00 01 02 03 04 05 06 07 08 09 10 11 12 13 14 15 16 17 18 19 20 21 22 23 24 25 2…" at bounding box center [253, 279] width 14 height 12
click at [246, 273] on select "00 01 02 03 04 05 06 07 08 09 10 11 12 13 14 15 16 17 18 19 20 21 22 23 24 25 2…" at bounding box center [253, 279] width 14 height 12
click at [237, 279] on select "00 01 02 03 04 05 06 07 08 09 10 11 12 13 14 15 16 17 18 19 20 21 22 23" at bounding box center [238, 279] width 14 height 12
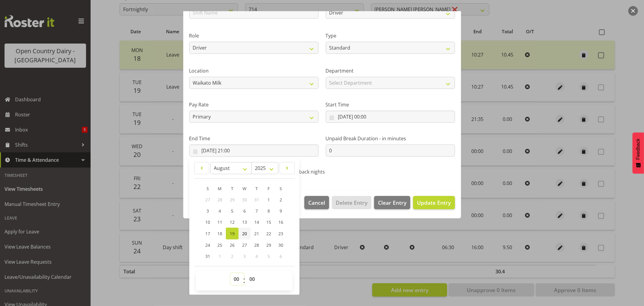
click at [231, 273] on select "00 01 02 03 04 05 06 07 08 09 10 11 12 13 14 15 16 17 18 19 20 21 22 23" at bounding box center [238, 279] width 14 height 12
click at [417, 200] on span "Update Entry" at bounding box center [434, 202] width 34 height 7
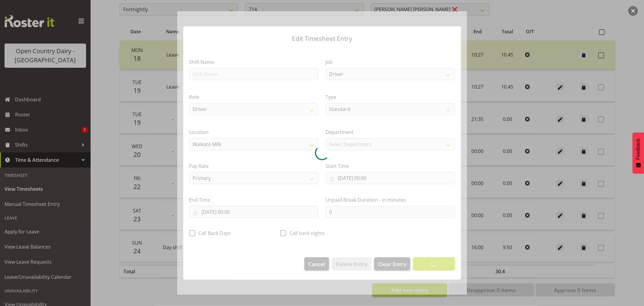
scroll to position [0, 0]
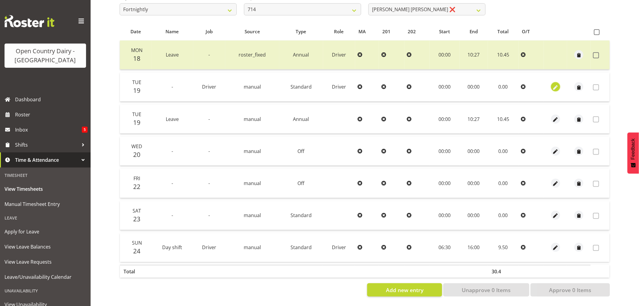
click at [558, 84] on span "button" at bounding box center [555, 87] width 7 height 7
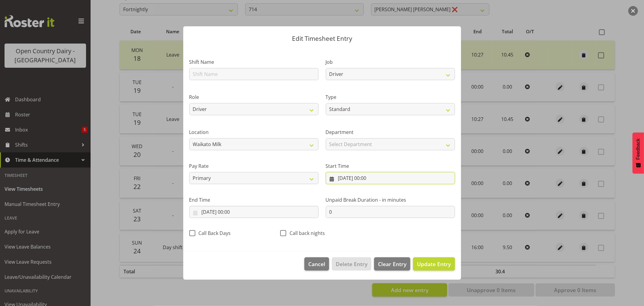
click at [353, 178] on input "19/08/2025, 00:00" at bounding box center [390, 178] width 129 height 12
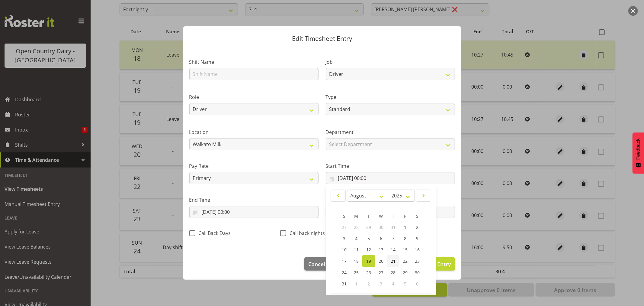
click at [393, 260] on span "21" at bounding box center [393, 261] width 5 height 6
click at [217, 212] on input "19/08/2025, 00:00" at bounding box center [253, 212] width 129 height 12
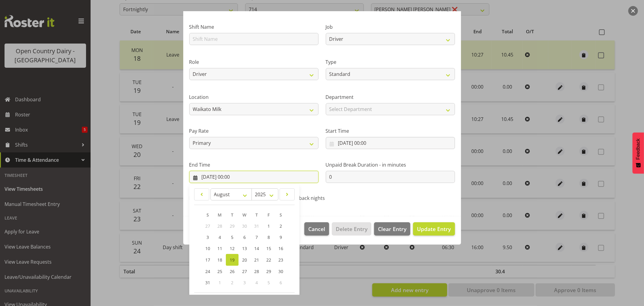
scroll to position [61, 0]
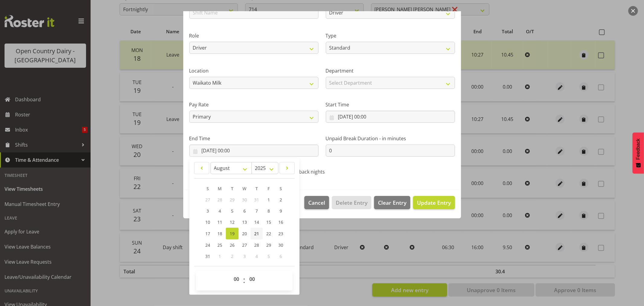
click at [258, 233] on span "21" at bounding box center [256, 234] width 5 height 6
click at [428, 203] on span "Update Entry" at bounding box center [434, 202] width 34 height 7
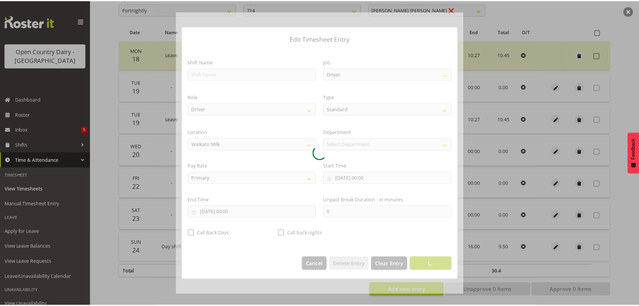
scroll to position [0, 0]
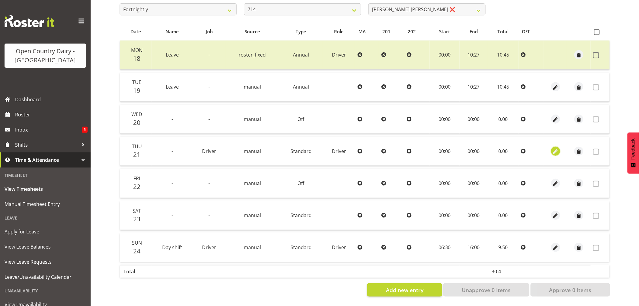
click at [556, 148] on span "button" at bounding box center [555, 151] width 7 height 7
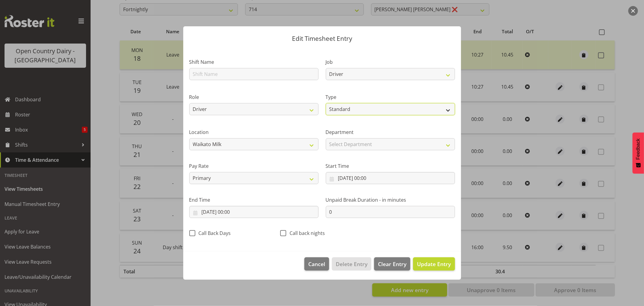
click at [343, 109] on select "Off Standard Public Holiday Public Holiday (Worked) Day In Lieu Annual Leave Si…" at bounding box center [390, 109] width 129 height 12
click at [326, 115] on select "Off Standard Public Holiday Public Holiday (Worked) Day In Lieu Annual Leave Si…" at bounding box center [390, 109] width 129 height 12
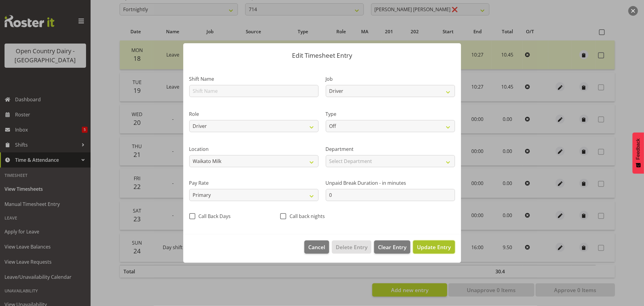
click at [438, 248] on span "Update Entry" at bounding box center [434, 246] width 34 height 7
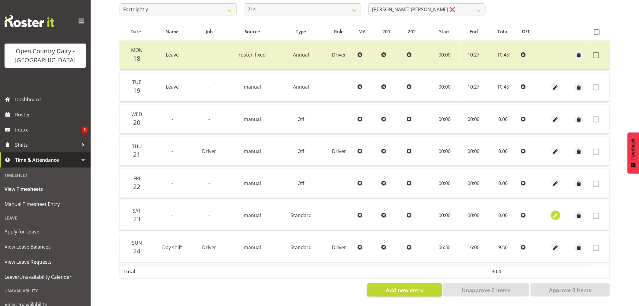
click at [556, 212] on span "button" at bounding box center [555, 215] width 7 height 7
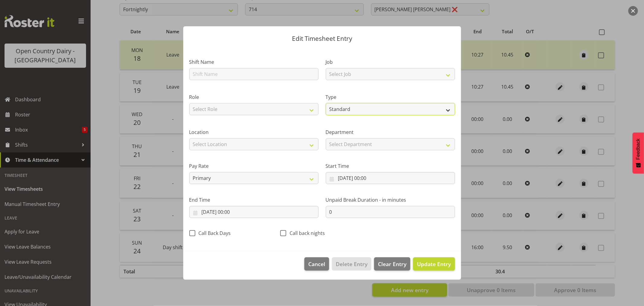
click at [357, 107] on select "Off Standard Public Holiday Public Holiday (Worked) Day In Lieu Annual Leave Si…" at bounding box center [390, 109] width 129 height 12
click at [326, 115] on select "Off Standard Public Holiday Public Holiday (Worked) Day In Lieu Annual Leave Si…" at bounding box center [390, 109] width 129 height 12
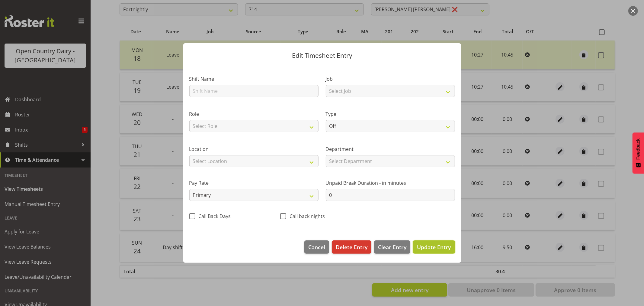
click at [437, 249] on span "Update Entry" at bounding box center [434, 246] width 34 height 7
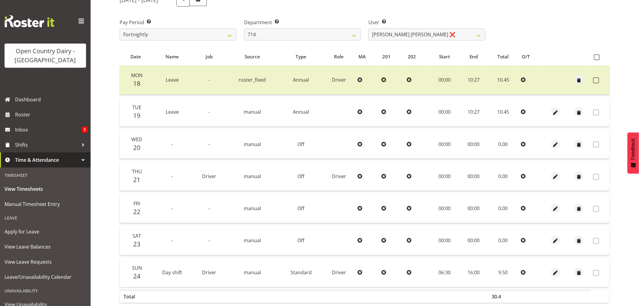
scroll to position [47, 0]
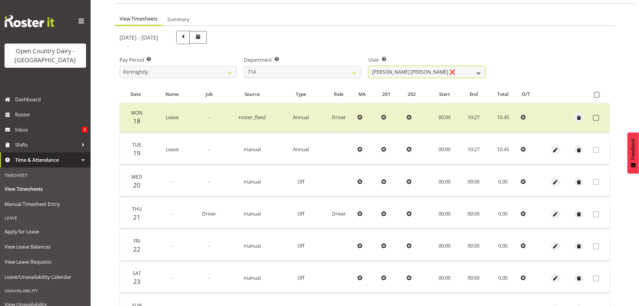
click at [422, 68] on select "Fraser Stephens ❌ Nev Brewster ❌ Stephen Parsons ❌ Tom Gaelic ❌" at bounding box center [427, 72] width 117 height 12
click at [307, 68] on select "701 702 703 704 705 706 707 708 709 710 711 712 713 714 715 716 717 718 719 720" at bounding box center [302, 72] width 117 height 12
click at [244, 66] on select "701 702 703 704 705 706 707 708 709 710 711 712 713 714 715 716 717 718 719 720" at bounding box center [302, 72] width 117 height 12
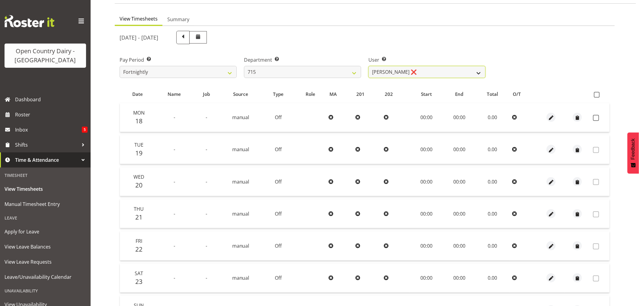
click at [425, 66] on select "Glenn McPherson ❌ Greg Healey ❌ Max Coulter ❌ Neal Chalklen ❌" at bounding box center [427, 72] width 117 height 12
click at [369, 66] on select "Glenn McPherson ❌ Greg Healey ❌ Max Coulter ❌ Neal Chalklen ❌" at bounding box center [427, 72] width 117 height 12
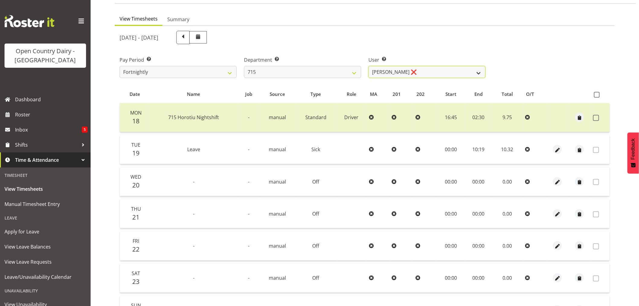
click at [417, 69] on select "Glenn McPherson ❌ Greg Healey ❌ Max Coulter ❌ Neal Chalklen ❌" at bounding box center [427, 72] width 117 height 12
click at [322, 68] on select "701 702 703 704 705 706 707 708 709 710 711 712 713 714 715 716 717 718 719 720" at bounding box center [302, 72] width 117 height 12
click at [244, 66] on select "701 702 703 704 705 706 707 708 709 710 711 712 713 714 715 716 717 718 719 720" at bounding box center [302, 72] width 117 height 12
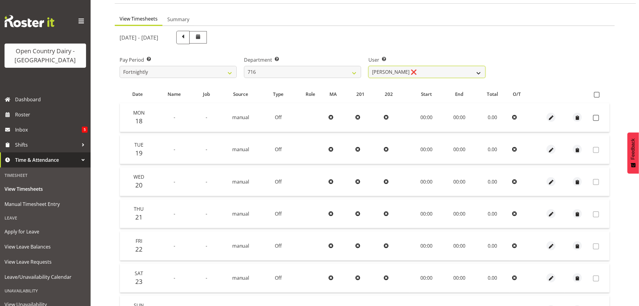
click at [425, 70] on select "Casey Leonard ❌ Darren Norris ❌ Glen Fraser ❌ Happy Kaler ❌ Michael O'Connor ❌" at bounding box center [427, 72] width 117 height 12
click at [369, 66] on select "Casey Leonard ❌ Darren Norris ❌ Glen Fraser ❌ Happy Kaler ❌ Michael O'Connor ❌" at bounding box center [427, 72] width 117 height 12
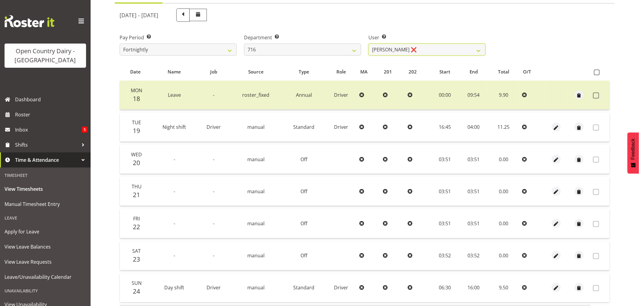
scroll to position [14, 0]
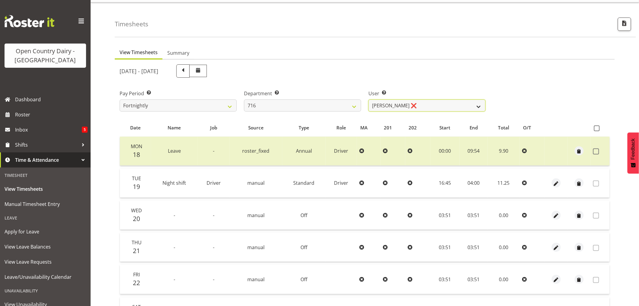
click at [419, 100] on select "Casey Leonard ❌ Darren Norris ❌ Glen Fraser ❌ Happy Kaler ❌ Michael O'Connor ❌" at bounding box center [427, 105] width 117 height 12
click at [286, 103] on select "701 702 703 704 705 706 707 708 709 710 711 712 713 714 715 716 717 718 719 720" at bounding box center [302, 105] width 117 height 12
click at [244, 99] on select "701 702 703 704 705 706 707 708 709 710 711 712 713 714 715 716 717 718 719 720" at bounding box center [302, 105] width 117 height 12
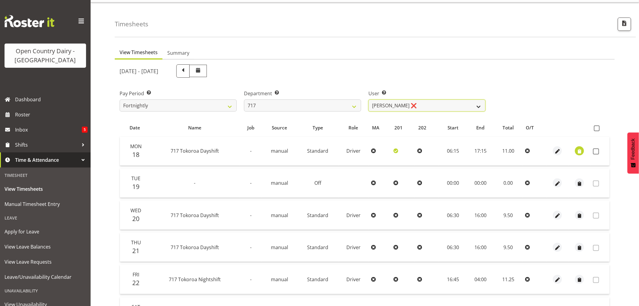
click at [426, 102] on select "Daryl Wrigley ❌ Dodge Lindsay Laing ❌ Eric Stothers ❌ Jeff Anderson ❌" at bounding box center [427, 105] width 117 height 12
click at [369, 99] on select "Daryl Wrigley ❌ Dodge Lindsay Laing ❌ Eric Stothers ❌ Jeff Anderson ❌" at bounding box center [427, 105] width 117 height 12
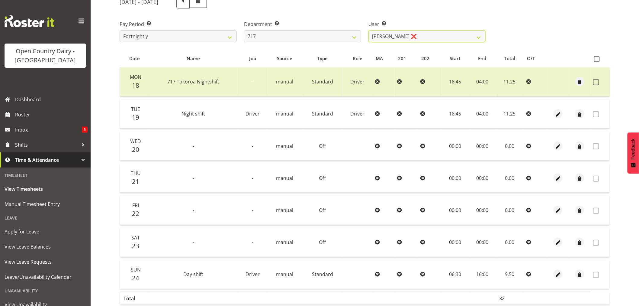
scroll to position [47, 0]
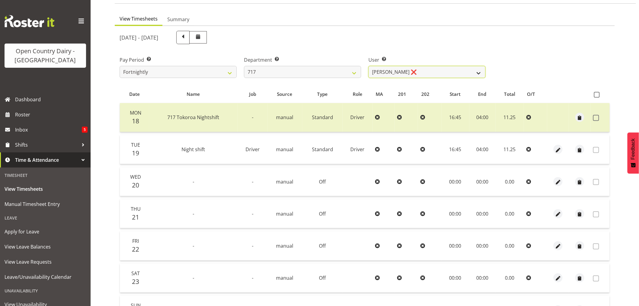
click at [425, 74] on select "Daryl Wrigley ❌ Dodge Lindsay Laing ❌ Eric Stothers ❌ Jeff Anderson ❌" at bounding box center [427, 72] width 117 height 12
drag, startPoint x: 425, startPoint y: 71, endPoint x: 403, endPoint y: 71, distance: 22.4
click at [425, 71] on select "Daryl Wrigley ❌ Dodge Lindsay Laing ❌ Eric Stothers ❌ Jeff Anderson ❌" at bounding box center [427, 72] width 117 height 12
click at [302, 70] on select "701 702 703 704 705 706 707 708 709 710 711 712 713 714 715 716 717 718 719 720" at bounding box center [302, 72] width 117 height 12
click at [244, 66] on select "701 702 703 704 705 706 707 708 709 710 711 712 713 714 715 716 717 718 719 720" at bounding box center [302, 72] width 117 height 12
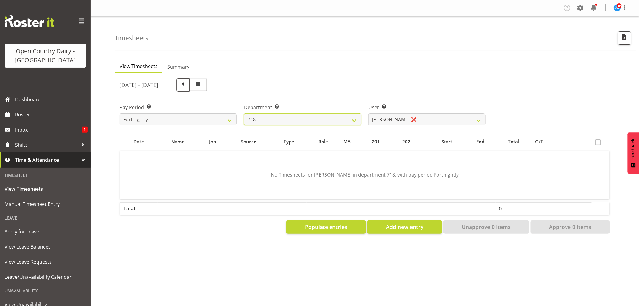
scroll to position [0, 0]
click at [421, 118] on select "Graeme Raupi ❌ Jimmy Boult ❌ Linsay Bourne ❌ Tony Fielding ❌" at bounding box center [427, 119] width 117 height 12
click at [369, 113] on select "Graeme Raupi ❌ Jimmy Boult ❌ Linsay Bourne ❌ Tony Fielding ❌" at bounding box center [427, 119] width 117 height 12
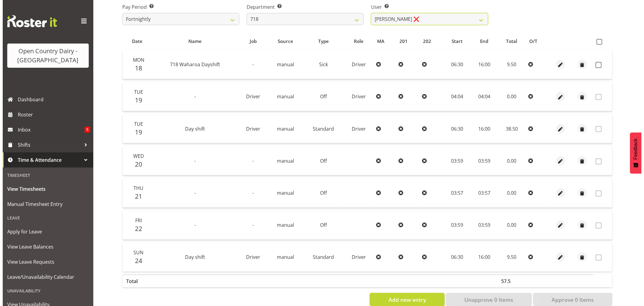
scroll to position [101, 0]
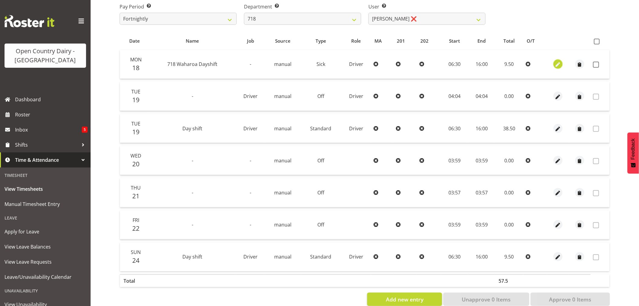
click at [559, 65] on span "button" at bounding box center [558, 64] width 7 height 7
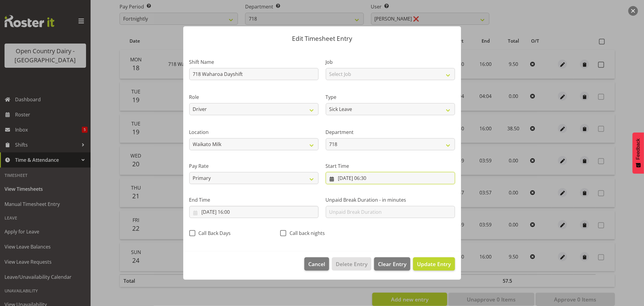
click at [359, 179] on input "18/08/2025, 06:30" at bounding box center [390, 178] width 129 height 12
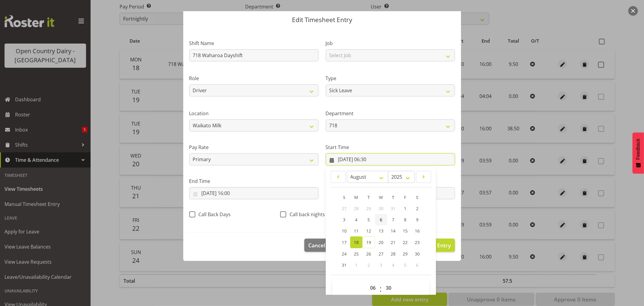
scroll to position [27, 0]
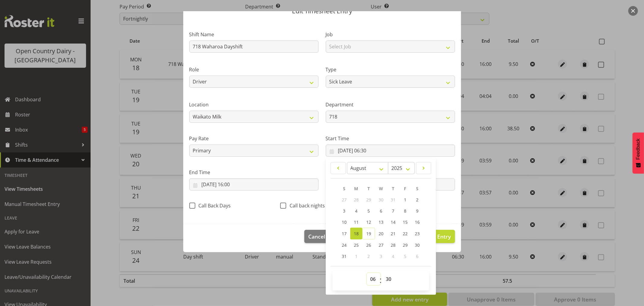
click at [372, 280] on select "00 01 02 03 04 05 06 07 08 09 10 11 12 13 14 15 16 17 18 19 20 21 22 23" at bounding box center [374, 279] width 14 height 12
click at [367, 273] on select "00 01 02 03 04 05 06 07 08 09 10 11 12 13 14 15 16 17 18 19 20 21 22 23" at bounding box center [374, 279] width 14 height 12
click at [390, 278] on select "00 01 02 03 04 05 06 07 08 09 10 11 12 13 14 15 16 17 18 19 20 21 22 23 24 25 2…" at bounding box center [390, 279] width 14 height 12
click at [383, 273] on select "00 01 02 03 04 05 06 07 08 09 10 11 12 13 14 15 16 17 18 19 20 21 22 23 24 25 2…" at bounding box center [390, 279] width 14 height 12
click at [221, 182] on input "18/08/2025, 16:00" at bounding box center [253, 184] width 129 height 12
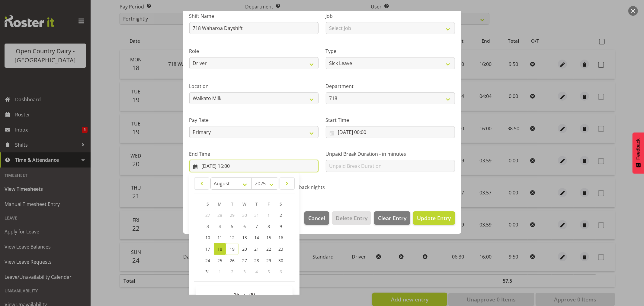
scroll to position [61, 0]
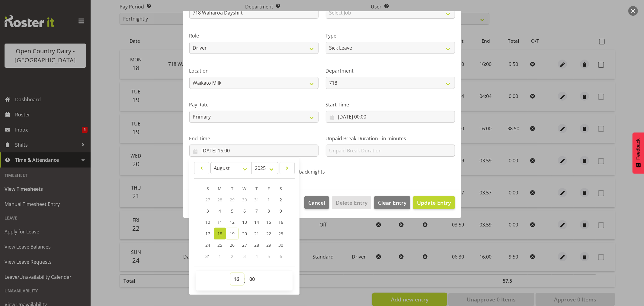
click at [236, 279] on select "00 01 02 03 04 05 06 07 08 09 10 11 12 13 14 15 16 17 18 19 20 21 22 23" at bounding box center [238, 279] width 14 height 12
click at [231, 273] on select "00 01 02 03 04 05 06 07 08 09 10 11 12 13 14 15 16 17 18 19 20 21 22 23" at bounding box center [238, 279] width 14 height 12
click at [421, 203] on span "Update Entry" at bounding box center [434, 202] width 34 height 7
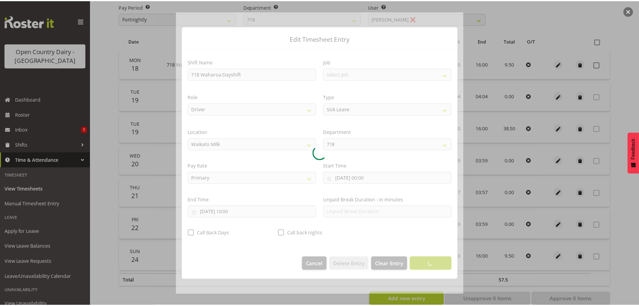
scroll to position [0, 0]
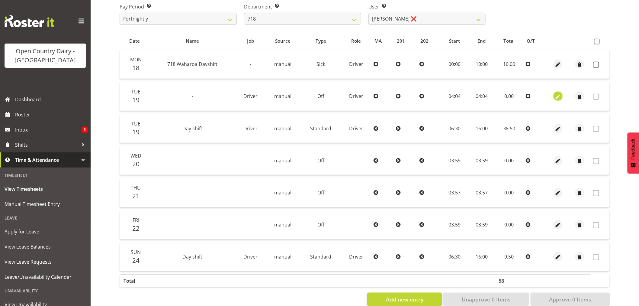
click at [557, 96] on span "button" at bounding box center [558, 96] width 7 height 7
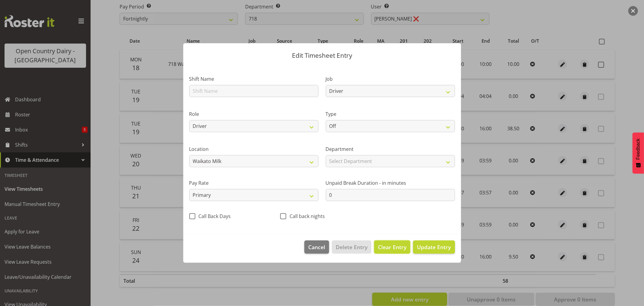
click at [388, 247] on span "Clear Entry" at bounding box center [392, 247] width 28 height 8
click at [344, 245] on span "Delete Entry" at bounding box center [352, 247] width 32 height 8
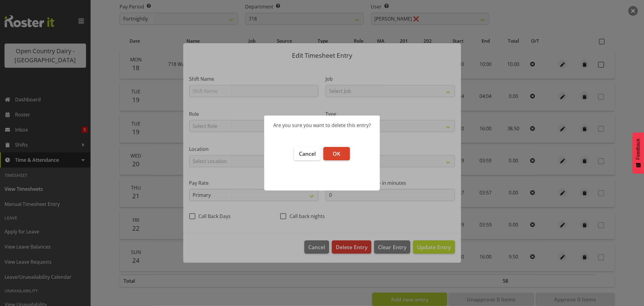
click at [342, 150] on button "OK" at bounding box center [337, 153] width 27 height 13
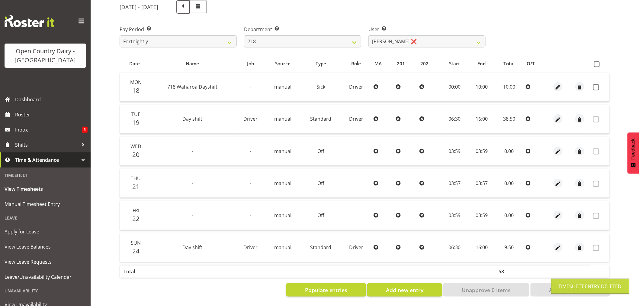
scroll to position [82, 0]
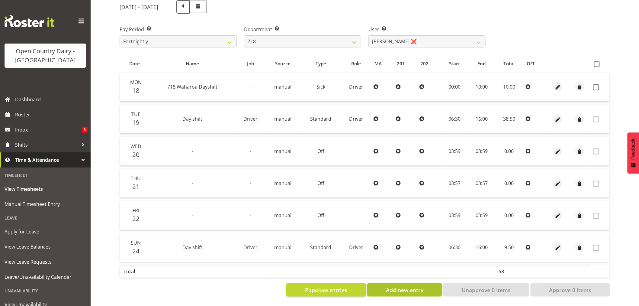
click at [412, 286] on span "Add new entry" at bounding box center [404, 290] width 37 height 8
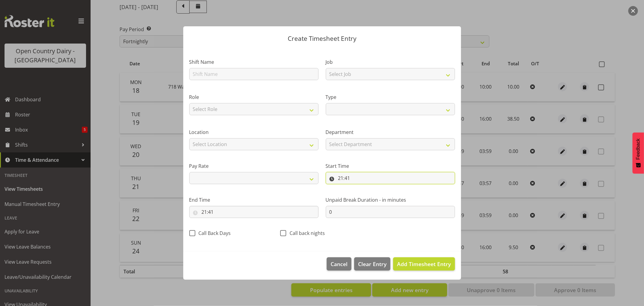
click at [351, 174] on input "21:41" at bounding box center [390, 178] width 129 height 12
click at [418, 265] on span "Add Timesheet Entry" at bounding box center [424, 263] width 54 height 7
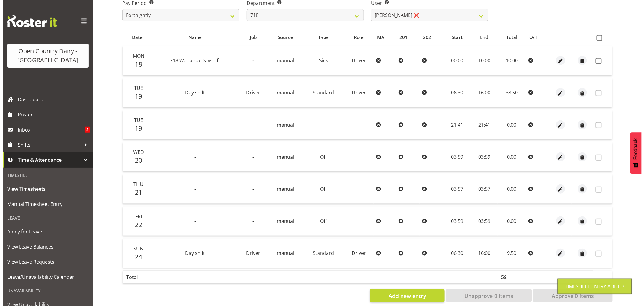
scroll to position [115, 0]
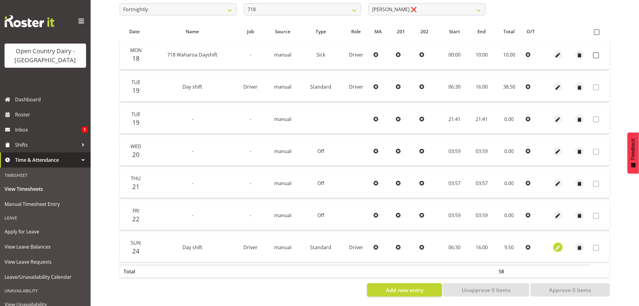
click at [558, 244] on span "button" at bounding box center [558, 247] width 7 height 7
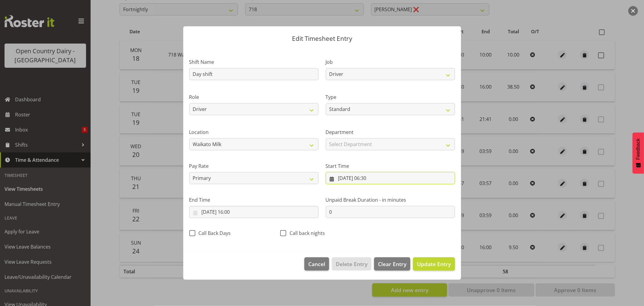
click at [345, 176] on input "24/08/2025, 06:30" at bounding box center [390, 178] width 129 height 12
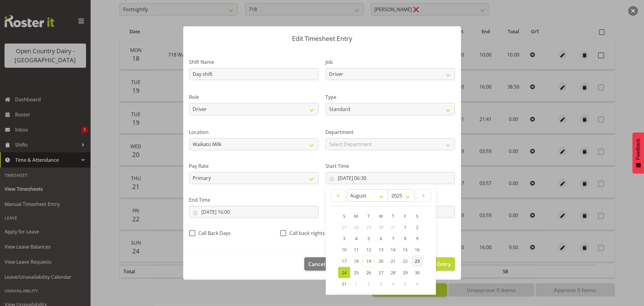
click at [415, 258] on span "23" at bounding box center [417, 261] width 5 height 6
click at [231, 214] on input "24/08/2025, 16:00" at bounding box center [253, 212] width 129 height 12
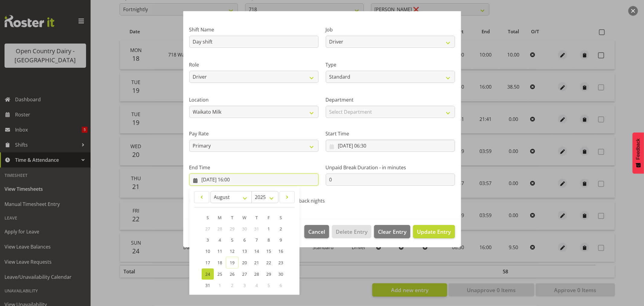
scroll to position [61, 0]
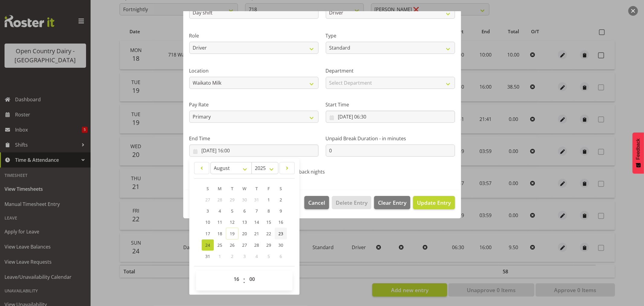
click at [281, 233] on span "23" at bounding box center [281, 234] width 5 height 6
click at [431, 201] on span "Update Entry" at bounding box center [434, 202] width 34 height 7
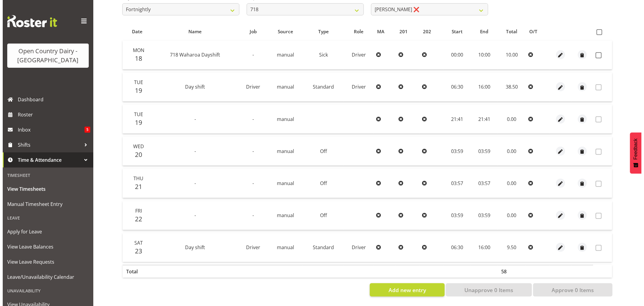
scroll to position [47, 0]
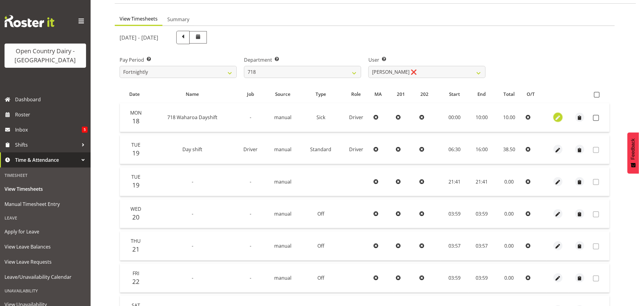
click at [558, 119] on span "button" at bounding box center [558, 118] width 7 height 7
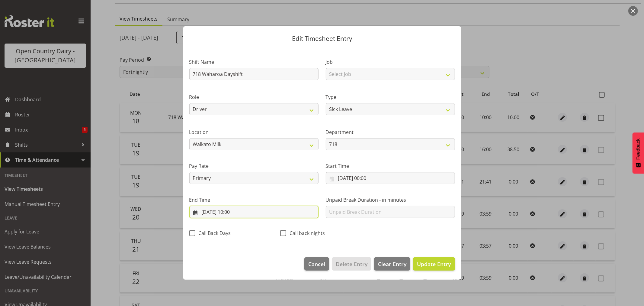
click at [234, 213] on input "18/08/2025, 10:00" at bounding box center [253, 212] width 129 height 12
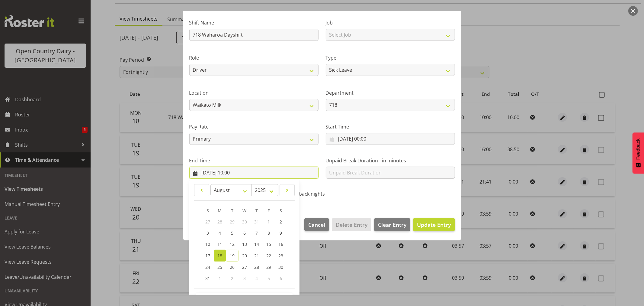
scroll to position [61, 0]
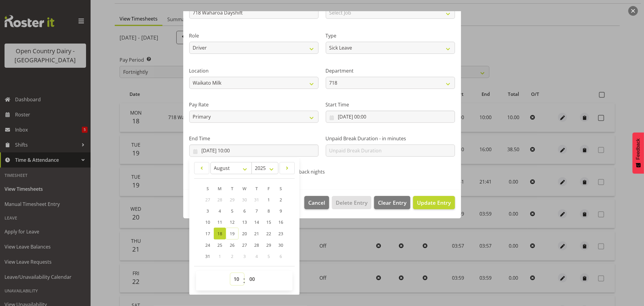
click at [237, 280] on select "00 01 02 03 04 05 06 07 08 09 10 11 12 13 14 15 16 17 18 19 20 21 22 23" at bounding box center [238, 279] width 14 height 12
click at [231, 273] on select "00 01 02 03 04 05 06 07 08 09 10 11 12 13 14 15 16 17 18 19 20 21 22 23" at bounding box center [238, 279] width 14 height 12
click at [254, 279] on select "00 01 02 03 04 05 06 07 08 09 10 11 12 13 14 15 16 17 18 19 20 21 22 23 24 25 2…" at bounding box center [253, 279] width 14 height 12
click at [246, 273] on select "00 01 02 03 04 05 06 07 08 09 10 11 12 13 14 15 16 17 18 19 20 21 22 23 24 25 2…" at bounding box center [253, 279] width 14 height 12
click at [438, 198] on button "Update Entry" at bounding box center [434, 202] width 42 height 13
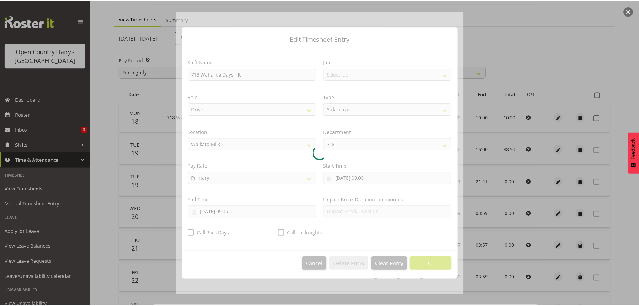
scroll to position [0, 0]
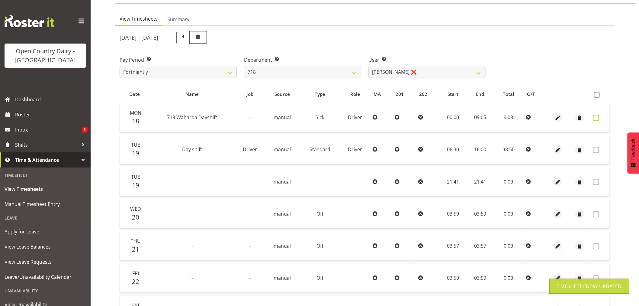
click at [597, 118] on span at bounding box center [596, 118] width 6 height 6
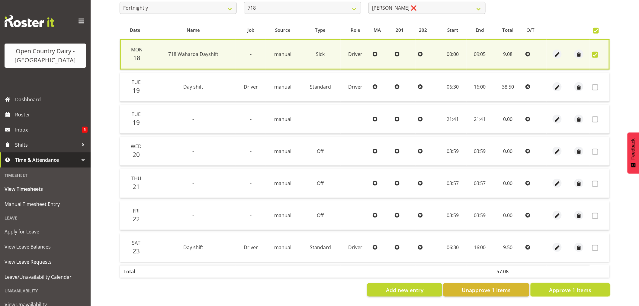
click at [588, 288] on span "Approve 1 Items" at bounding box center [570, 290] width 42 height 8
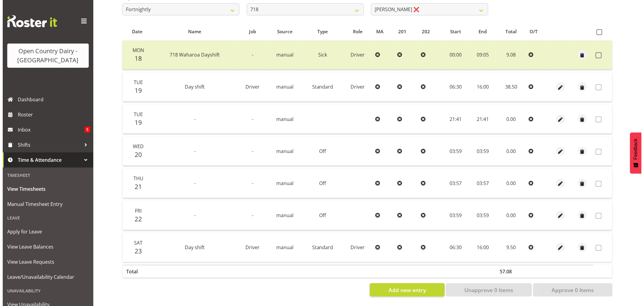
scroll to position [115, 0]
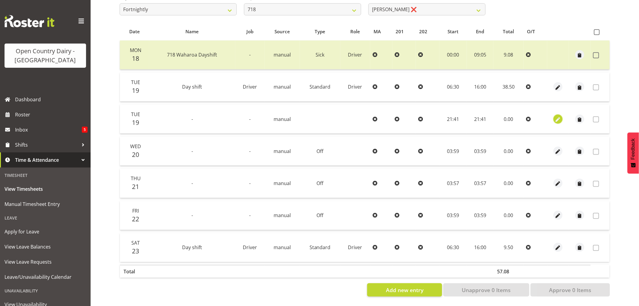
click at [559, 116] on span "button" at bounding box center [558, 119] width 7 height 7
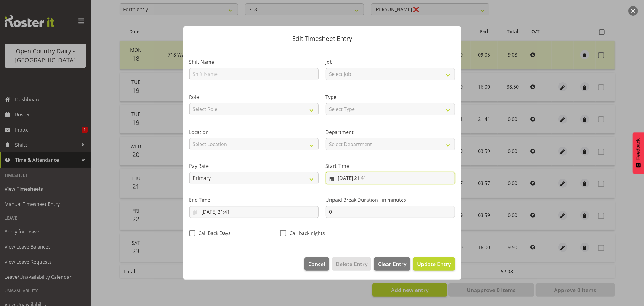
click at [348, 174] on input "19/08/2025, 21:41" at bounding box center [390, 178] width 129 height 12
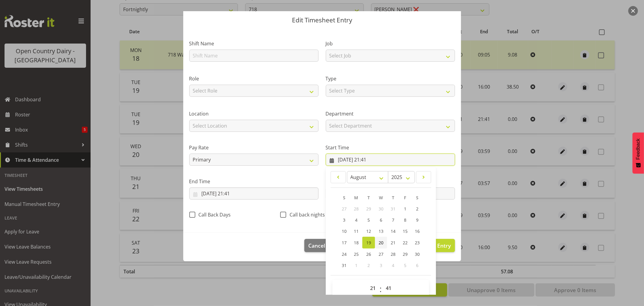
scroll to position [27, 0]
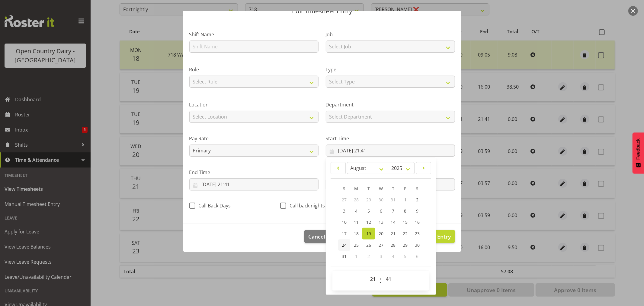
click at [343, 244] on span "24" at bounding box center [344, 245] width 5 height 6
click at [244, 183] on input "19/08/2025, 21:41" at bounding box center [253, 184] width 129 height 12
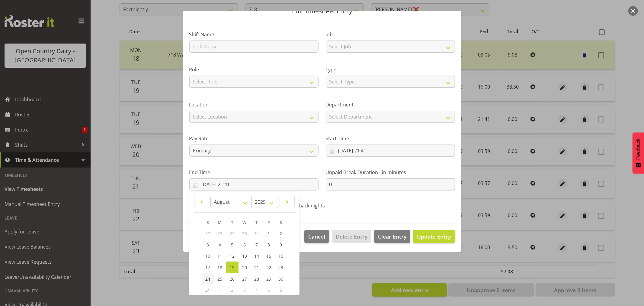
click at [208, 279] on span "24" at bounding box center [207, 279] width 5 height 6
click at [352, 215] on section "Shift Name Job Select Job Driver Driver supervisor Support Role Select Role Dri…" at bounding box center [322, 122] width 278 height 204
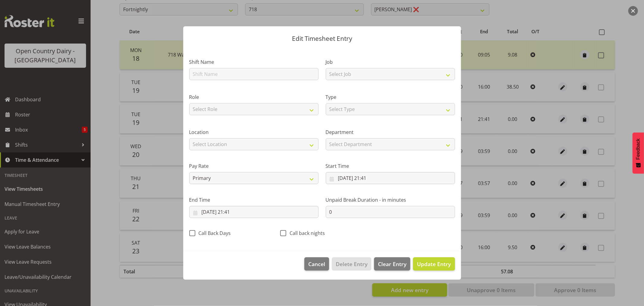
scroll to position [0, 0]
click at [390, 176] on input "24/08/2025, 21:41" at bounding box center [390, 178] width 129 height 12
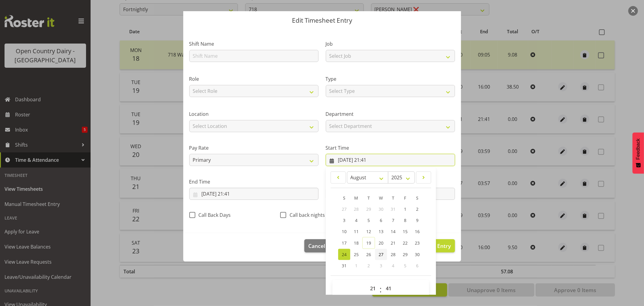
scroll to position [27, 0]
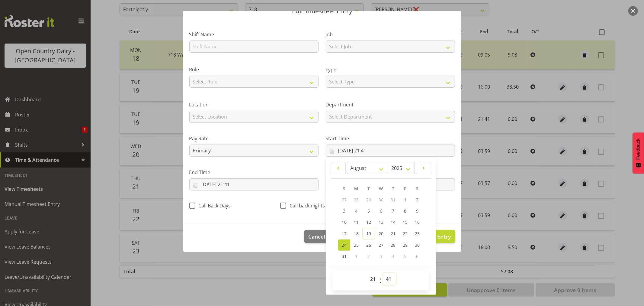
click at [387, 280] on select "00 01 02 03 04 05 06 07 08 09 10 11 12 13 14 15 16 17 18 19 20 21 22 23 24 25 2…" at bounding box center [390, 279] width 14 height 12
click at [383, 273] on select "00 01 02 03 04 05 06 07 08 09 10 11 12 13 14 15 16 17 18 19 20 21 22 23 24 25 2…" at bounding box center [390, 279] width 14 height 12
click at [370, 281] on select "00 01 02 03 04 05 06 07 08 09 10 11 12 13 14 15 16 17 18 19 20 21 22 23" at bounding box center [374, 279] width 14 height 12
click at [367, 273] on select "00 01 02 03 04 05 06 07 08 09 10 11 12 13 14 15 16 17 18 19 20 21 22 23" at bounding box center [374, 279] width 14 height 12
click at [251, 183] on input "24/08/2025, 21:41" at bounding box center [253, 184] width 129 height 12
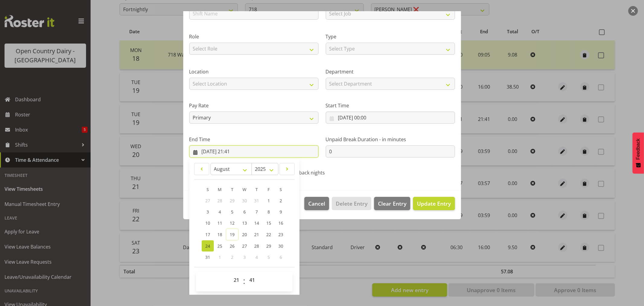
scroll to position [61, 0]
click at [252, 280] on select "00 01 02 03 04 05 06 07 08 09 10 11 12 13 14 15 16 17 18 19 20 21 22 23 24 25 2…" at bounding box center [253, 279] width 14 height 12
click at [246, 273] on select "00 01 02 03 04 05 06 07 08 09 10 11 12 13 14 15 16 17 18 19 20 21 22 23 24 25 2…" at bounding box center [253, 279] width 14 height 12
click at [235, 279] on select "00 01 02 03 04 05 06 07 08 09 10 11 12 13 14 15 16 17 18 19 20 21 22 23" at bounding box center [238, 279] width 14 height 12
click at [231, 273] on select "00 01 02 03 04 05 06 07 08 09 10 11 12 13 14 15 16 17 18 19 20 21 22 23" at bounding box center [238, 279] width 14 height 12
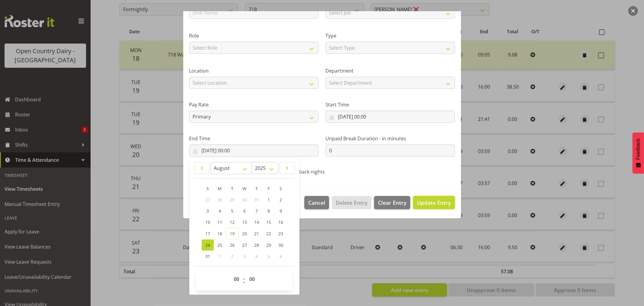
click at [442, 202] on span "Update Entry" at bounding box center [434, 202] width 34 height 7
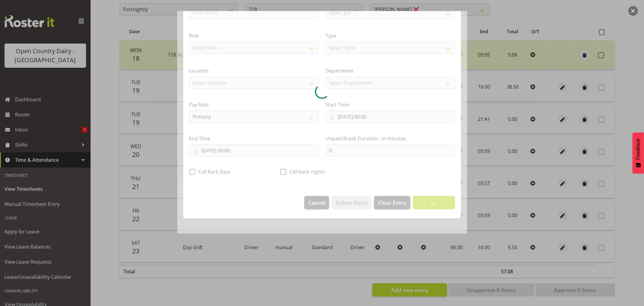
scroll to position [0, 0]
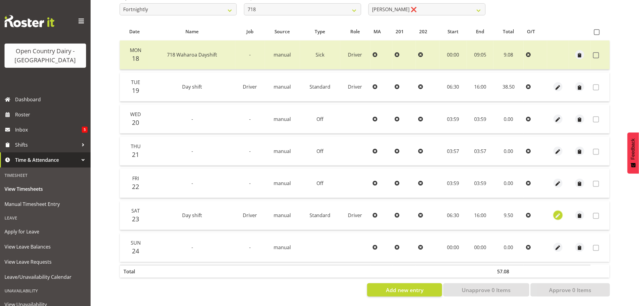
click at [558, 212] on span "button" at bounding box center [558, 215] width 7 height 7
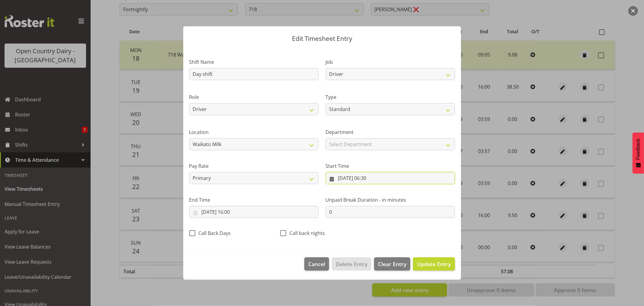
click at [357, 176] on input "23/08/2025, 06:30" at bounding box center [390, 178] width 129 height 12
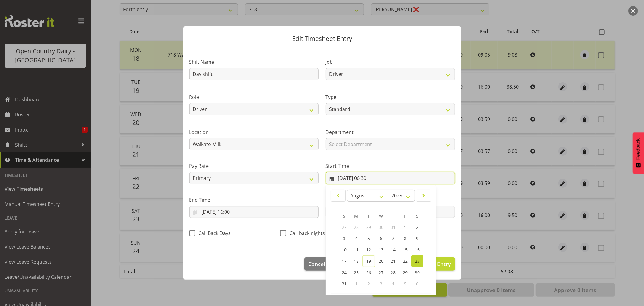
scroll to position [27, 0]
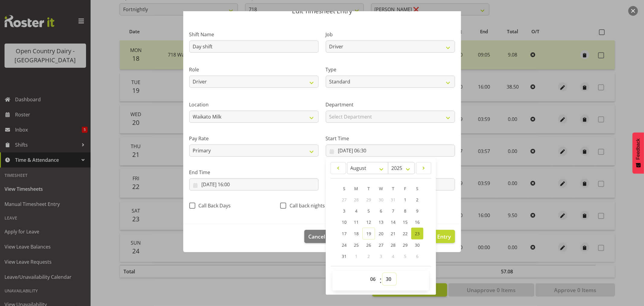
click at [385, 280] on select "00 01 02 03 04 05 06 07 08 09 10 11 12 13 14 15 16 17 18 19 20 21 22 23 24 25 2…" at bounding box center [390, 279] width 14 height 12
click at [383, 273] on select "00 01 02 03 04 05 06 07 08 09 10 11 12 13 14 15 16 17 18 19 20 21 22 23 24 25 2…" at bounding box center [390, 279] width 14 height 12
click at [372, 282] on select "00 01 02 03 04 05 06 07 08 09 10 11 12 13 14 15 16 17 18 19 20 21 22 23" at bounding box center [374, 279] width 14 height 12
click at [367, 273] on select "00 01 02 03 04 05 06 07 08 09 10 11 12 13 14 15 16 17 18 19 20 21 22 23" at bounding box center [374, 279] width 14 height 12
click at [252, 183] on input "23/08/2025, 16:00" at bounding box center [253, 184] width 129 height 12
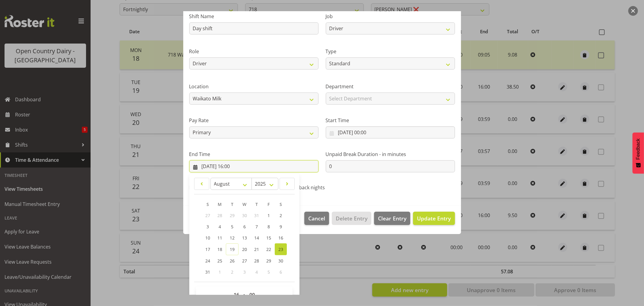
scroll to position [61, 0]
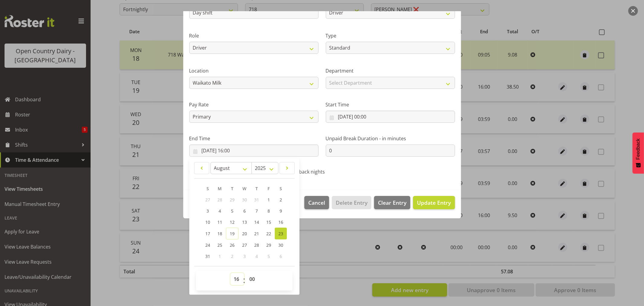
click at [234, 280] on select "00 01 02 03 04 05 06 07 08 09 10 11 12 13 14 15 16 17 18 19 20 21 22 23" at bounding box center [238, 279] width 14 height 12
click at [231, 273] on select "00 01 02 03 04 05 06 07 08 09 10 11 12 13 14 15 16 17 18 19 20 21 22 23" at bounding box center [238, 279] width 14 height 12
click at [434, 204] on span "Update Entry" at bounding box center [434, 202] width 34 height 7
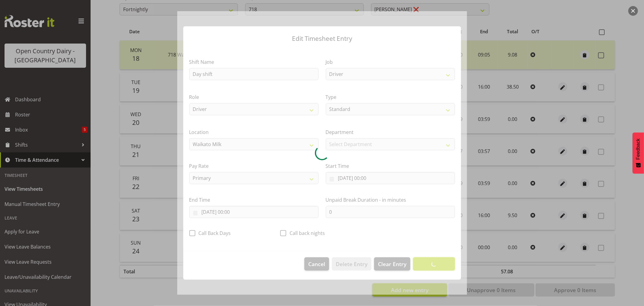
scroll to position [0, 0]
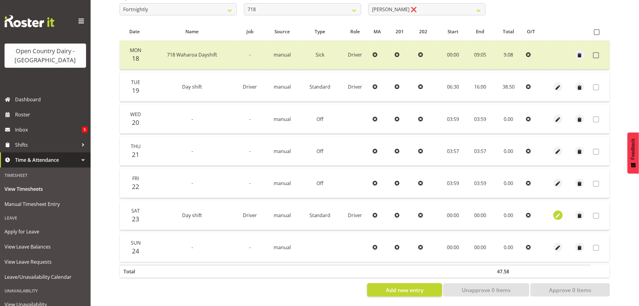
click at [559, 212] on span "button" at bounding box center [558, 215] width 7 height 7
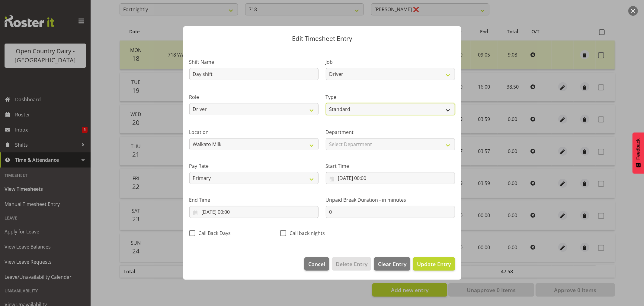
click at [347, 106] on select "Off Standard Public Holiday Public Holiday (Worked) Day In Lieu Annual Leave Si…" at bounding box center [390, 109] width 129 height 12
click at [326, 115] on select "Off Standard Public Holiday Public Holiday (Worked) Day In Lieu Annual Leave Si…" at bounding box center [390, 109] width 129 height 12
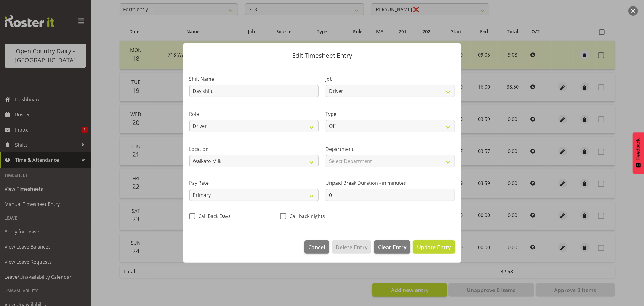
click at [423, 248] on span "Update Entry" at bounding box center [434, 246] width 34 height 7
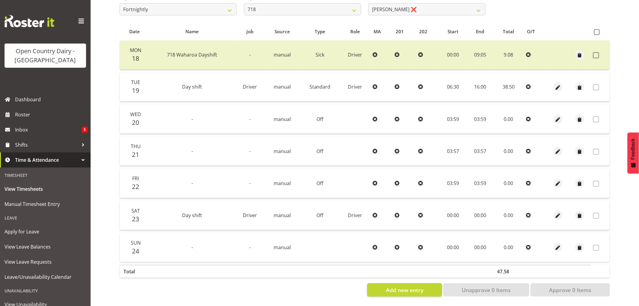
click at [563, 243] on div at bounding box center [558, 247] width 17 height 9
click at [558, 244] on span "button" at bounding box center [558, 247] width 7 height 7
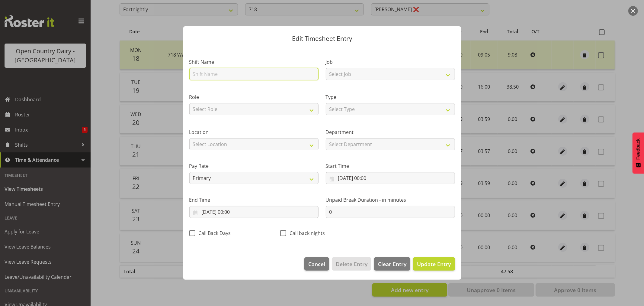
click at [229, 72] on input "text" at bounding box center [253, 74] width 129 height 12
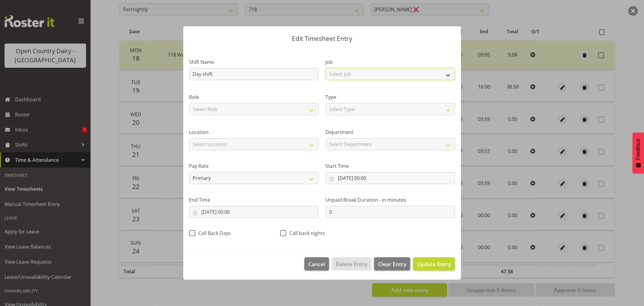
click at [353, 74] on select "Select Job Driver Driver supervisor Support" at bounding box center [390, 74] width 129 height 12
click at [326, 68] on select "Select Job Driver Driver supervisor Support" at bounding box center [390, 74] width 129 height 12
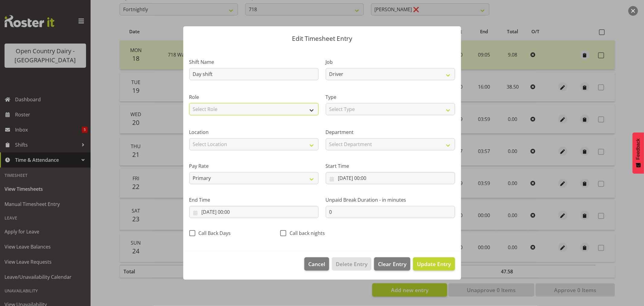
click at [249, 109] on select "Select Role Driver Driver Buddy" at bounding box center [253, 109] width 129 height 12
click at [189, 103] on select "Select Role Driver Driver Buddy" at bounding box center [253, 109] width 129 height 12
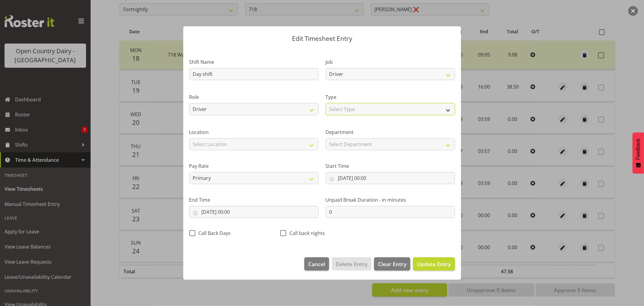
click at [352, 109] on select "Select Type Off Standard Public Holiday Public Holiday (Worked) Day In Lieu Ann…" at bounding box center [390, 109] width 129 height 12
click at [326, 103] on select "Select Type Off Standard Public Holiday Public Holiday (Worked) Day In Lieu Ann…" at bounding box center [390, 109] width 129 height 12
click at [369, 177] on input "24/08/2025, 00:00" at bounding box center [390, 178] width 129 height 12
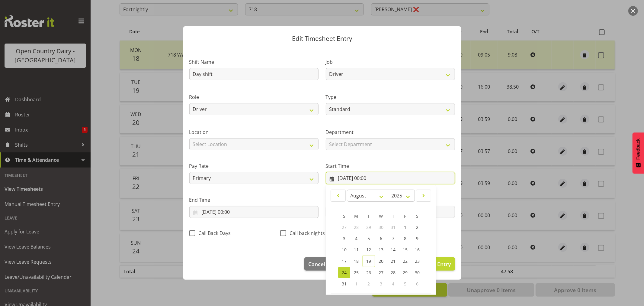
scroll to position [27, 0]
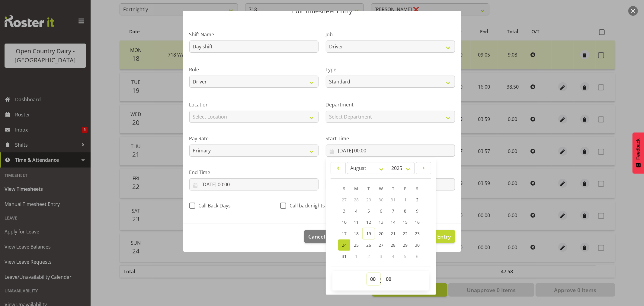
click at [371, 277] on select "00 01 02 03 04 05 06 07 08 09 10 11 12 13 14 15 16 17 18 19 20 21 22 23" at bounding box center [374, 279] width 14 height 12
click at [367, 273] on select "00 01 02 03 04 05 06 07 08 09 10 11 12 13 14 15 16 17 18 19 20 21 22 23" at bounding box center [374, 279] width 14 height 12
click at [388, 277] on select "00 01 02 03 04 05 06 07 08 09 10 11 12 13 14 15 16 17 18 19 20 21 22 23 24 25 2…" at bounding box center [390, 279] width 14 height 12
click at [383, 273] on select "00 01 02 03 04 05 06 07 08 09 10 11 12 13 14 15 16 17 18 19 20 21 22 23 24 25 2…" at bounding box center [390, 279] width 14 height 12
click at [215, 183] on input "24/08/2025, 00:00" at bounding box center [253, 184] width 129 height 12
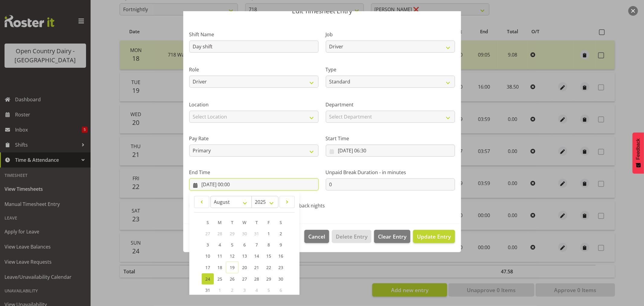
scroll to position [61, 0]
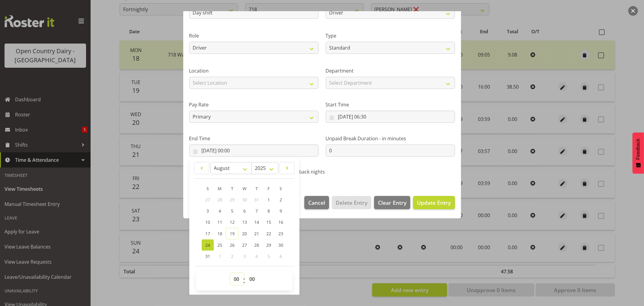
click at [235, 280] on select "00 01 02 03 04 05 06 07 08 09 10 11 12 13 14 15 16 17 18 19 20 21 22 23" at bounding box center [238, 279] width 14 height 12
click at [231, 273] on select "00 01 02 03 04 05 06 07 08 09 10 11 12 13 14 15 16 17 18 19 20 21 22 23" at bounding box center [238, 279] width 14 height 12
click at [434, 201] on span "Update Entry" at bounding box center [434, 202] width 34 height 7
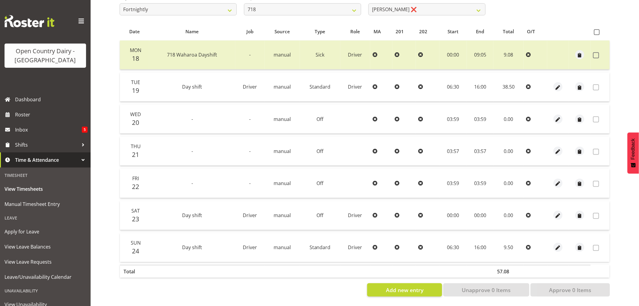
scroll to position [14, 0]
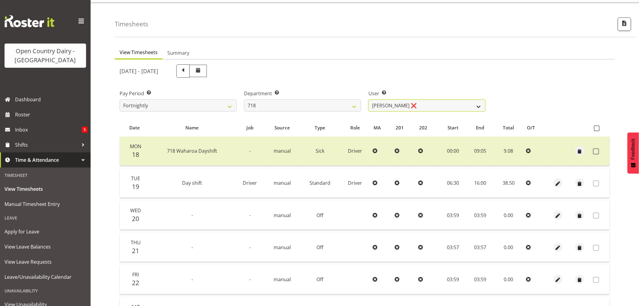
click at [421, 105] on select "Graeme Raupi ❌ Jimmy Boult ❌ Linsay Bourne ❌ Tony Fielding ❌" at bounding box center [427, 105] width 117 height 12
click at [283, 105] on select "701 702 703 704 705 706 707 708 709 710 711 712 713 714 715 716 717 718 719 720" at bounding box center [302, 105] width 117 height 12
click at [244, 99] on select "701 702 703 704 705 706 707 708 709 710 711 712 713 714 715 716 717 718 719 720" at bounding box center [302, 105] width 117 height 12
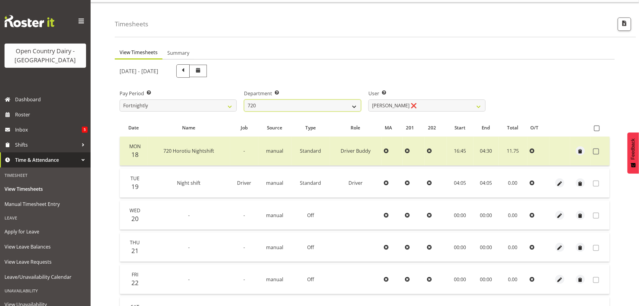
click at [322, 105] on select "701 702 703 704 705 706 707 708 709 710 711 712 713 714 715 716 717 718 719 720" at bounding box center [302, 105] width 117 height 12
click at [244, 99] on select "701 702 703 704 705 706 707 708 709 710 711 712 713 714 715 716 717 718 719 720" at bounding box center [302, 105] width 117 height 12
click at [434, 103] on select "Andrew de Lautour ❌ James Wellington ❌ Sami Ovesen ❌" at bounding box center [427, 105] width 117 height 12
click at [297, 104] on select "701 702 703 704 705 706 707 708 709 710 711 712 713 714 715 716 717 718 719 720" at bounding box center [302, 105] width 117 height 12
click at [244, 99] on select "701 702 703 704 705 706 707 708 709 710 711 712 713 714 715 716 717 718 719 720" at bounding box center [302, 105] width 117 height 12
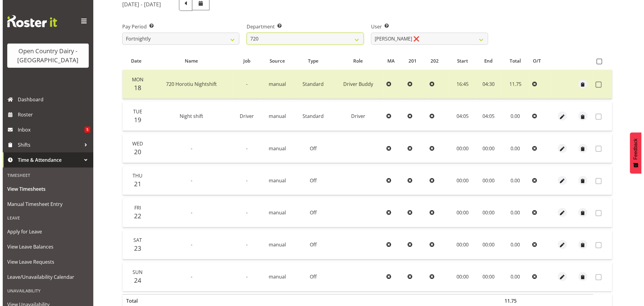
scroll to position [81, 0]
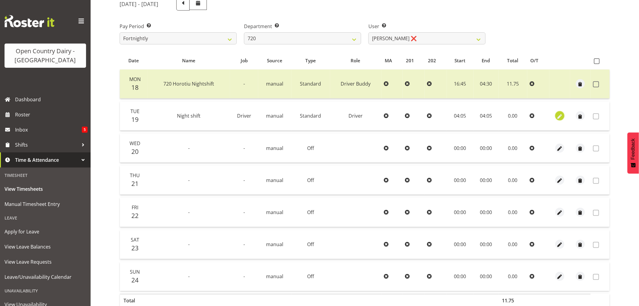
click at [560, 116] on span "button" at bounding box center [560, 116] width 7 height 7
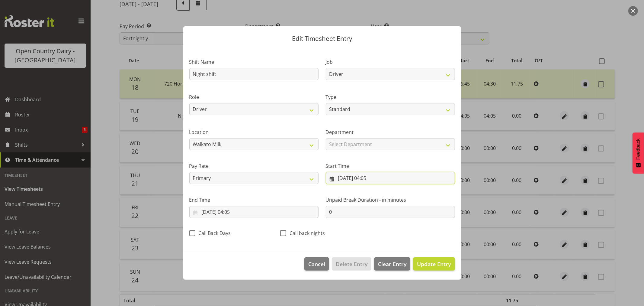
click at [360, 179] on input "19/08/2025, 04:05" at bounding box center [390, 178] width 129 height 12
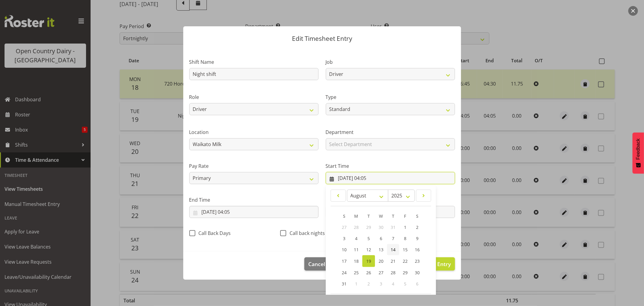
scroll to position [27, 0]
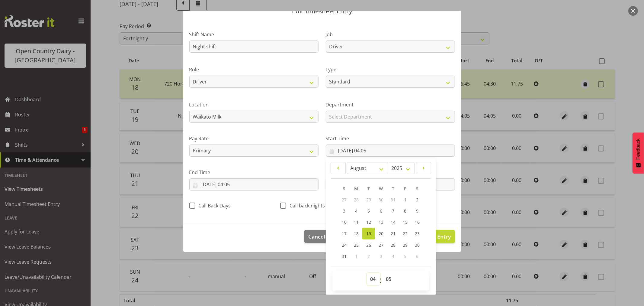
click at [370, 277] on select "00 01 02 03 04 05 06 07 08 09 10 11 12 13 14 15 16 17 18 19 20 21 22 23" at bounding box center [374, 279] width 14 height 12
click at [367, 273] on select "00 01 02 03 04 05 06 07 08 09 10 11 12 13 14 15 16 17 18 19 20 21 22 23" at bounding box center [374, 279] width 14 height 12
drag, startPoint x: 386, startPoint y: 282, endPoint x: 400, endPoint y: 252, distance: 32.7
click at [386, 282] on select "00 01 02 03 04 05 06 07 08 09 10 11 12 13 14 15 16 17 18 19 20 21 22 23 24 25 2…" at bounding box center [390, 279] width 14 height 12
click at [383, 273] on select "00 01 02 03 04 05 06 07 08 09 10 11 12 13 14 15 16 17 18 19 20 21 22 23 24 25 2…" at bounding box center [390, 279] width 14 height 12
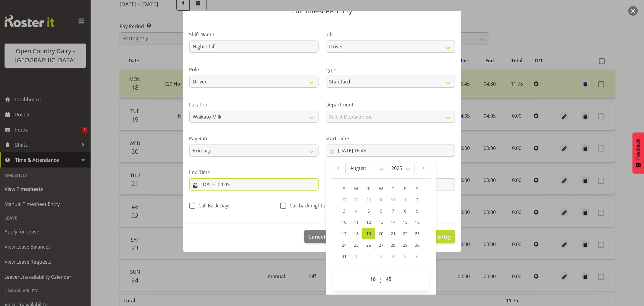
click at [240, 182] on input "19/08/2025, 04:05" at bounding box center [253, 184] width 129 height 12
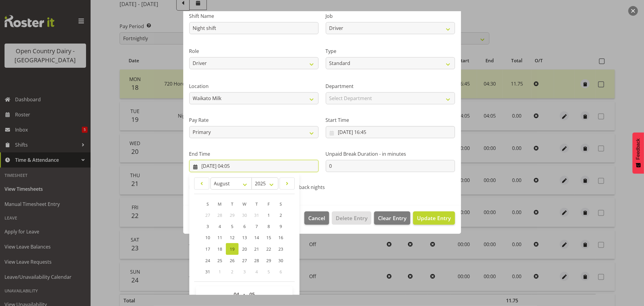
scroll to position [61, 0]
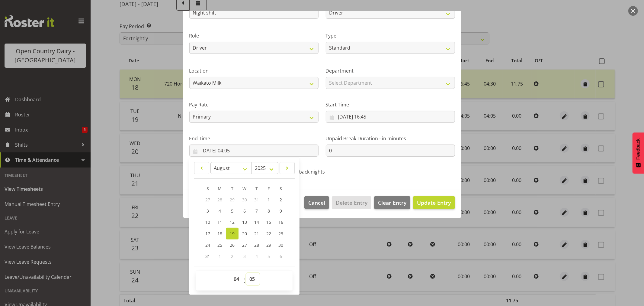
click at [254, 279] on select "00 01 02 03 04 05 06 07 08 09 10 11 12 13 14 15 16 17 18 19 20 21 22 23 24 25 2…" at bounding box center [253, 279] width 14 height 12
click at [246, 273] on select "00 01 02 03 04 05 06 07 08 09 10 11 12 13 14 15 16 17 18 19 20 21 22 23 24 25 2…" at bounding box center [253, 279] width 14 height 12
click at [435, 201] on span "Update Entry" at bounding box center [434, 202] width 34 height 7
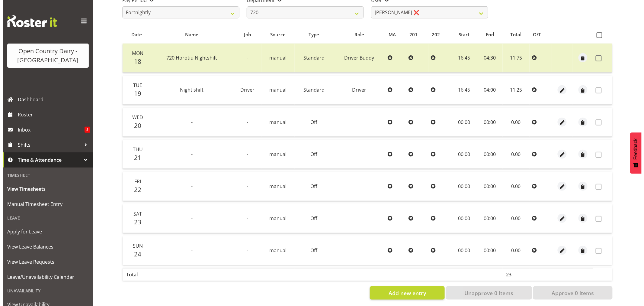
scroll to position [115, 0]
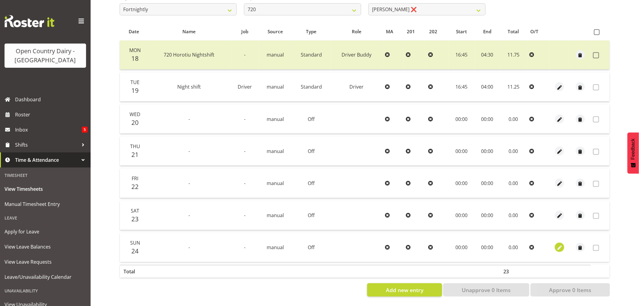
click at [560, 244] on span "button" at bounding box center [560, 247] width 7 height 7
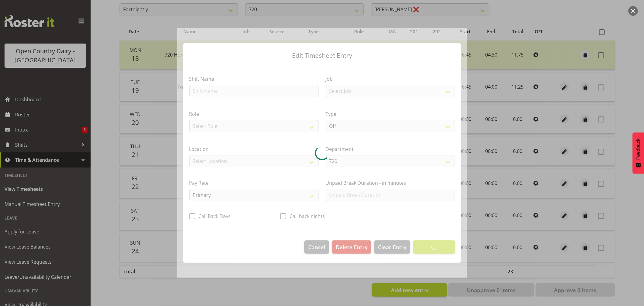
click at [230, 89] on div at bounding box center [322, 153] width 290 height 250
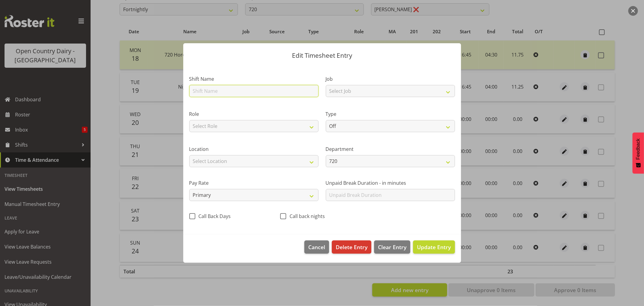
click at [230, 89] on input "text" at bounding box center [253, 91] width 129 height 12
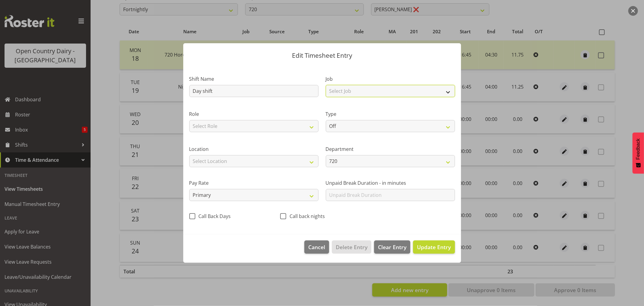
click at [373, 90] on select "Select Job Driver Driver supervisor Support" at bounding box center [390, 91] width 129 height 12
click at [326, 85] on select "Select Job Driver Driver supervisor Support" at bounding box center [390, 91] width 129 height 12
click at [242, 124] on select "Select Role Driver Driver Buddy" at bounding box center [253, 126] width 129 height 12
click at [189, 120] on select "Select Role Driver Driver Buddy" at bounding box center [253, 126] width 129 height 12
click at [353, 125] on select "Off Standard Public Holiday Public Holiday (Worked) Day In Lieu Annual Leave Si…" at bounding box center [390, 126] width 129 height 12
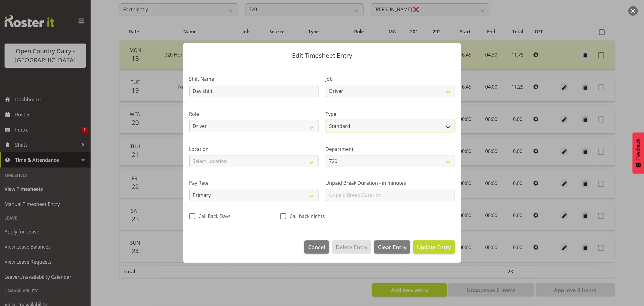
click at [326, 120] on select "Off Standard Public Holiday Public Holiday (Worked) Day In Lieu Annual Leave Si…" at bounding box center [390, 126] width 129 height 12
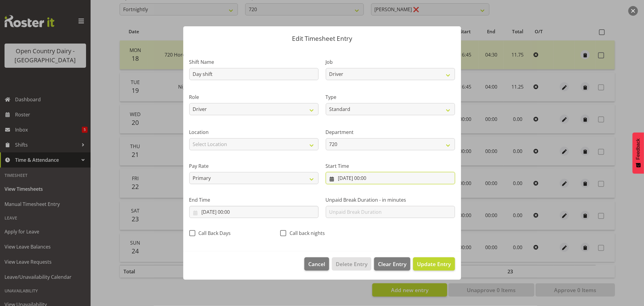
click at [360, 178] on input "24/08/2025, 00:00" at bounding box center [390, 178] width 129 height 12
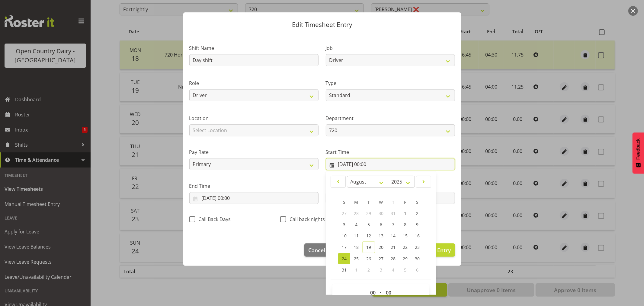
scroll to position [27, 0]
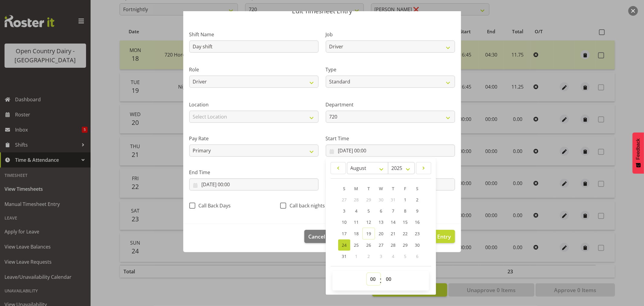
click at [370, 280] on select "00 01 02 03 04 05 06 07 08 09 10 11 12 13 14 15 16 17 18 19 20 21 22 23" at bounding box center [374, 279] width 14 height 12
click at [367, 273] on select "00 01 02 03 04 05 06 07 08 09 10 11 12 13 14 15 16 17 18 19 20 21 22 23" at bounding box center [374, 279] width 14 height 12
drag, startPoint x: 390, startPoint y: 279, endPoint x: 398, endPoint y: 255, distance: 25.9
click at [390, 279] on select "00 01 02 03 04 05 06 07 08 09 10 11 12 13 14 15 16 17 18 19 20 21 22 23 24 25 2…" at bounding box center [390, 279] width 14 height 12
click at [383, 273] on select "00 01 02 03 04 05 06 07 08 09 10 11 12 13 14 15 16 17 18 19 20 21 22 23 24 25 2…" at bounding box center [390, 279] width 14 height 12
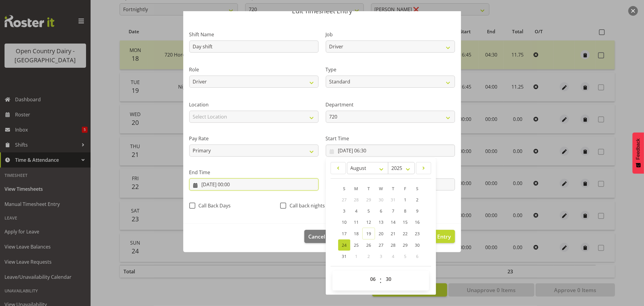
click at [241, 183] on input "24/08/2025, 00:00" at bounding box center [253, 184] width 129 height 12
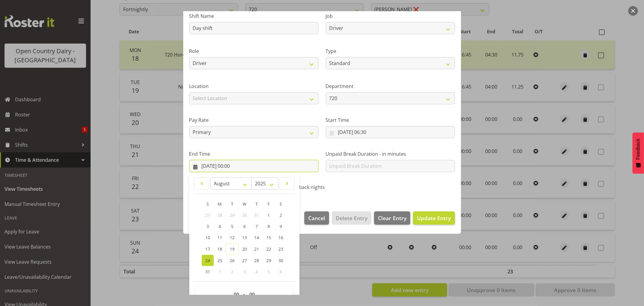
scroll to position [61, 0]
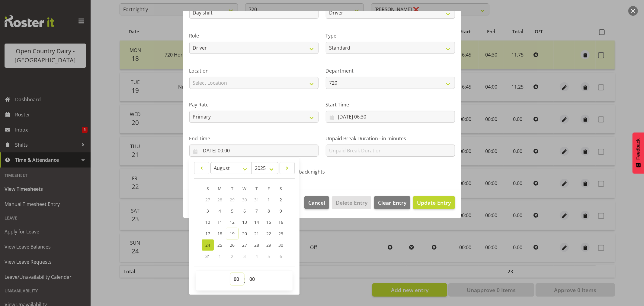
click at [237, 279] on select "00 01 02 03 04 05 06 07 08 09 10 11 12 13 14 15 16 17 18 19 20 21 22 23" at bounding box center [238, 279] width 14 height 12
click at [231, 273] on select "00 01 02 03 04 05 06 07 08 09 10 11 12 13 14 15 16 17 18 19 20 21 22 23" at bounding box center [238, 279] width 14 height 12
click at [420, 202] on span "Update Entry" at bounding box center [434, 202] width 34 height 7
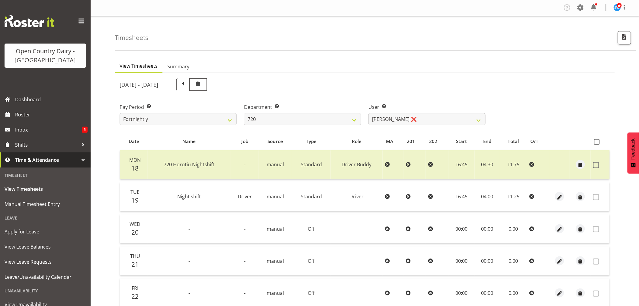
scroll to position [0, 0]
click at [415, 117] on select "Garry Hooper ❌ Kerry Slater ❌ Nathan Frankhouser ❌ Steve Daly ❌" at bounding box center [427, 119] width 117 height 12
click at [369, 113] on select "Garry Hooper ❌ Kerry Slater ❌ Nathan Frankhouser ❌ Steve Daly ❌" at bounding box center [427, 119] width 117 height 12
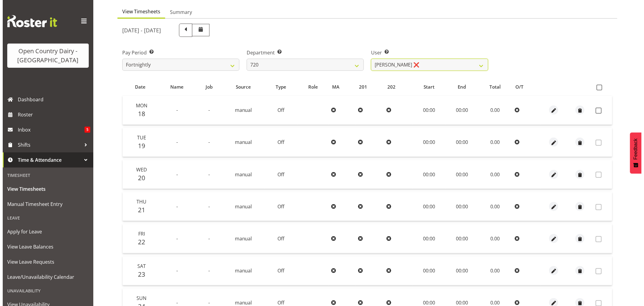
scroll to position [115, 0]
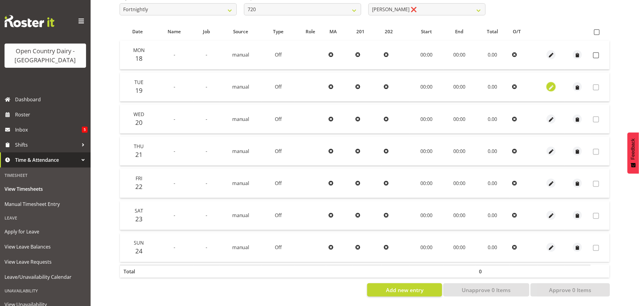
click at [550, 84] on span "button" at bounding box center [551, 87] width 7 height 7
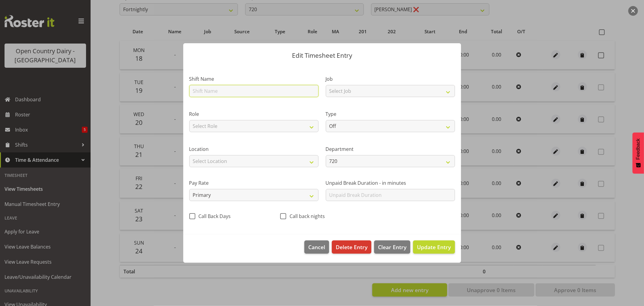
click at [219, 90] on input "text" at bounding box center [253, 91] width 129 height 12
drag, startPoint x: 203, startPoint y: 89, endPoint x: 162, endPoint y: 85, distance: 41.6
click at [166, 89] on div "Edit Timesheet Entry Shift Name Day shift Job Select Job Driver Driver supervis…" at bounding box center [322, 153] width 644 height 306
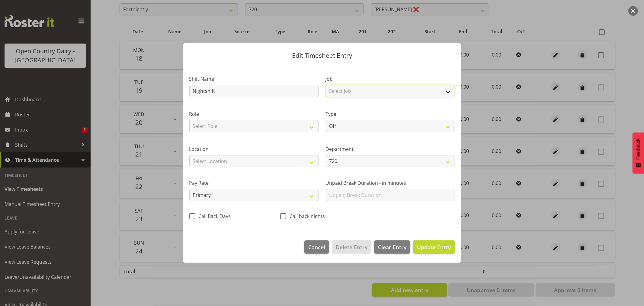
click at [358, 89] on select "Select Job Driver Driver supervisor Support" at bounding box center [390, 91] width 129 height 12
click at [326, 85] on select "Select Job Driver Driver supervisor Support" at bounding box center [390, 91] width 129 height 12
click at [273, 120] on select "Select Role Driver" at bounding box center [253, 126] width 129 height 12
click at [375, 124] on select "Off Standard Public Holiday Public Holiday (Worked) Day In Lieu Annual Leave Si…" at bounding box center [390, 126] width 129 height 12
click at [326, 120] on select "Off Standard Public Holiday Public Holiday (Worked) Day In Lieu Annual Leave Si…" at bounding box center [390, 126] width 129 height 12
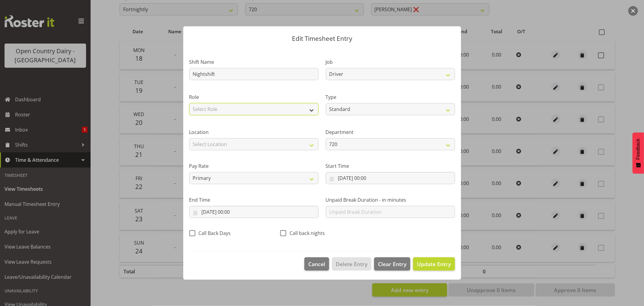
click at [256, 106] on select "Select Role Driver" at bounding box center [253, 109] width 129 height 12
click at [189, 103] on select "Select Role Driver" at bounding box center [253, 109] width 129 height 12
click at [369, 179] on input "19/08/2025, 00:00" at bounding box center [390, 178] width 129 height 12
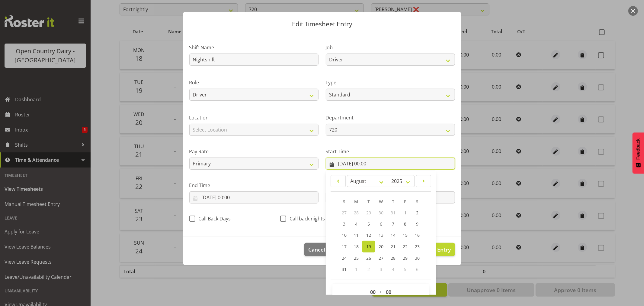
scroll to position [27, 0]
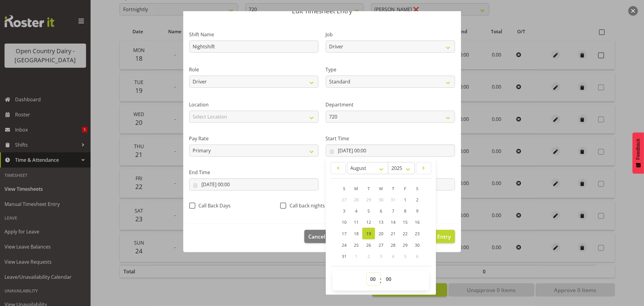
click at [373, 279] on select "00 01 02 03 04 05 06 07 08 09 10 11 12 13 14 15 16 17 18 19 20 21 22 23" at bounding box center [374, 279] width 14 height 12
click at [367, 273] on select "00 01 02 03 04 05 06 07 08 09 10 11 12 13 14 15 16 17 18 19 20 21 22 23" at bounding box center [374, 279] width 14 height 12
drag, startPoint x: 389, startPoint y: 280, endPoint x: 389, endPoint y: 273, distance: 6.6
click at [389, 280] on select "00 01 02 03 04 05 06 07 08 09 10 11 12 13 14 15 16 17 18 19 20 21 22 23 24 25 2…" at bounding box center [390, 279] width 14 height 12
click at [383, 273] on select "00 01 02 03 04 05 06 07 08 09 10 11 12 13 14 15 16 17 18 19 20 21 22 23 24 25 2…" at bounding box center [390, 279] width 14 height 12
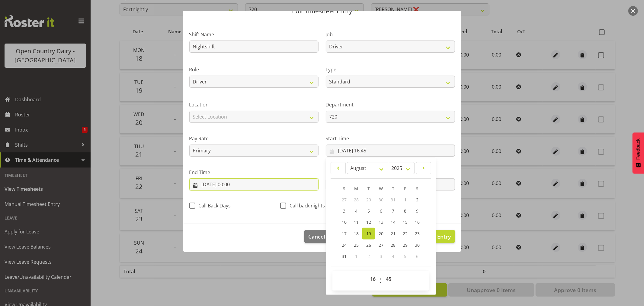
click at [216, 183] on input "19/08/2025, 00:00" at bounding box center [253, 184] width 129 height 12
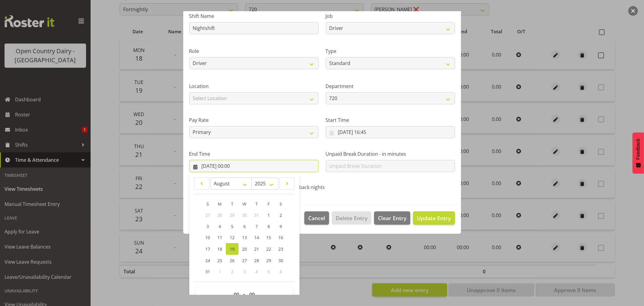
scroll to position [61, 0]
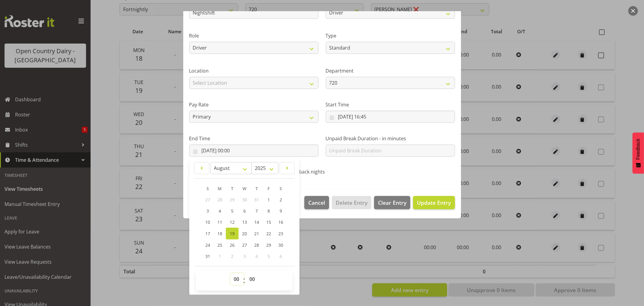
drag, startPoint x: 237, startPoint y: 278, endPoint x: 238, endPoint y: 274, distance: 4.7
click at [237, 279] on select "00 01 02 03 04 05 06 07 08 09 10 11 12 13 14 15 16 17 18 19 20 21 22 23" at bounding box center [238, 279] width 14 height 12
click at [231, 273] on select "00 01 02 03 04 05 06 07 08 09 10 11 12 13 14 15 16 17 18 19 20 21 22 23" at bounding box center [238, 279] width 14 height 12
click at [434, 201] on span "Update Entry" at bounding box center [434, 202] width 34 height 7
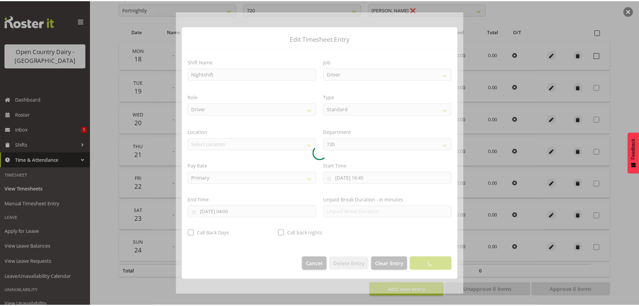
scroll to position [0, 0]
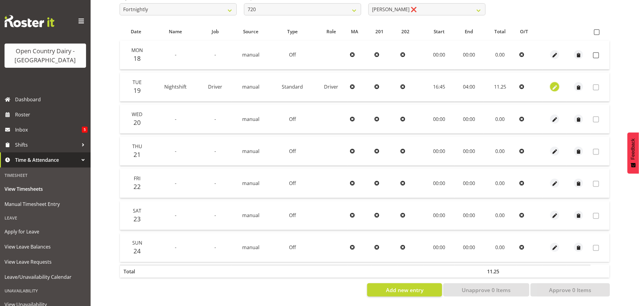
click at [555, 84] on span "button" at bounding box center [555, 87] width 7 height 7
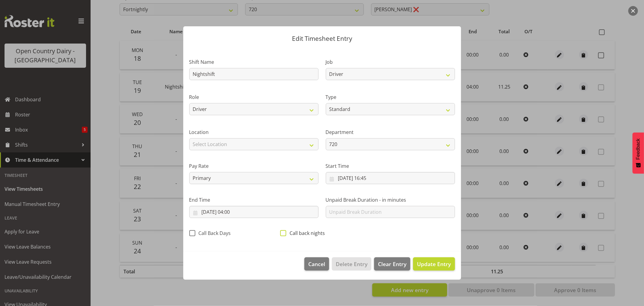
click at [284, 234] on span at bounding box center [283, 233] width 6 height 6
click at [284, 234] on input "Call back nights" at bounding box center [282, 233] width 4 height 4
click at [443, 263] on span "Update Entry" at bounding box center [434, 263] width 34 height 7
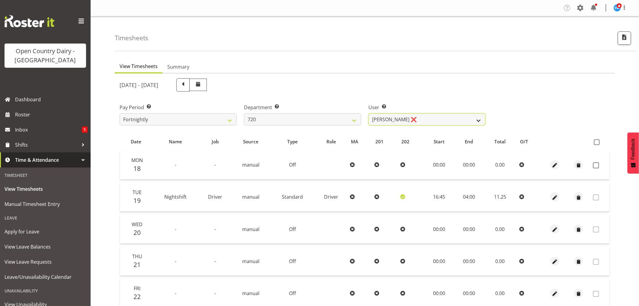
click at [436, 117] on select "Garry Hooper ❌ Kerry Slater ❌ Nathan Frankhouser ❌ Steve Daly ❌" at bounding box center [427, 119] width 117 height 12
click at [263, 118] on select "701 702 703 704 705 706 707 708 709 710 711 712 713 714 715 716 717 718 719 720" at bounding box center [302, 119] width 117 height 12
click at [244, 113] on select "701 702 703 704 705 706 707 708 709 710 711 712 713 714 715 716 717 718 719 720" at bounding box center [302, 119] width 117 height 12
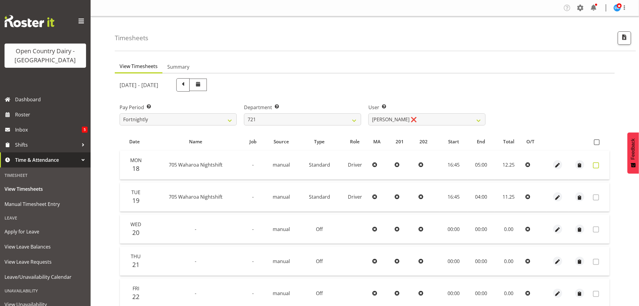
click at [596, 165] on span at bounding box center [596, 165] width 6 height 6
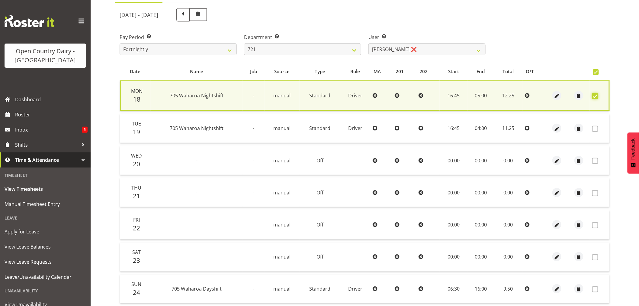
scroll to position [116, 0]
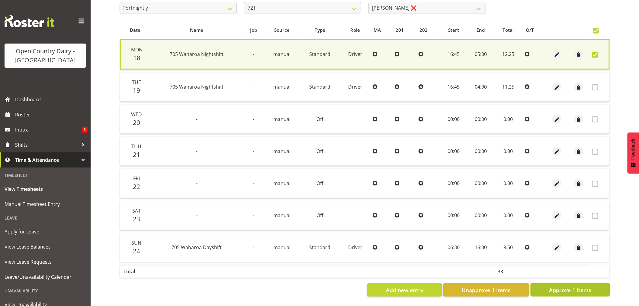
click at [569, 286] on span "Approve 1 Items" at bounding box center [570, 290] width 42 height 8
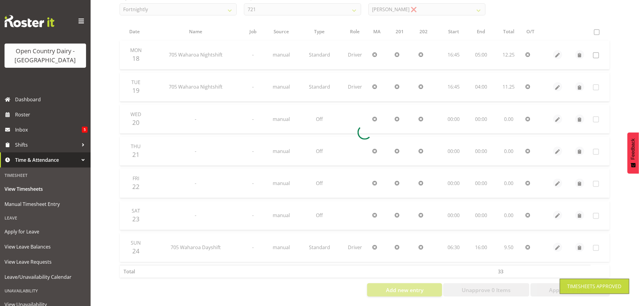
scroll to position [115, 0]
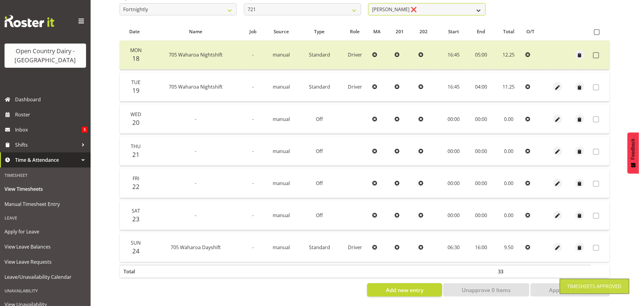
click at [440, 3] on select "George Taylor ❌ Grant Vercoe ❌" at bounding box center [427, 9] width 117 height 12
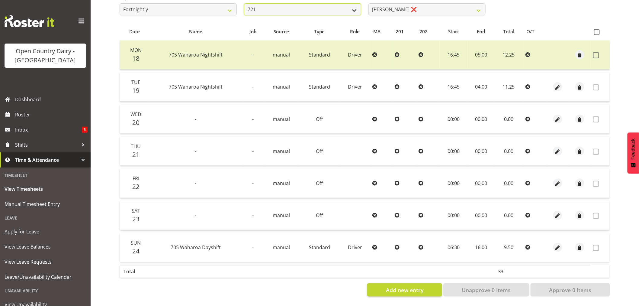
click at [294, 5] on select "701 702 703 704 705 706 707 708 709 710 711 712 713 714 715 716 717 718 719 720" at bounding box center [302, 9] width 117 height 12
click at [244, 3] on select "701 702 703 704 705 706 707 708 709 710 711 712 713 714 715 716 717 718 719 720" at bounding box center [302, 9] width 117 height 12
click at [331, 4] on select "701 702 703 704 705 706 707 708 709 710 711 712 713 714 715 716 717 718 719 720" at bounding box center [302, 9] width 117 height 12
click at [244, 3] on select "701 702 703 704 705 706 707 708 709 710 711 712 713 714 715 716 717 718 719 720" at bounding box center [302, 9] width 117 height 12
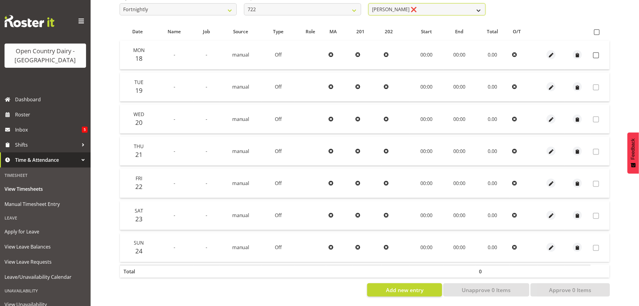
click at [434, 8] on select "Andy Webb ❌ Darren Hatcher ❌ Gurpreet Singh ❌" at bounding box center [427, 9] width 117 height 12
click at [369, 3] on select "Andy Webb ❌ Darren Hatcher ❌ Gurpreet Singh ❌" at bounding box center [427, 9] width 117 height 12
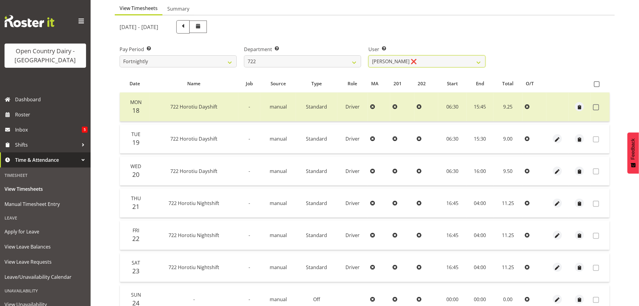
scroll to position [0, 0]
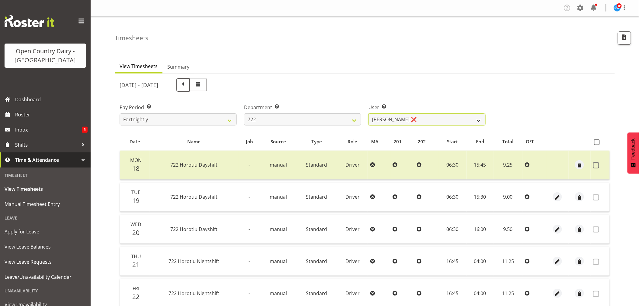
click at [435, 118] on select "Andy Webb ❌ Darren Hatcher ❌ Gurpreet Singh ❌" at bounding box center [427, 119] width 117 height 12
drag, startPoint x: 435, startPoint y: 118, endPoint x: 407, endPoint y: 118, distance: 28.4
click at [435, 118] on select "Andy Webb ❌ Darren Hatcher ❌ Gurpreet Singh ❌" at bounding box center [427, 119] width 117 height 12
click at [469, 120] on select "Andy Webb ❌ Darren Hatcher ❌ Gurpreet Singh ❌" at bounding box center [427, 119] width 117 height 12
click at [369, 113] on select "Andy Webb ❌ Darren Hatcher ❌ Gurpreet Singh ❌" at bounding box center [427, 119] width 117 height 12
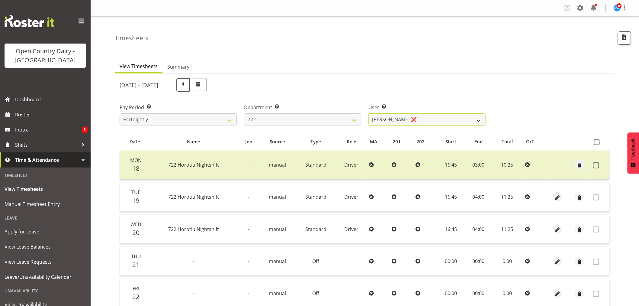
click at [418, 117] on select "Andy Webb ❌ Darren Hatcher ❌ Gurpreet Singh ❌" at bounding box center [427, 119] width 117 height 12
click at [418, 116] on select "Andy Webb ❌ Darren Hatcher ❌ Gurpreet Singh ❌" at bounding box center [427, 119] width 117 height 12
click at [320, 116] on select "701 702 703 704 705 706 707 708 709 710 711 712 713 714 715 716 717 718 719 720" at bounding box center [302, 119] width 117 height 12
click at [244, 113] on select "701 702 703 704 705 706 707 708 709 710 711 712 713 714 715 716 717 718 719 720" at bounding box center [302, 119] width 117 height 12
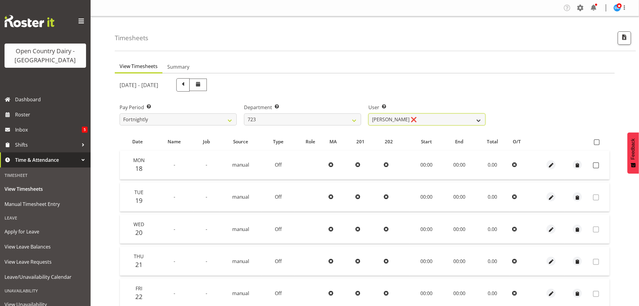
click at [426, 120] on select "Daljeet Rai ❌ Manjinder Singh ❌ Prabhjot Singh ❌ Varninder Singh ❌" at bounding box center [427, 119] width 117 height 12
click at [369, 113] on select "Daljeet Rai ❌ Manjinder Singh ❌ Prabhjot Singh ❌ Varninder Singh ❌" at bounding box center [427, 119] width 117 height 12
click at [419, 118] on select "Daljeet Rai ❌ Manjinder Singh ❌ Prabhjot Singh ❌ Varninder Singh ❌" at bounding box center [427, 119] width 117 height 12
click at [369, 113] on select "Daljeet Rai ❌ Manjinder Singh ❌ Prabhjot Singh ❌ Varninder Singh ❌" at bounding box center [427, 119] width 117 height 12
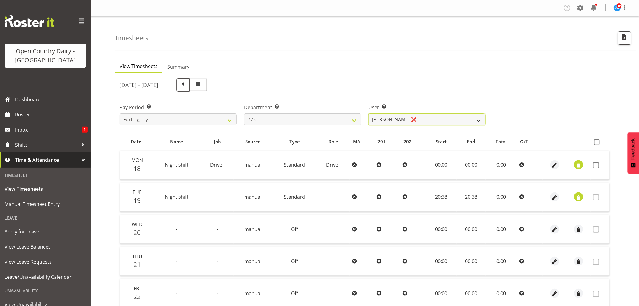
click at [421, 118] on select "Daljeet Rai ❌ Manjinder Singh ❌ Prabhjot Singh ❌ Varninder Singh ❌" at bounding box center [427, 119] width 117 height 12
click at [369, 113] on select "Daljeet Rai ❌ Manjinder Singh ❌ Prabhjot Singh ❌ Varninder Singh ❌" at bounding box center [427, 119] width 117 height 12
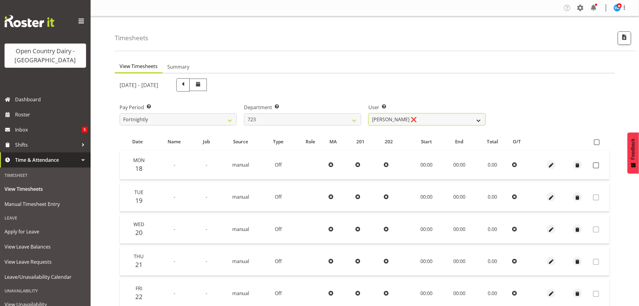
click at [431, 117] on select "Daljeet Rai ❌ Manjinder Singh ❌ Prabhjot Singh ❌ Varninder Singh ❌" at bounding box center [427, 119] width 117 height 12
click at [272, 115] on select "701 702 703 704 705 706 707 708 709 710 711 712 713 714 715 716 717 718 719 720" at bounding box center [302, 119] width 117 height 12
click at [244, 113] on select "701 702 703 704 705 706 707 708 709 710 711 712 713 714 715 716 717 718 719 720" at bounding box center [302, 119] width 117 height 12
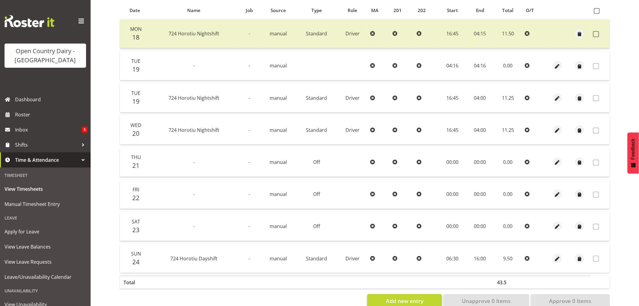
scroll to position [134, 0]
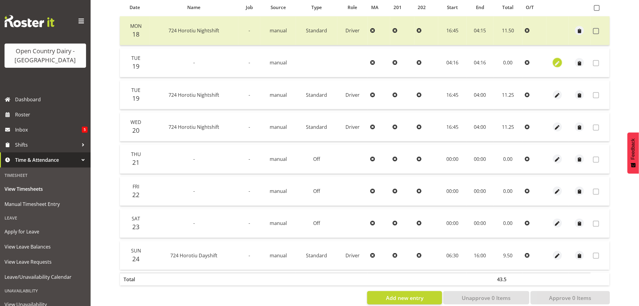
click at [557, 60] on span "button" at bounding box center [557, 63] width 7 height 7
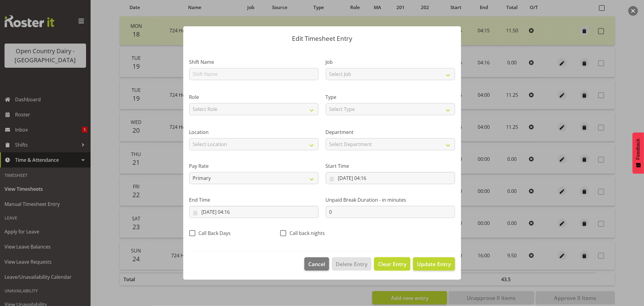
click at [393, 263] on span "Clear Entry" at bounding box center [392, 264] width 28 height 8
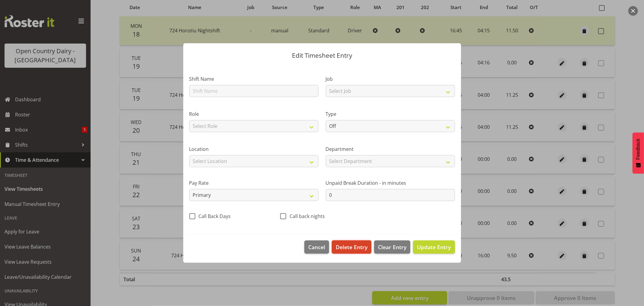
click at [351, 243] on span "Delete Entry" at bounding box center [352, 247] width 32 height 8
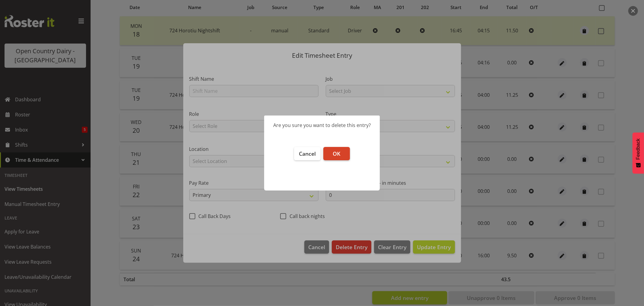
click at [338, 150] on span "OK" at bounding box center [337, 153] width 8 height 7
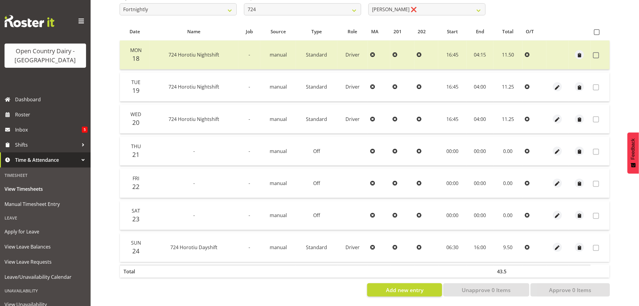
scroll to position [81, 0]
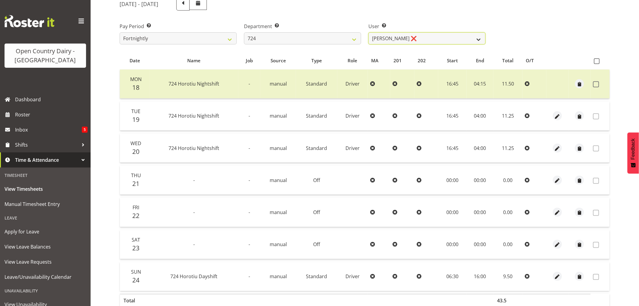
click at [442, 34] on select "Brent Adams ❌ Jaspreet Singh ❌ John Walters ❌" at bounding box center [427, 38] width 117 height 12
click at [301, 35] on select "701 702 703 704 705 706 707 708 709 710 711 712 713 714 715 716 717 718 719 720" at bounding box center [302, 38] width 117 height 12
click at [244, 32] on select "701 702 703 704 705 706 707 708 709 710 711 712 713 714 715 716 717 718 719 720" at bounding box center [302, 38] width 117 height 12
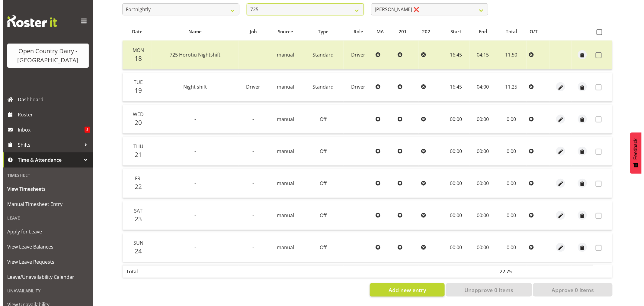
scroll to position [115, 0]
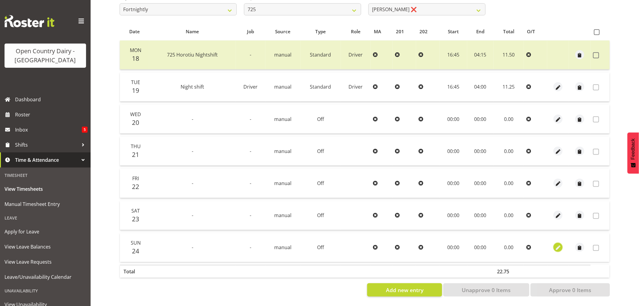
click at [558, 244] on span "button" at bounding box center [558, 247] width 7 height 7
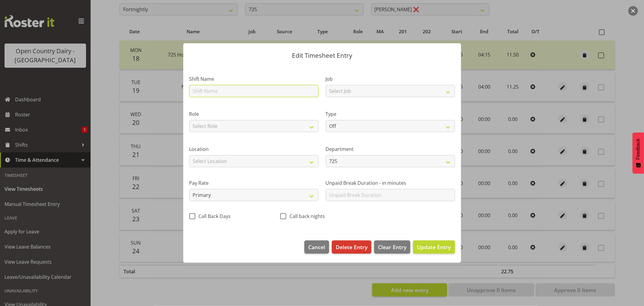
click at [211, 90] on input "text" at bounding box center [253, 91] width 129 height 12
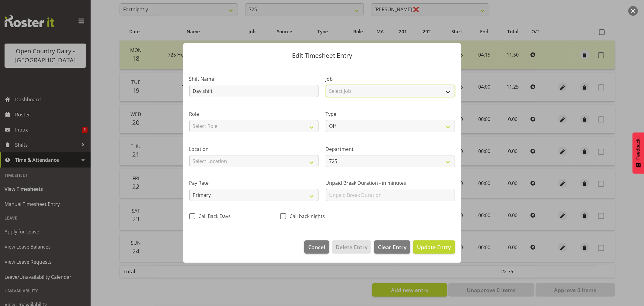
click at [395, 86] on select "Select Job Driver Driver supervisor Support" at bounding box center [390, 91] width 129 height 12
click at [326, 85] on select "Select Job Driver Driver supervisor Support" at bounding box center [390, 91] width 129 height 12
click at [217, 128] on select "Select Role Driver" at bounding box center [253, 126] width 129 height 12
click at [189, 120] on select "Select Role Driver" at bounding box center [253, 126] width 129 height 12
click at [372, 122] on select "Off Standard Public Holiday Public Holiday (Worked) Day In Lieu Annual Leave Si…" at bounding box center [390, 126] width 129 height 12
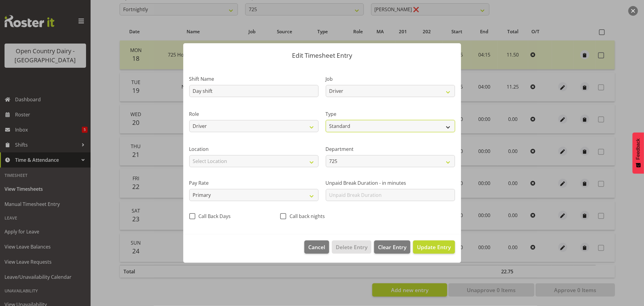
click at [326, 120] on select "Off Standard Public Holiday Public Holiday (Worked) Day In Lieu Annual Leave Si…" at bounding box center [390, 126] width 129 height 12
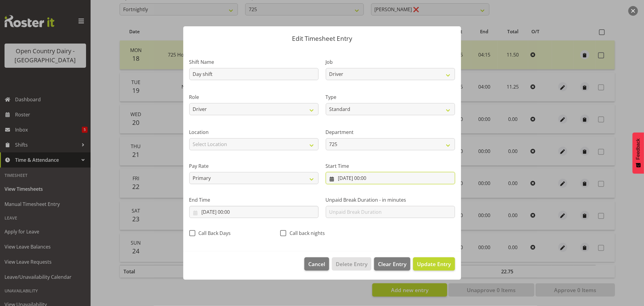
click at [367, 180] on input "24/08/2025, 00:00" at bounding box center [390, 178] width 129 height 12
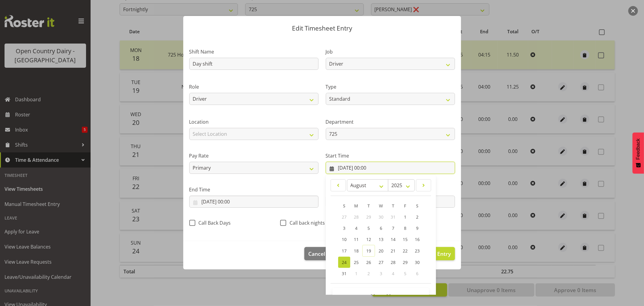
scroll to position [27, 0]
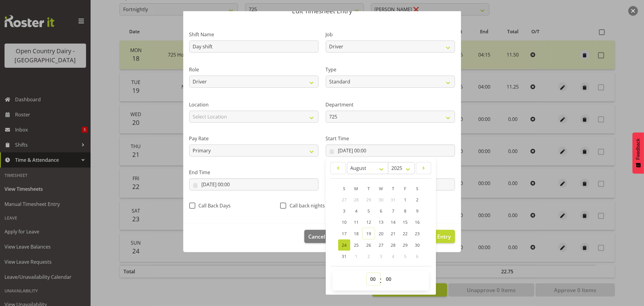
drag, startPoint x: 371, startPoint y: 280, endPoint x: 371, endPoint y: 274, distance: 5.7
click at [371, 280] on select "00 01 02 03 04 05 06 07 08 09 10 11 12 13 14 15 16 17 18 19 20 21 22 23" at bounding box center [374, 279] width 14 height 12
click at [367, 273] on select "00 01 02 03 04 05 06 07 08 09 10 11 12 13 14 15 16 17 18 19 20 21 22 23" at bounding box center [374, 279] width 14 height 12
drag, startPoint x: 388, startPoint y: 280, endPoint x: 387, endPoint y: 273, distance: 7.1
click at [388, 280] on select "00 01 02 03 04 05 06 07 08 09 10 11 12 13 14 15 16 17 18 19 20 21 22 23 24 25 2…" at bounding box center [390, 279] width 14 height 12
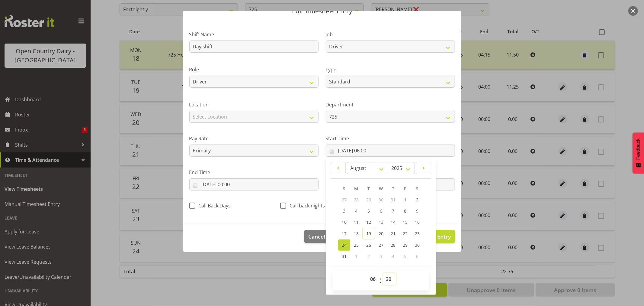
click at [383, 273] on select "00 01 02 03 04 05 06 07 08 09 10 11 12 13 14 15 16 17 18 19 20 21 22 23 24 25 2…" at bounding box center [390, 279] width 14 height 12
click at [225, 185] on input "24/08/2025, 00:00" at bounding box center [253, 184] width 129 height 12
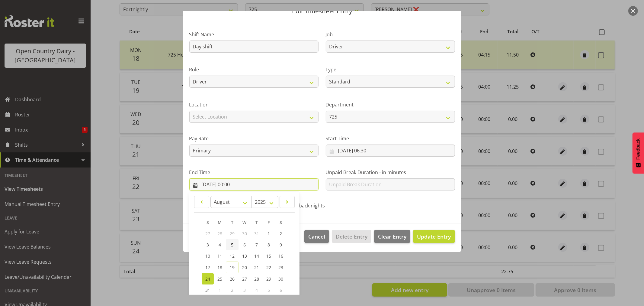
scroll to position [61, 0]
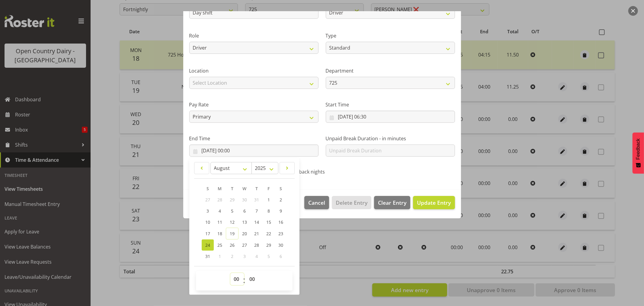
click at [237, 279] on select "00 01 02 03 04 05 06 07 08 09 10 11 12 13 14 15 16 17 18 19 20 21 22 23" at bounding box center [238, 279] width 14 height 12
click at [231, 273] on select "00 01 02 03 04 05 06 07 08 09 10 11 12 13 14 15 16 17 18 19 20 21 22 23" at bounding box center [238, 279] width 14 height 12
click at [431, 199] on span "Update Entry" at bounding box center [434, 202] width 34 height 7
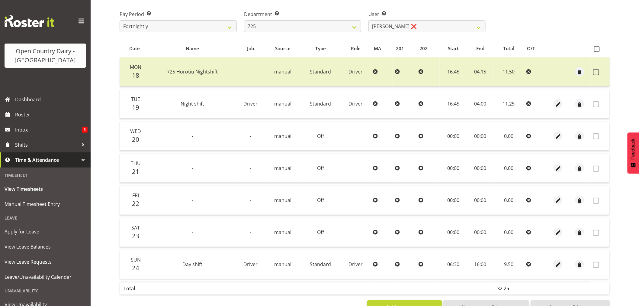
scroll to position [14, 0]
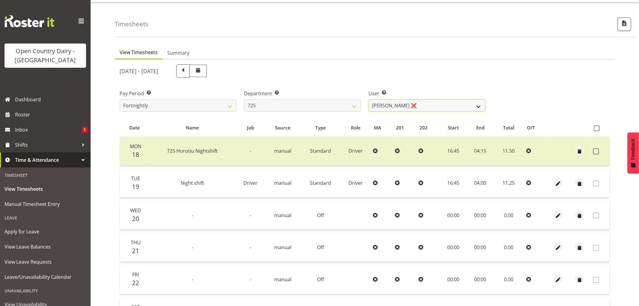
click at [453, 104] on select "Bhupinder Dhaliwal ❌ Gurpreet Singh Kahlon ❌ Hendrik Potgieter ❌ Len Grace ❌" at bounding box center [427, 105] width 117 height 12
click at [329, 101] on select "701 702 703 704 705 706 707 708 709 710 711 712 713 714 715 716 717 718 719 720" at bounding box center [302, 105] width 117 height 12
click at [244, 99] on select "701 702 703 704 705 706 707 708 709 710 711 712 713 714 715 716 717 718 719 720" at bounding box center [302, 105] width 117 height 12
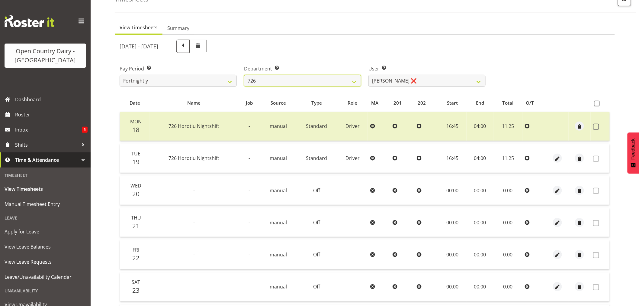
scroll to position [81, 0]
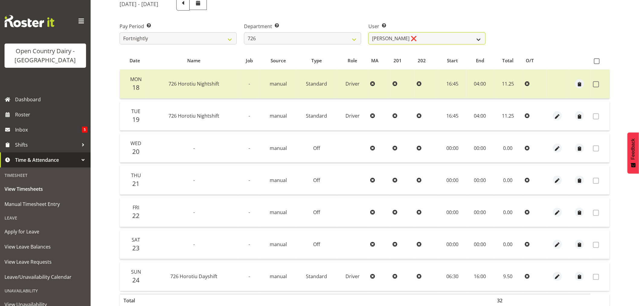
click at [417, 37] on select "Angela Burrill ❌ Bryan Leathart ❌ Harpreet Singh ❌ Kerry Young ❌" at bounding box center [427, 38] width 117 height 12
click at [369, 32] on select "Angela Burrill ❌ Bryan Leathart ❌ Harpreet Singh ❌ Kerry Young ❌" at bounding box center [427, 38] width 117 height 12
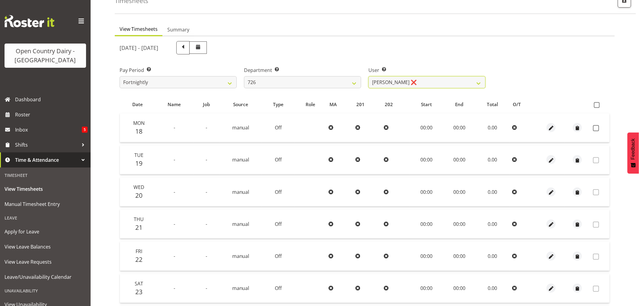
scroll to position [0, 0]
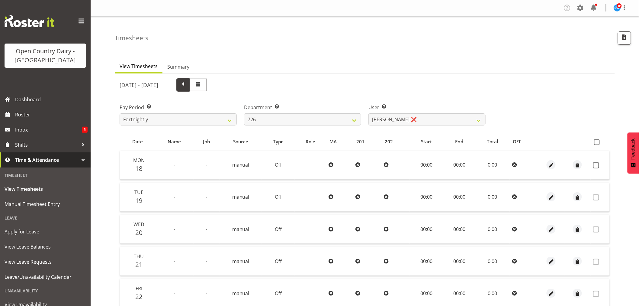
click at [187, 85] on span at bounding box center [183, 84] width 8 height 8
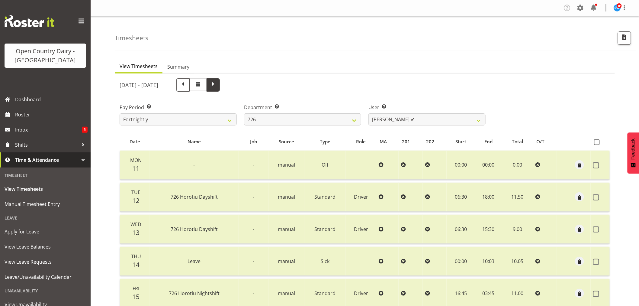
click at [217, 83] on span at bounding box center [213, 84] width 8 height 8
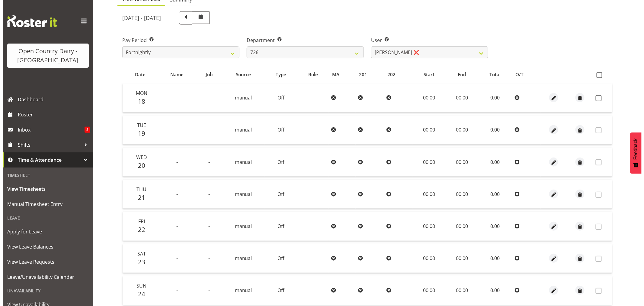
scroll to position [115, 0]
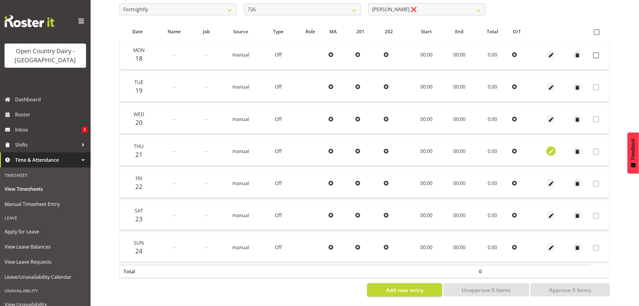
click at [549, 148] on span "button" at bounding box center [551, 151] width 7 height 7
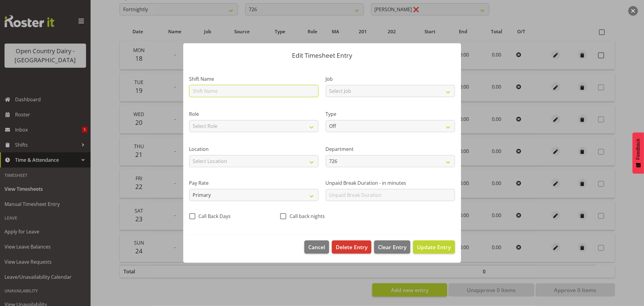
click at [208, 91] on input "text" at bounding box center [253, 91] width 129 height 12
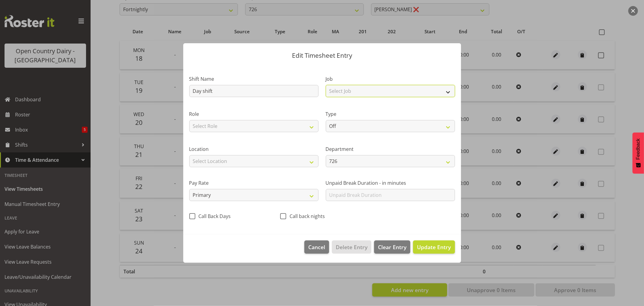
click at [345, 92] on select "Select Job Driver Driver supervisor Support" at bounding box center [390, 91] width 129 height 12
click at [326, 85] on select "Select Job Driver Driver supervisor Support" at bounding box center [390, 91] width 129 height 12
click at [288, 122] on select "Select Role Driver Driver Buddy" at bounding box center [253, 126] width 129 height 12
click at [189, 120] on select "Select Role Driver Driver Buddy" at bounding box center [253, 126] width 129 height 12
click at [347, 121] on select "Off Standard Public Holiday Public Holiday (Worked) Day In Lieu Annual Leave Si…" at bounding box center [390, 126] width 129 height 12
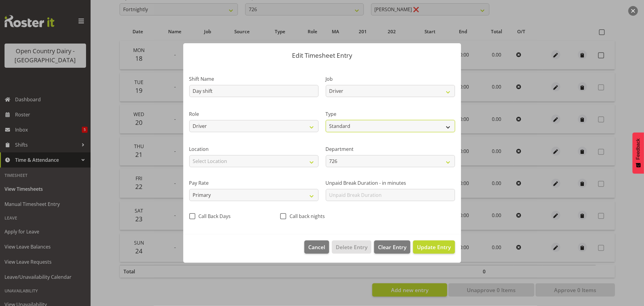
click at [326, 120] on select "Off Standard Public Holiday Public Holiday (Worked) Day In Lieu Annual Leave Si…" at bounding box center [390, 126] width 129 height 12
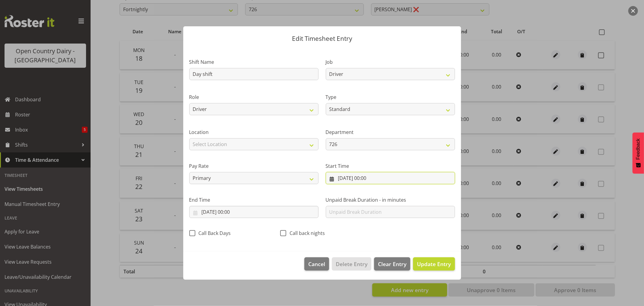
click at [369, 179] on input "21/08/2025, 00:00" at bounding box center [390, 178] width 129 height 12
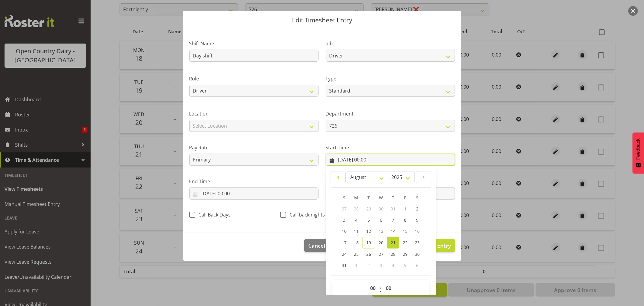
scroll to position [27, 0]
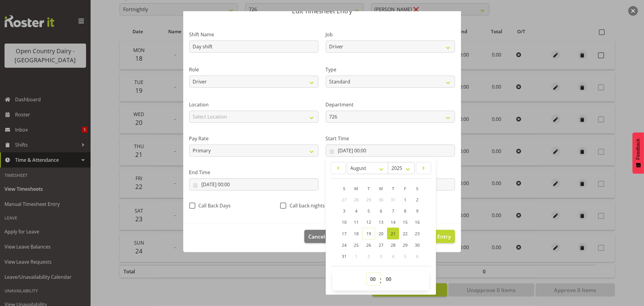
click at [370, 279] on select "00 01 02 03 04 05 06 07 08 09 10 11 12 13 14 15 16 17 18 19 20 21 22 23" at bounding box center [374, 279] width 14 height 12
click at [367, 273] on select "00 01 02 03 04 05 06 07 08 09 10 11 12 13 14 15 16 17 18 19 20 21 22 23" at bounding box center [374, 279] width 14 height 12
drag, startPoint x: 387, startPoint y: 280, endPoint x: 388, endPoint y: 275, distance: 5.3
click at [387, 280] on select "00 01 02 03 04 05 06 07 08 09 10 11 12 13 14 15 16 17 18 19 20 21 22 23 24 25 2…" at bounding box center [390, 279] width 14 height 12
click at [383, 273] on select "00 01 02 03 04 05 06 07 08 09 10 11 12 13 14 15 16 17 18 19 20 21 22 23 24 25 2…" at bounding box center [390, 279] width 14 height 12
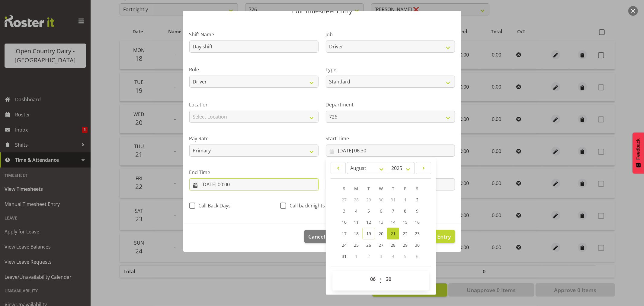
click at [224, 185] on input "21/08/2025, 00:00" at bounding box center [253, 184] width 129 height 12
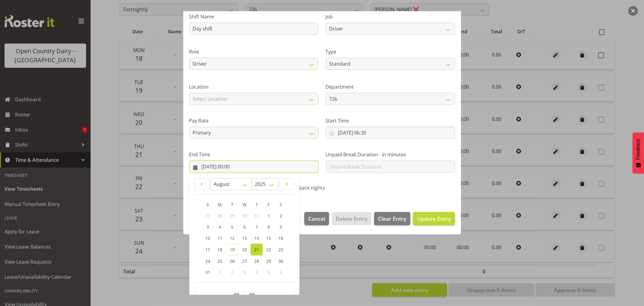
scroll to position [61, 0]
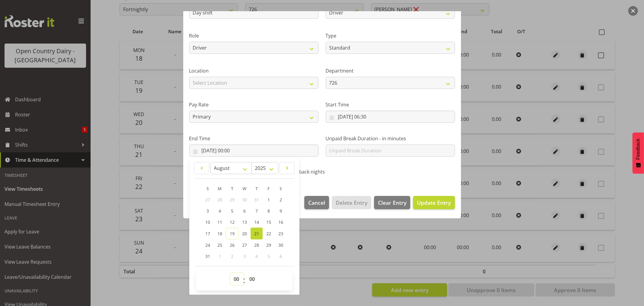
click at [237, 279] on select "00 01 02 03 04 05 06 07 08 09 10 11 12 13 14 15 16 17 18 19 20 21 22 23" at bounding box center [238, 279] width 14 height 12
click at [231, 273] on select "00 01 02 03 04 05 06 07 08 09 10 11 12 13 14 15 16 17 18 19 20 21 22 23" at bounding box center [238, 279] width 14 height 12
click at [428, 202] on span "Update Entry" at bounding box center [434, 202] width 34 height 7
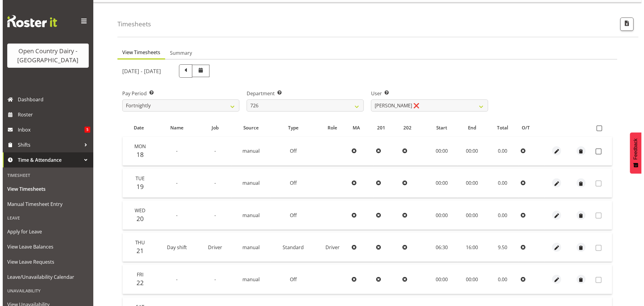
scroll to position [115, 0]
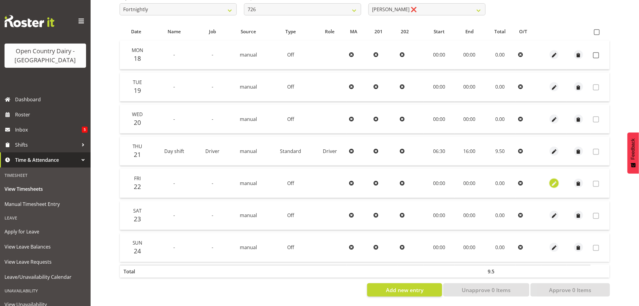
click at [553, 180] on span "button" at bounding box center [554, 183] width 7 height 7
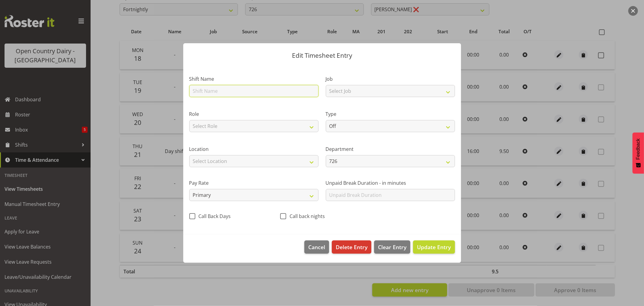
click at [227, 91] on input "text" at bounding box center [253, 91] width 129 height 12
click at [379, 85] on div "Job Select Job Driver Driver supervisor Support" at bounding box center [390, 86] width 129 height 22
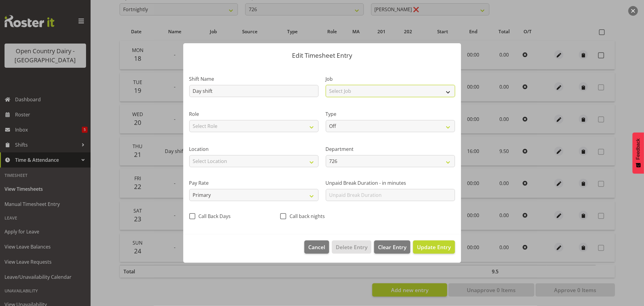
click at [379, 92] on select "Select Job Driver Driver supervisor Support" at bounding box center [390, 91] width 129 height 12
click at [326, 85] on select "Select Job Driver Driver supervisor Support" at bounding box center [390, 91] width 129 height 12
click at [365, 125] on select "Off Standard Public Holiday Public Holiday (Worked) Day In Lieu Annual Leave Si…" at bounding box center [390, 126] width 129 height 12
click at [326, 120] on select "Off Standard Public Holiday Public Holiday (Worked) Day In Lieu Annual Leave Si…" at bounding box center [390, 126] width 129 height 12
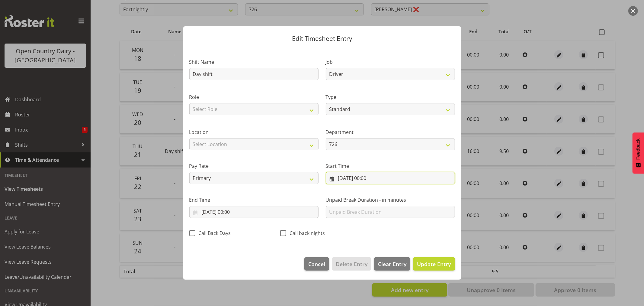
click at [354, 177] on input "22/08/2025, 00:00" at bounding box center [390, 178] width 129 height 12
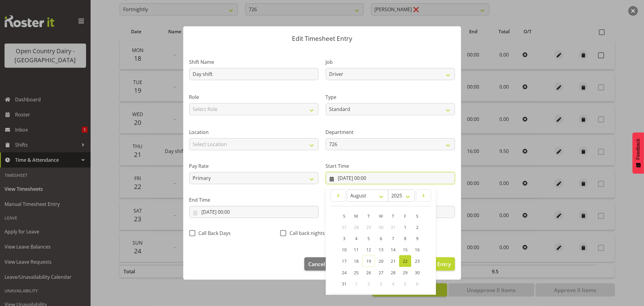
scroll to position [27, 0]
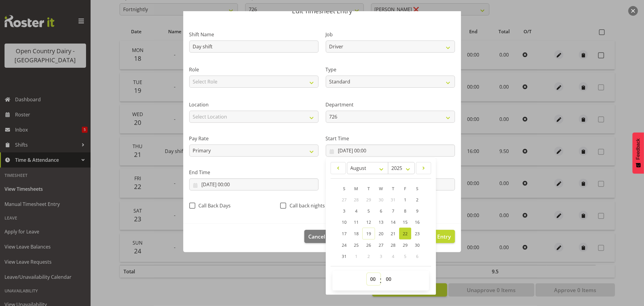
click at [370, 279] on select "00 01 02 03 04 05 06 07 08 09 10 11 12 13 14 15 16 17 18 19 20 21 22 23" at bounding box center [374, 279] width 14 height 12
click at [367, 273] on select "00 01 02 03 04 05 06 07 08 09 10 11 12 13 14 15 16 17 18 19 20 21 22 23" at bounding box center [374, 279] width 14 height 12
click at [386, 279] on select "00 01 02 03 04 05 06 07 08 09 10 11 12 13 14 15 16 17 18 19 20 21 22 23 24 25 2…" at bounding box center [390, 279] width 14 height 12
click at [383, 273] on select "00 01 02 03 04 05 06 07 08 09 10 11 12 13 14 15 16 17 18 19 20 21 22 23 24 25 2…" at bounding box center [390, 279] width 14 height 12
click at [233, 185] on input "22/08/2025, 00:00" at bounding box center [253, 184] width 129 height 12
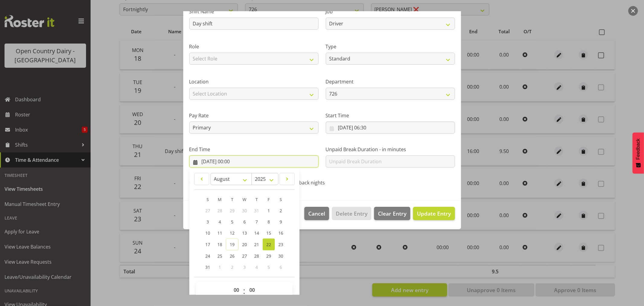
scroll to position [61, 0]
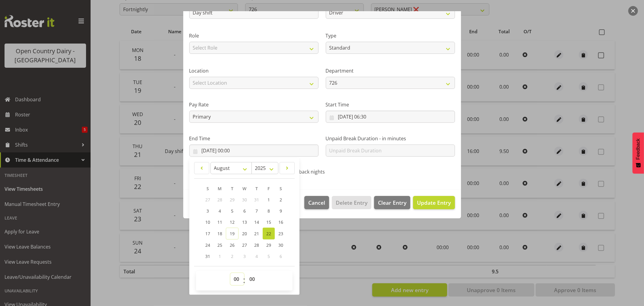
click at [235, 279] on select "00 01 02 03 04 05 06 07 08 09 10 11 12 13 14 15 16 17 18 19 20 21 22 23" at bounding box center [238, 279] width 14 height 12
click at [231, 273] on select "00 01 02 03 04 05 06 07 08 09 10 11 12 13 14 15 16 17 18 19 20 21 22 23" at bounding box center [238, 279] width 14 height 12
click at [422, 204] on span "Update Entry" at bounding box center [434, 202] width 34 height 7
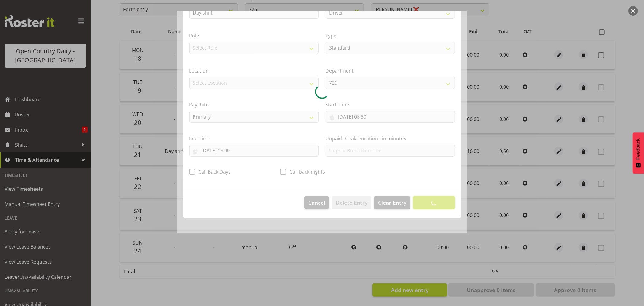
scroll to position [0, 0]
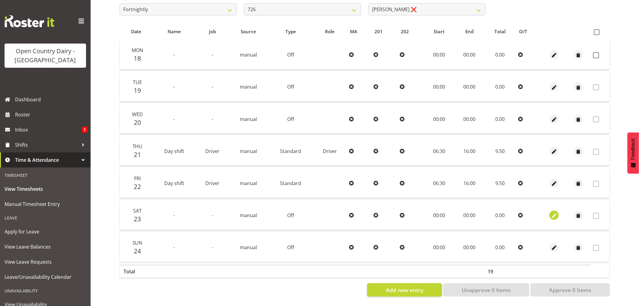
click at [557, 212] on span "button" at bounding box center [554, 215] width 7 height 7
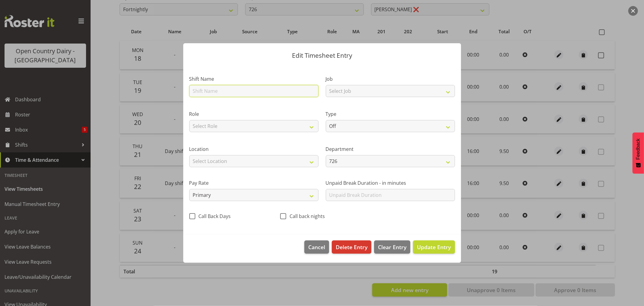
click at [249, 90] on input "text" at bounding box center [253, 91] width 129 height 12
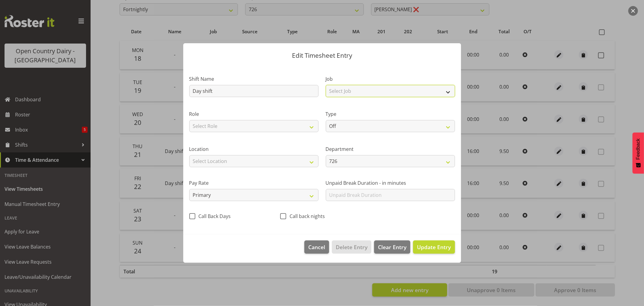
click at [352, 90] on select "Select Job Driver Driver supervisor Support" at bounding box center [390, 91] width 129 height 12
click at [326, 85] on select "Select Job Driver Driver supervisor Support" at bounding box center [390, 91] width 129 height 12
click at [280, 126] on select "Select Role Driver Driver Buddy" at bounding box center [253, 126] width 129 height 12
click at [189, 120] on select "Select Role Driver Driver Buddy" at bounding box center [253, 126] width 129 height 12
click at [355, 127] on select "Off Standard Public Holiday Public Holiday (Worked) Day In Lieu Annual Leave Si…" at bounding box center [390, 126] width 129 height 12
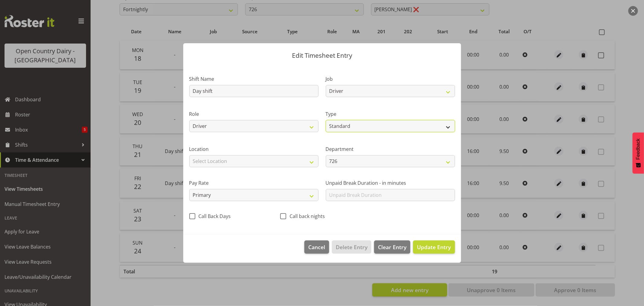
click at [326, 120] on select "Off Standard Public Holiday Public Holiday (Worked) Day In Lieu Annual Leave Si…" at bounding box center [390, 126] width 129 height 12
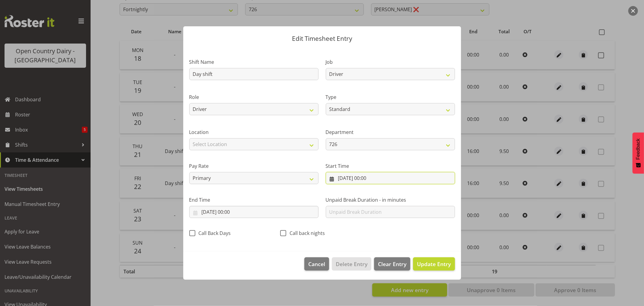
click at [368, 178] on input "23/08/2025, 00:00" at bounding box center [390, 178] width 129 height 12
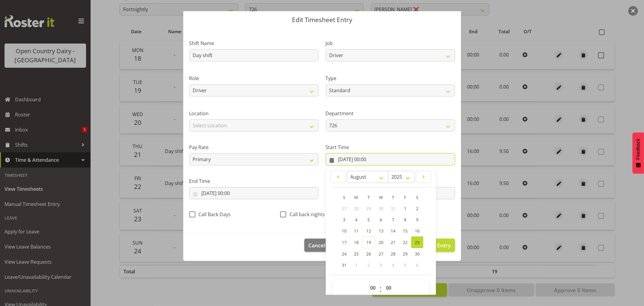
scroll to position [27, 0]
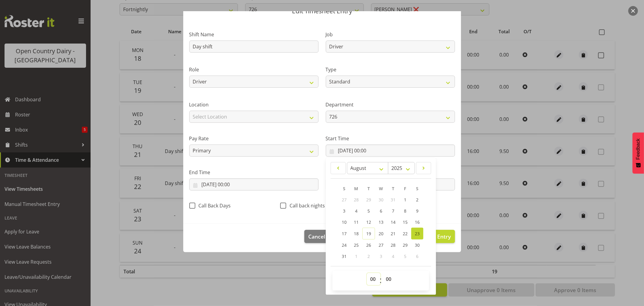
click at [372, 278] on select "00 01 02 03 04 05 06 07 08 09 10 11 12 13 14 15 16 17 18 19 20 21 22 23" at bounding box center [374, 279] width 14 height 12
click at [367, 273] on select "00 01 02 03 04 05 06 07 08 09 10 11 12 13 14 15 16 17 18 19 20 21 22 23" at bounding box center [374, 279] width 14 height 12
drag, startPoint x: 387, startPoint y: 280, endPoint x: 388, endPoint y: 274, distance: 6.1
click at [387, 280] on select "00 01 02 03 04 05 06 07 08 09 10 11 12 13 14 15 16 17 18 19 20 21 22 23 24 25 2…" at bounding box center [390, 279] width 14 height 12
click at [383, 273] on select "00 01 02 03 04 05 06 07 08 09 10 11 12 13 14 15 16 17 18 19 20 21 22 23 24 25 2…" at bounding box center [390, 279] width 14 height 12
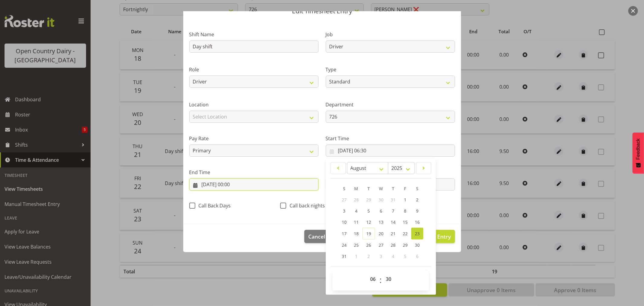
click at [239, 184] on input "23/08/2025, 00:00" at bounding box center [253, 184] width 129 height 12
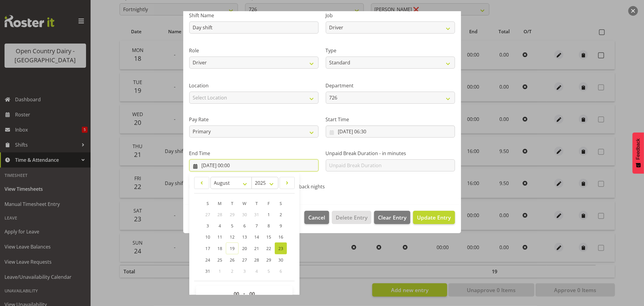
scroll to position [61, 0]
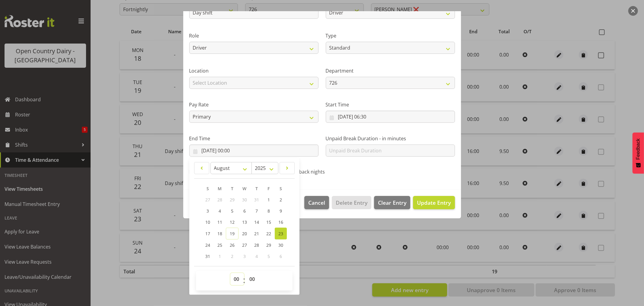
click at [237, 280] on select "00 01 02 03 04 05 06 07 08 09 10 11 12 13 14 15 16 17 18 19 20 21 22 23" at bounding box center [238, 279] width 14 height 12
click at [231, 273] on select "00 01 02 03 04 05 06 07 08 09 10 11 12 13 14 15 16 17 18 19 20 21 22 23" at bounding box center [238, 279] width 14 height 12
click at [426, 203] on span "Update Entry" at bounding box center [434, 202] width 34 height 7
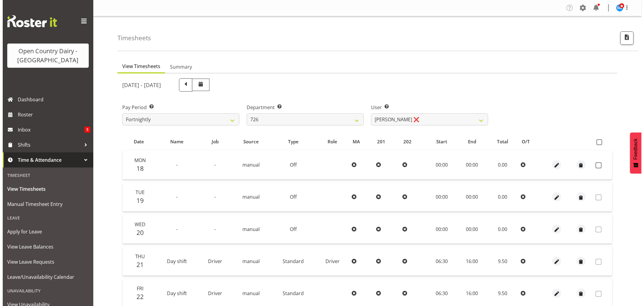
scroll to position [115, 0]
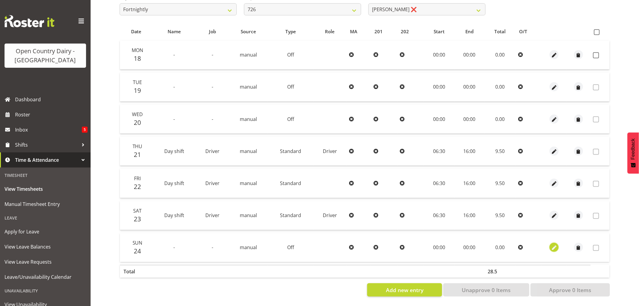
click at [554, 244] on span "button" at bounding box center [554, 247] width 7 height 7
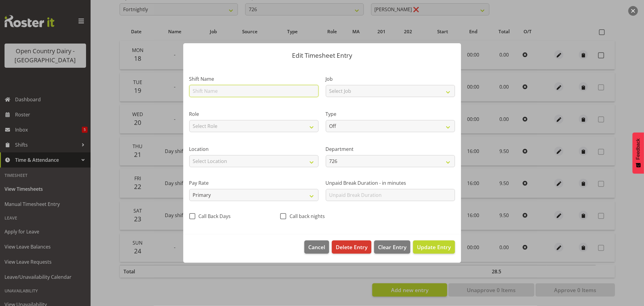
click at [235, 90] on input "text" at bounding box center [253, 91] width 129 height 12
drag, startPoint x: 204, startPoint y: 90, endPoint x: 146, endPoint y: 88, distance: 57.4
click at [146, 88] on div "Edit Timesheet Entry Shift Name Day shift Job Select Job Driver Driver supervis…" at bounding box center [322, 153] width 644 height 306
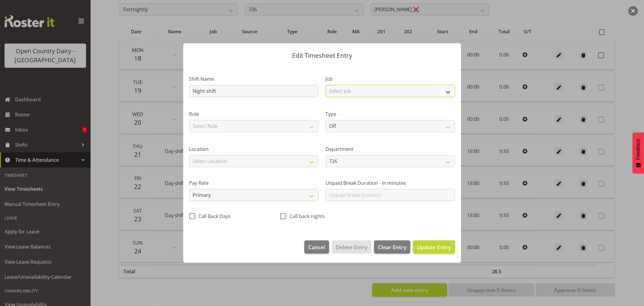
click at [359, 87] on select "Select Job Driver Driver supervisor Support" at bounding box center [390, 91] width 129 height 12
click at [326, 85] on select "Select Job Driver Driver supervisor Support" at bounding box center [390, 91] width 129 height 12
click at [282, 127] on select "Select Role Driver Driver Buddy" at bounding box center [253, 126] width 129 height 12
click at [189, 120] on select "Select Role Driver Driver Buddy" at bounding box center [253, 126] width 129 height 12
click at [369, 130] on select "Off Standard Public Holiday Public Holiday (Worked) Day In Lieu Annual Leave Si…" at bounding box center [390, 126] width 129 height 12
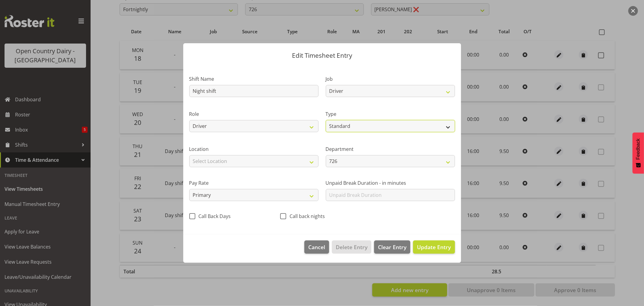
click at [326, 120] on select "Off Standard Public Holiday Public Holiday (Worked) Day In Lieu Annual Leave Si…" at bounding box center [390, 126] width 129 height 12
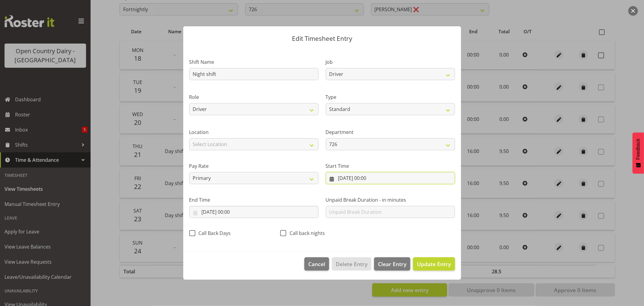
click at [363, 175] on input "24/08/2025, 00:00" at bounding box center [390, 178] width 129 height 12
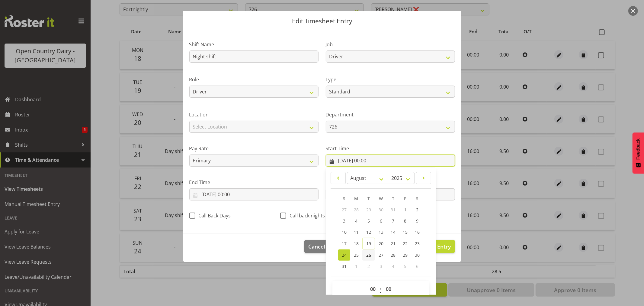
scroll to position [27, 0]
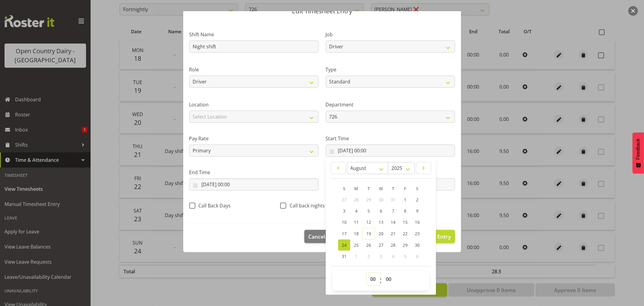
click at [373, 280] on select "00 01 02 03 04 05 06 07 08 09 10 11 12 13 14 15 16 17 18 19 20 21 22 23" at bounding box center [374, 279] width 14 height 12
click at [367, 273] on select "00 01 02 03 04 05 06 07 08 09 10 11 12 13 14 15 16 17 18 19 20 21 22 23" at bounding box center [374, 279] width 14 height 12
click at [233, 184] on input "24/08/2025, 00:00" at bounding box center [253, 184] width 129 height 12
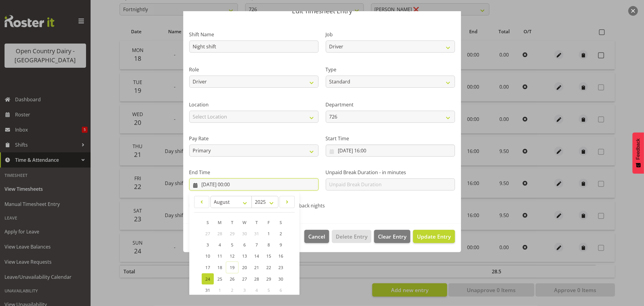
scroll to position [61, 0]
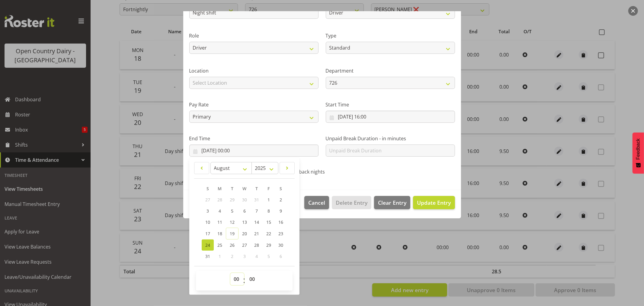
click at [237, 280] on select "00 01 02 03 04 05 06 07 08 09 10 11 12 13 14 15 16 17 18 19 20 21 22 23" at bounding box center [238, 279] width 14 height 12
click at [231, 273] on select "00 01 02 03 04 05 06 07 08 09 10 11 12 13 14 15 16 17 18 19 20 21 22 23" at bounding box center [238, 279] width 14 height 12
click at [427, 200] on span "Update Entry" at bounding box center [434, 202] width 34 height 7
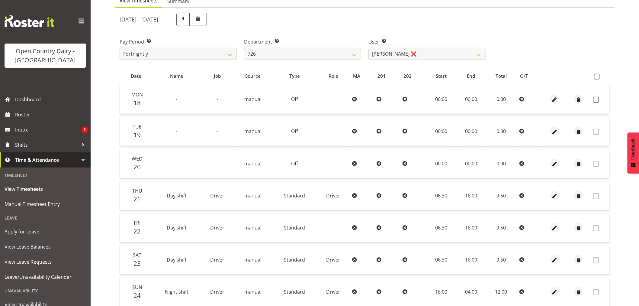
scroll to position [0, 0]
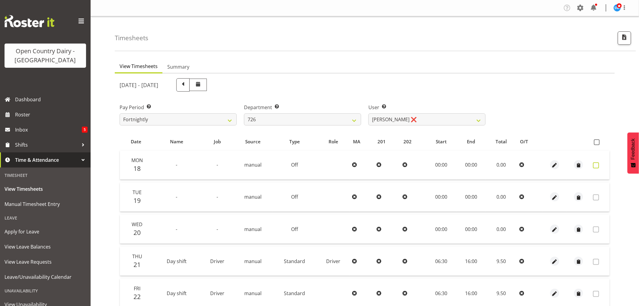
click at [597, 164] on span at bounding box center [596, 165] width 6 height 6
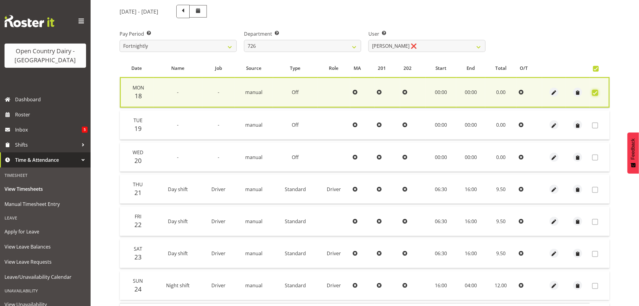
scroll to position [116, 0]
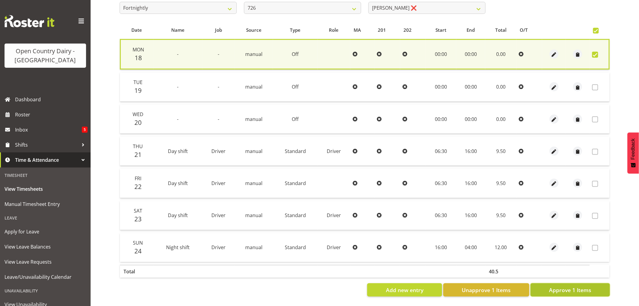
click at [573, 286] on span "Approve 1 Items" at bounding box center [570, 290] width 42 height 8
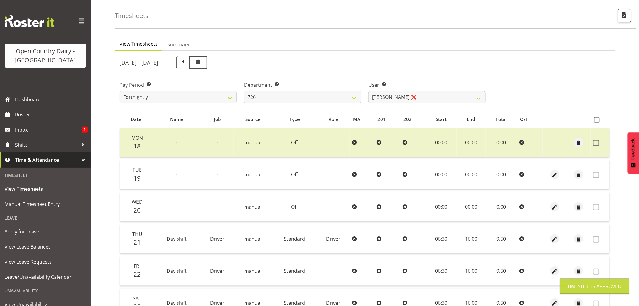
scroll to position [0, 0]
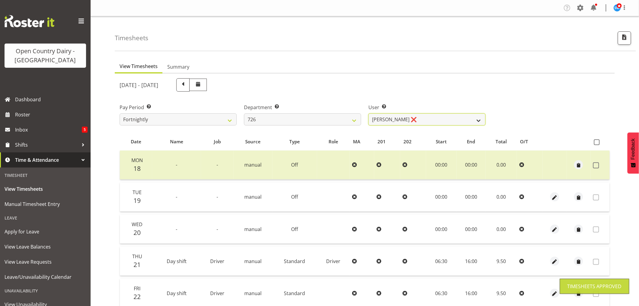
click at [424, 115] on select "Angela Burrill ❌ Bryan Leathart ❌ Harpreet Singh ❌ Kerry Young ❌" at bounding box center [427, 119] width 117 height 12
click at [271, 121] on select "701 702 703 704 705 706 707 708 709 710 711 712 713 714 715 716 717 718 719 720" at bounding box center [302, 119] width 117 height 12
click at [244, 113] on select "701 702 703 704 705 706 707 708 709 710 711 712 713 714 715 716 717 718 719 720" at bounding box center [302, 119] width 117 height 12
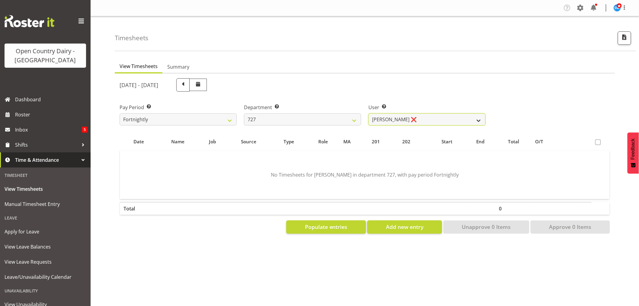
click at [418, 118] on select "David Pawley ❌ Kase Hussey ❌ Rhys Greener ❌" at bounding box center [427, 119] width 117 height 12
click at [369, 113] on select "David Pawley ❌ Kase Hussey ❌ Rhys Greener ❌" at bounding box center [427, 119] width 117 height 12
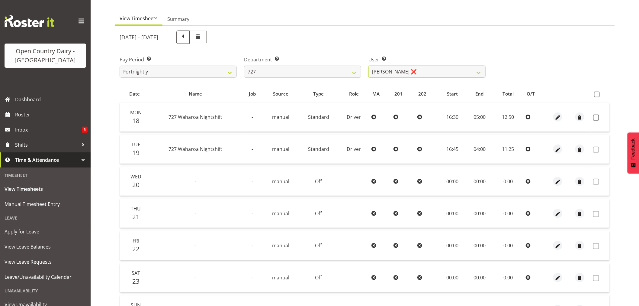
scroll to position [47, 0]
click at [598, 117] on span at bounding box center [596, 118] width 6 height 6
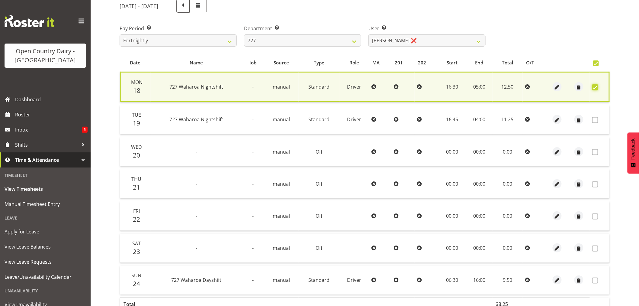
scroll to position [116, 0]
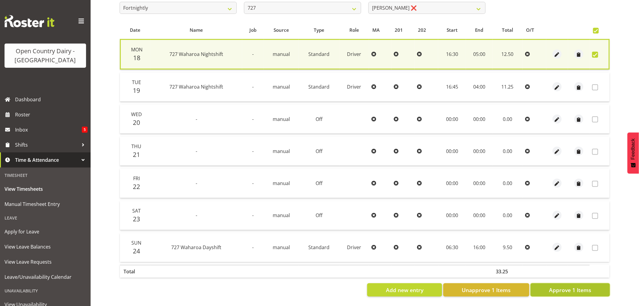
click at [590, 286] on span "Approve 1 Items" at bounding box center [570, 290] width 42 height 8
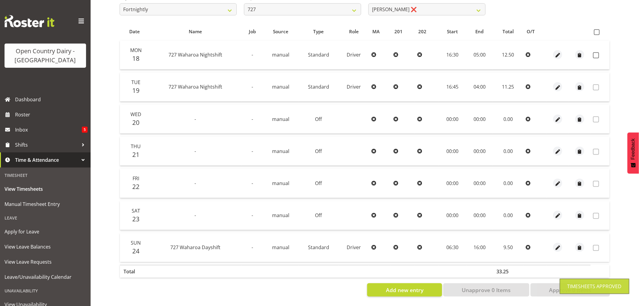
scroll to position [115, 0]
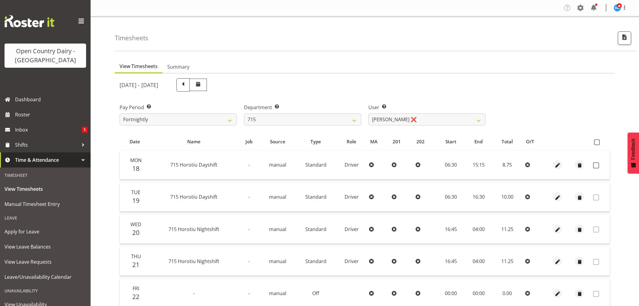
select select "820"
select select "9914"
click at [581, 7] on span at bounding box center [581, 8] width 10 height 10
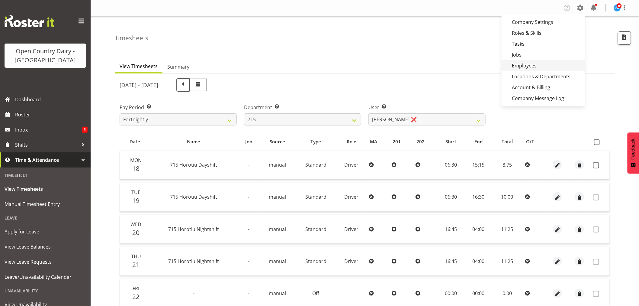
click at [525, 64] on link "Employees" at bounding box center [544, 65] width 84 height 11
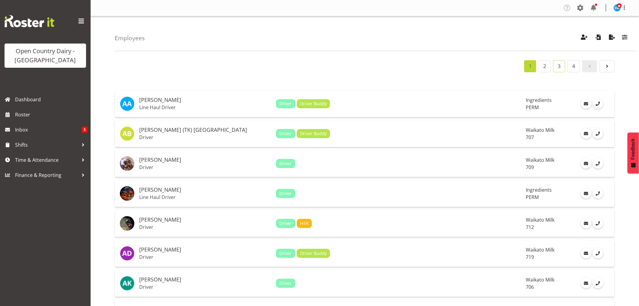
click at [560, 68] on link "3" at bounding box center [560, 66] width 12 height 12
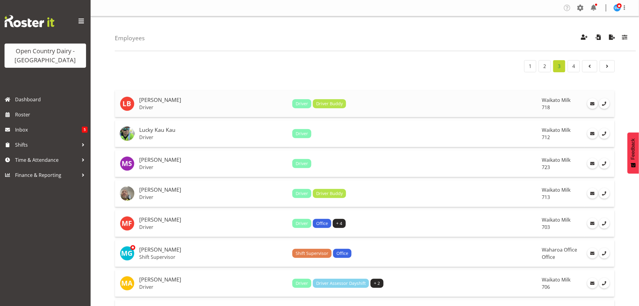
click at [211, 95] on td "Linsay Bourne Driver" at bounding box center [213, 103] width 153 height 27
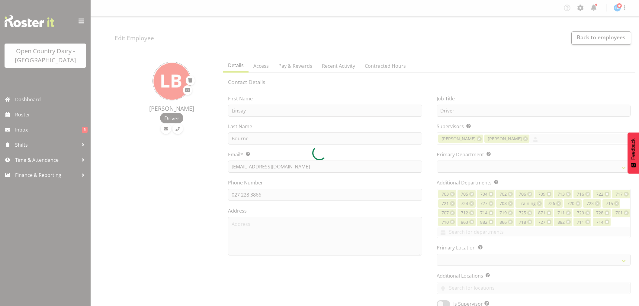
select select "TimelineWeek"
select select
select select "1054"
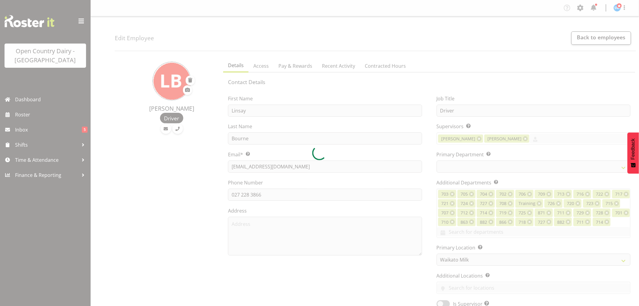
select select "757"
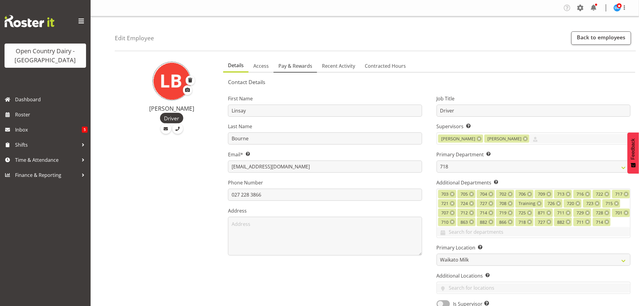
click at [304, 64] on span "Pay & Rewards" at bounding box center [296, 65] width 34 height 7
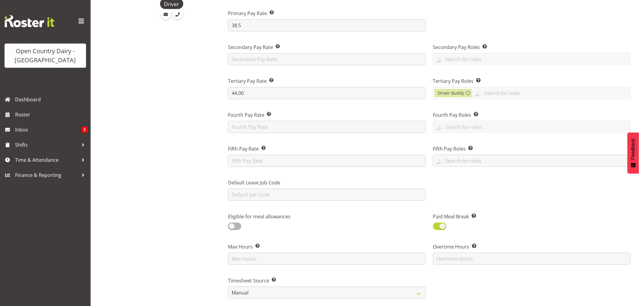
scroll to position [67, 0]
